Goal: Task Accomplishment & Management: Complete application form

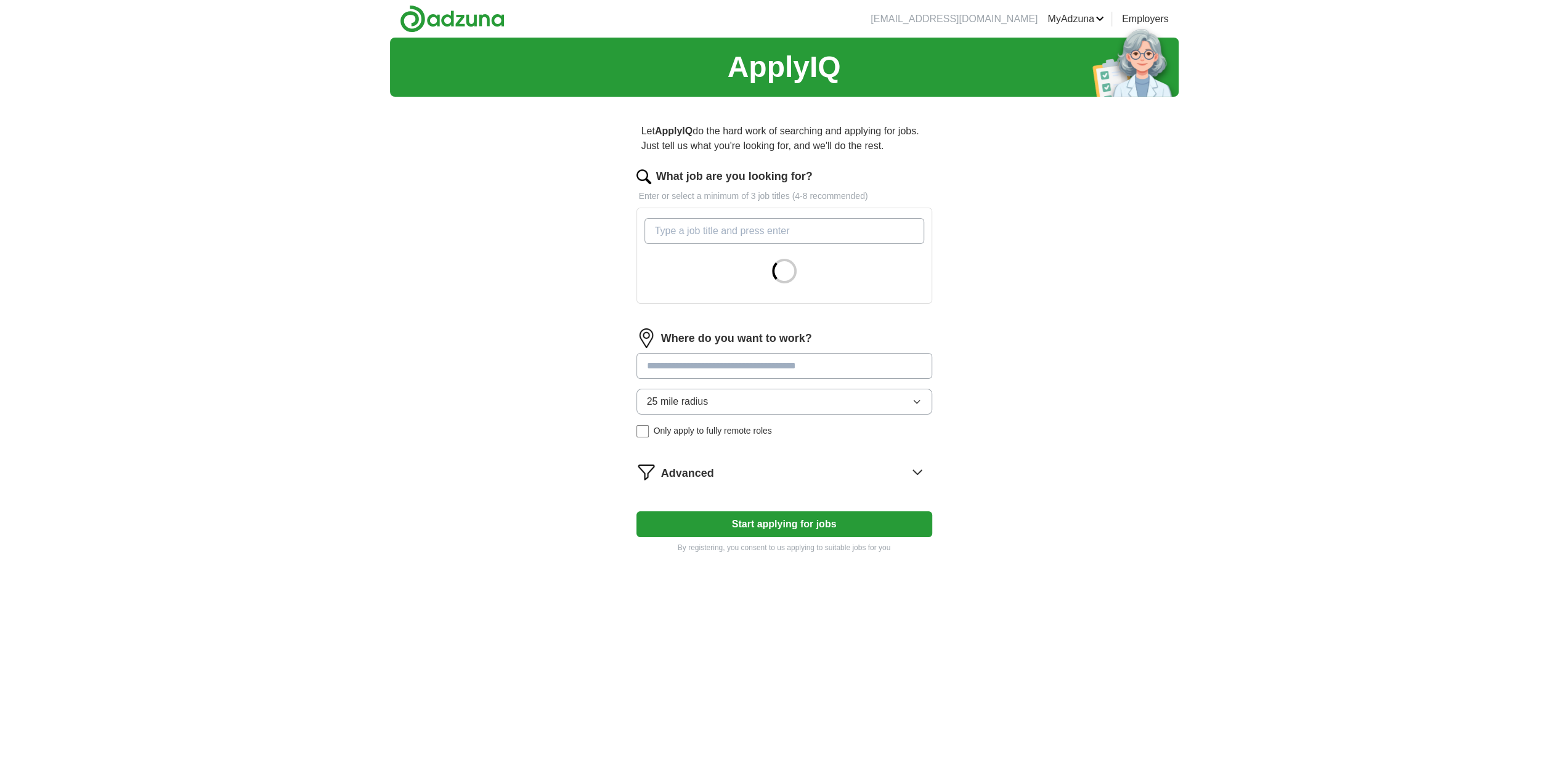
click at [695, 225] on input "What job are you looking for?" at bounding box center [784, 231] width 280 height 26
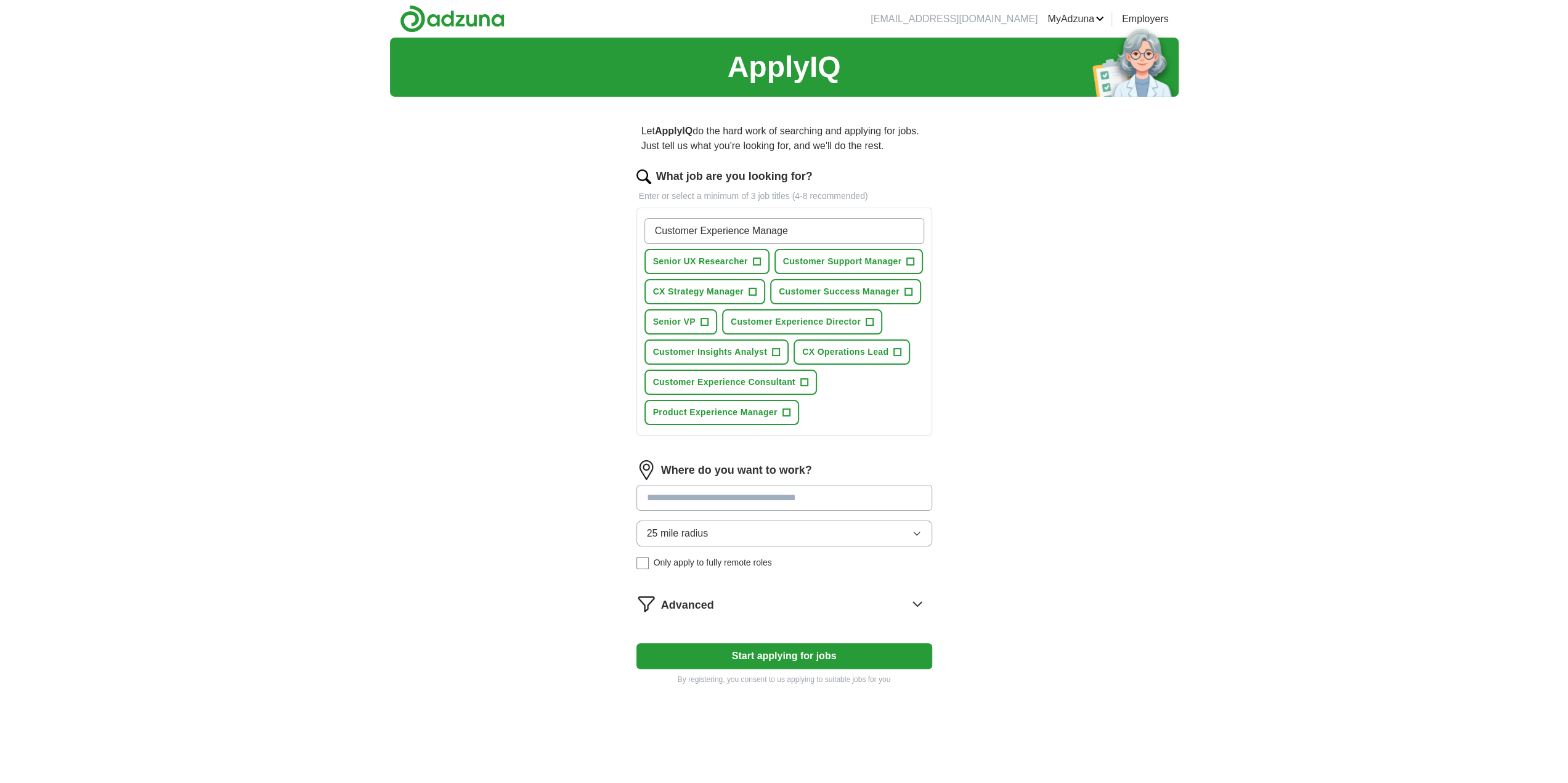
type input "Customer Experience Manager"
click at [823, 231] on input "Customer Experience Manager" at bounding box center [784, 231] width 280 height 26
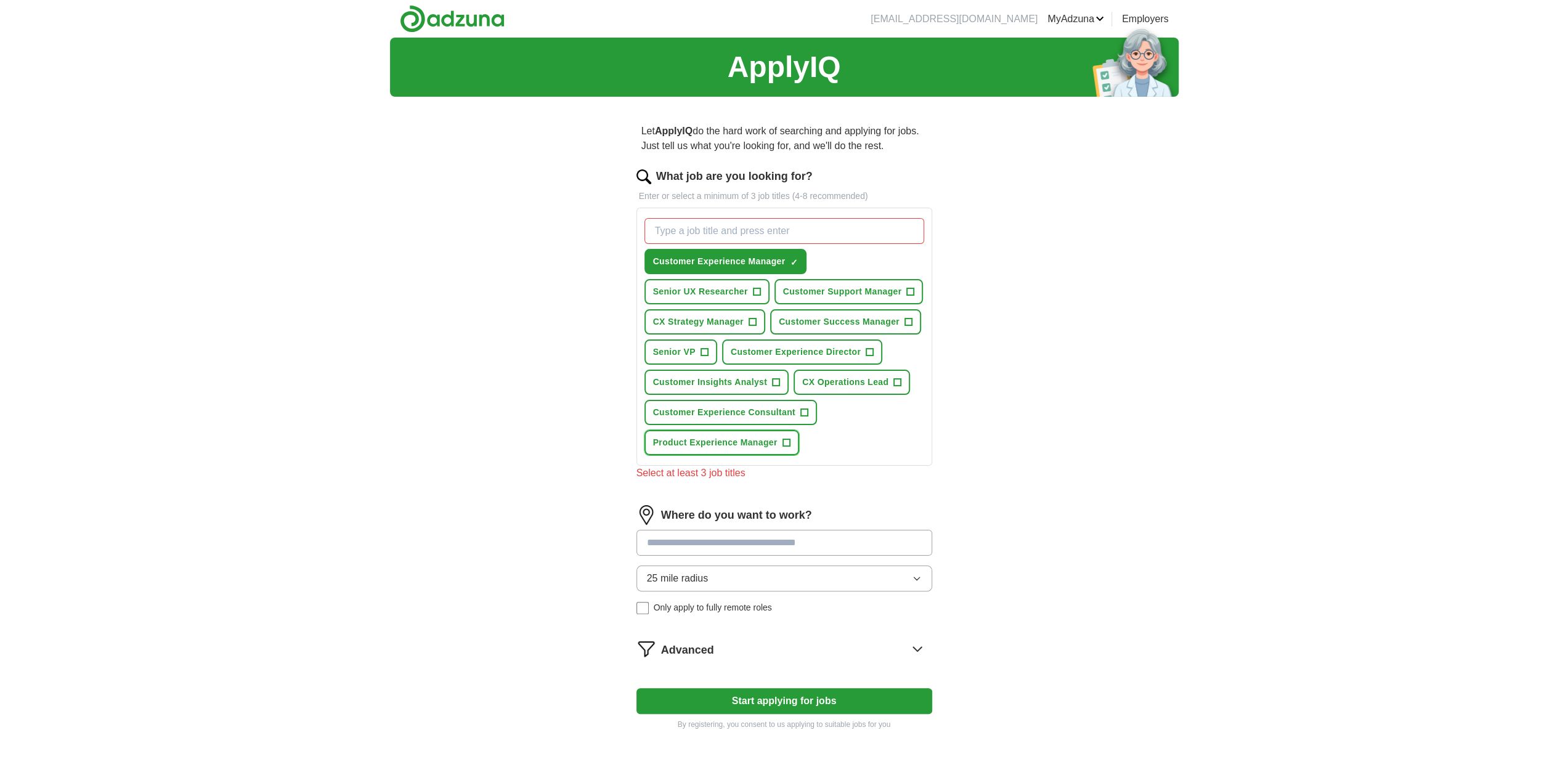
click at [788, 440] on span "+" at bounding box center [787, 442] width 7 height 10
click at [756, 320] on span "+" at bounding box center [753, 322] width 8 height 8
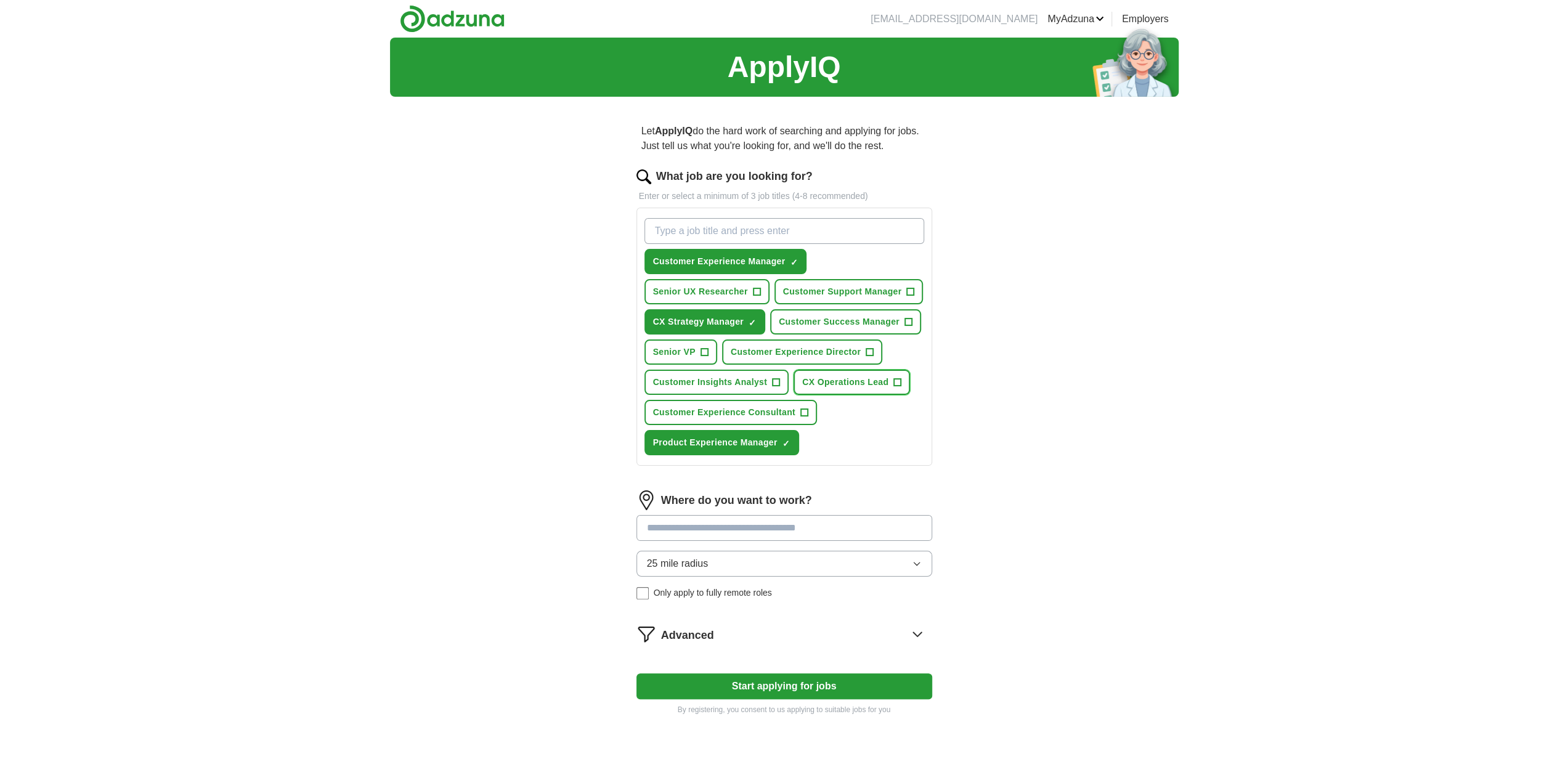
click at [898, 384] on span "+" at bounding box center [898, 382] width 7 height 10
click at [803, 415] on span "+" at bounding box center [804, 413] width 7 height 10
click at [688, 232] on input "What job are you looking for?" at bounding box center [784, 231] width 280 height 26
type input "c"
type input "User Experience Researcher"
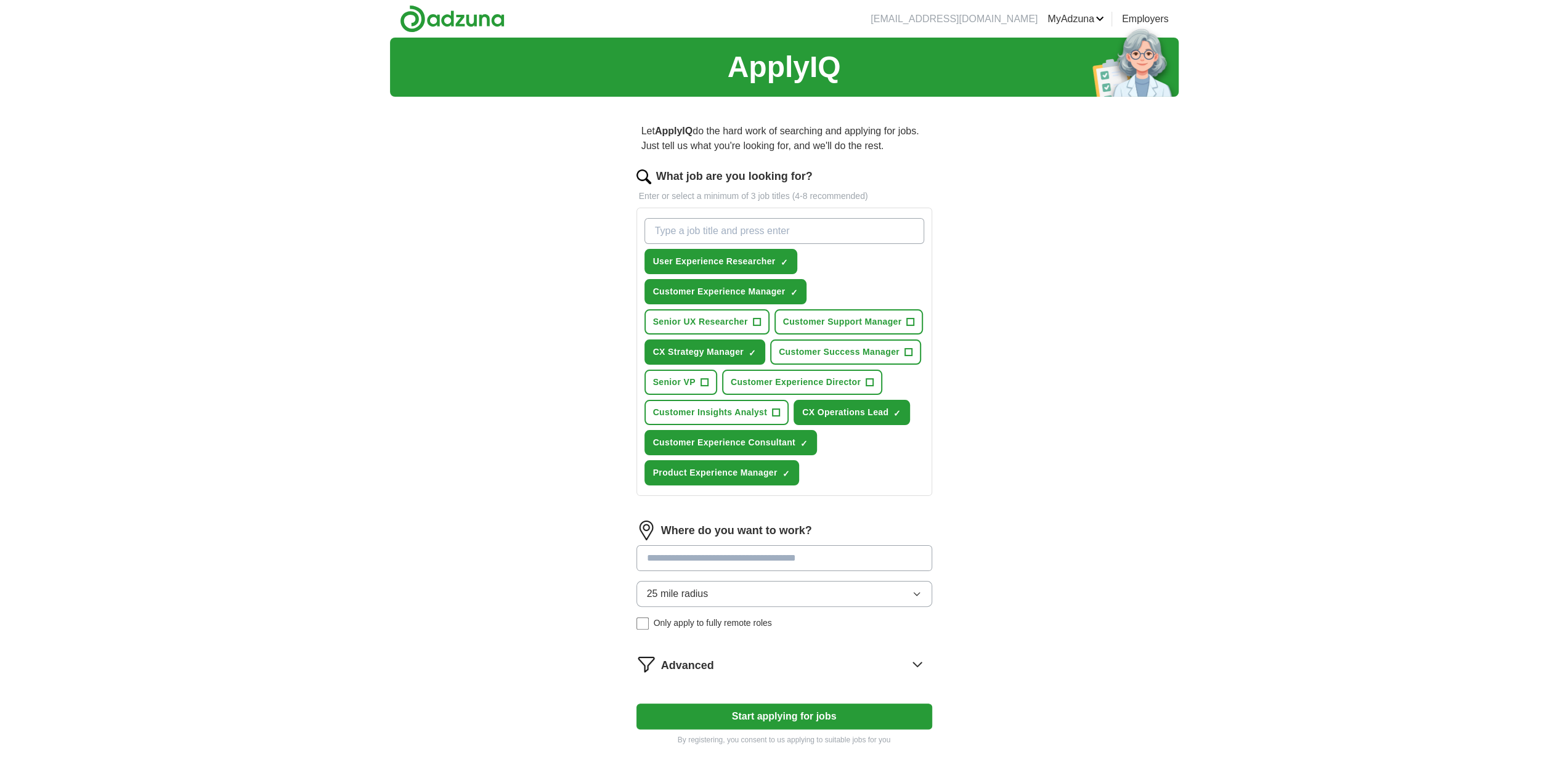
click at [685, 230] on input "What job are you looking for?" at bounding box center [784, 231] width 280 height 26
type input "Customer Experience Researcher"
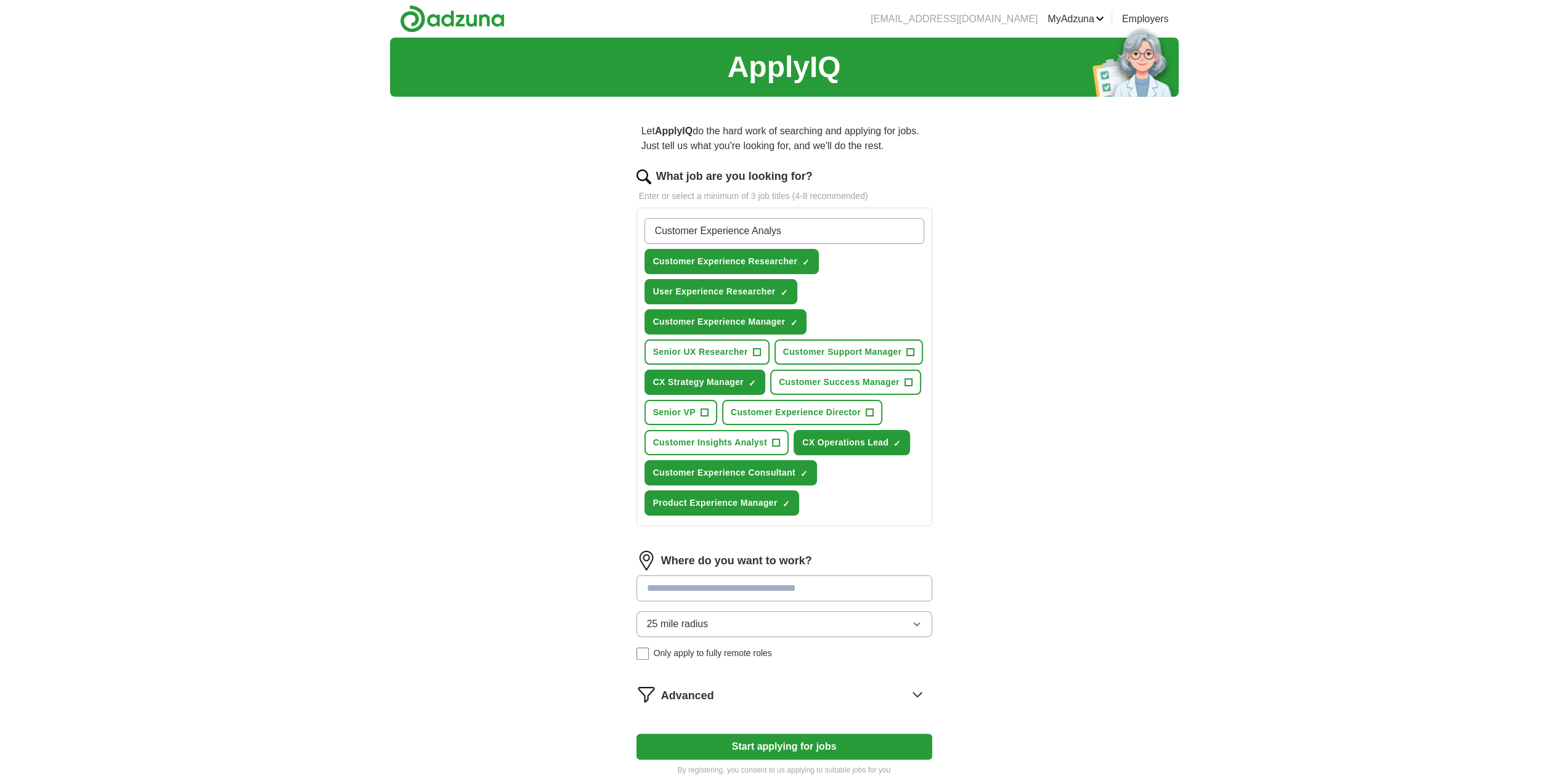
type input "Customer Experience Analyst"
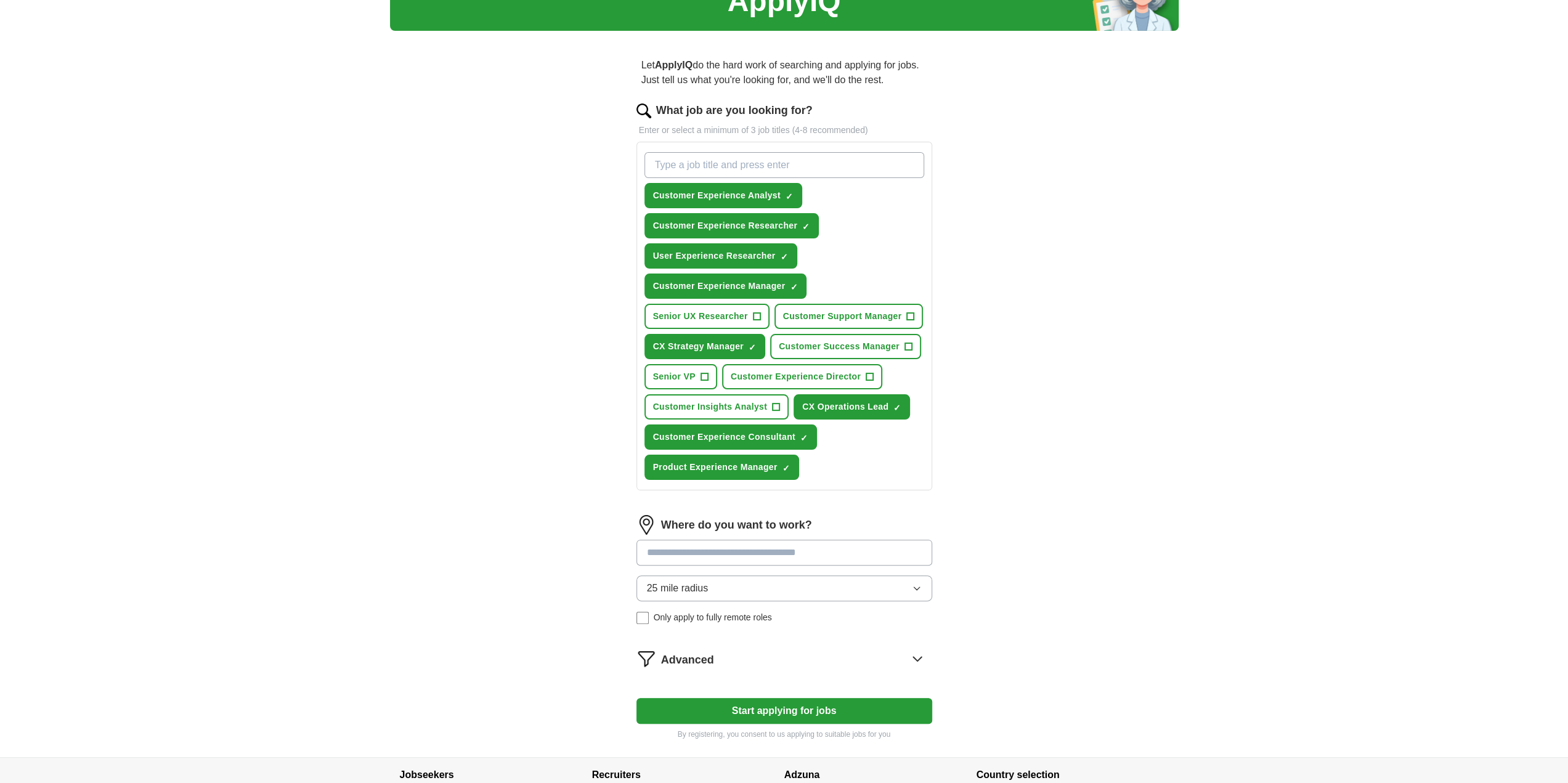
scroll to position [123, 0]
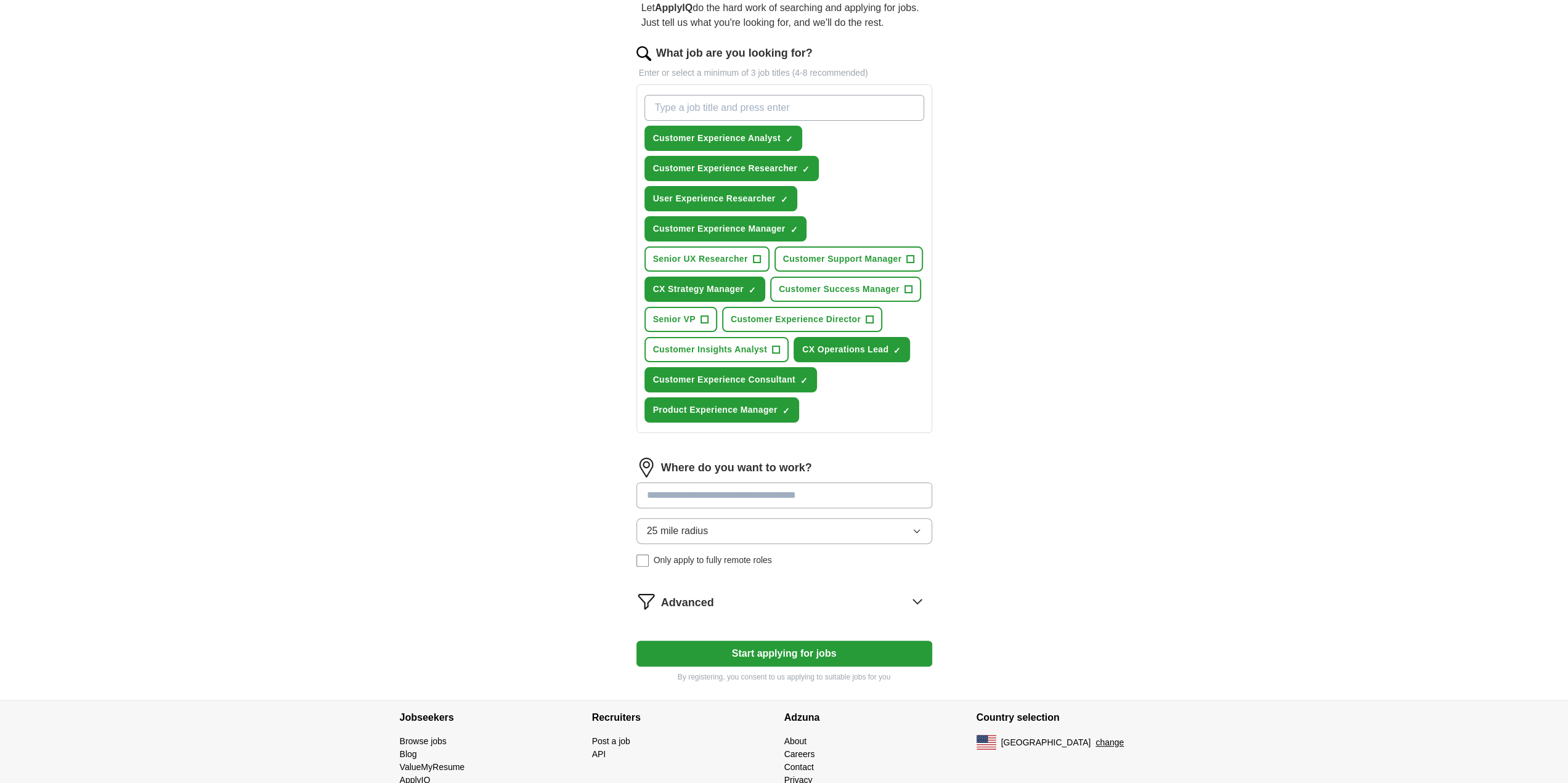
click at [696, 495] on input at bounding box center [785, 495] width 296 height 26
click at [637, 640] on button "Start applying for jobs" at bounding box center [785, 653] width 296 height 26
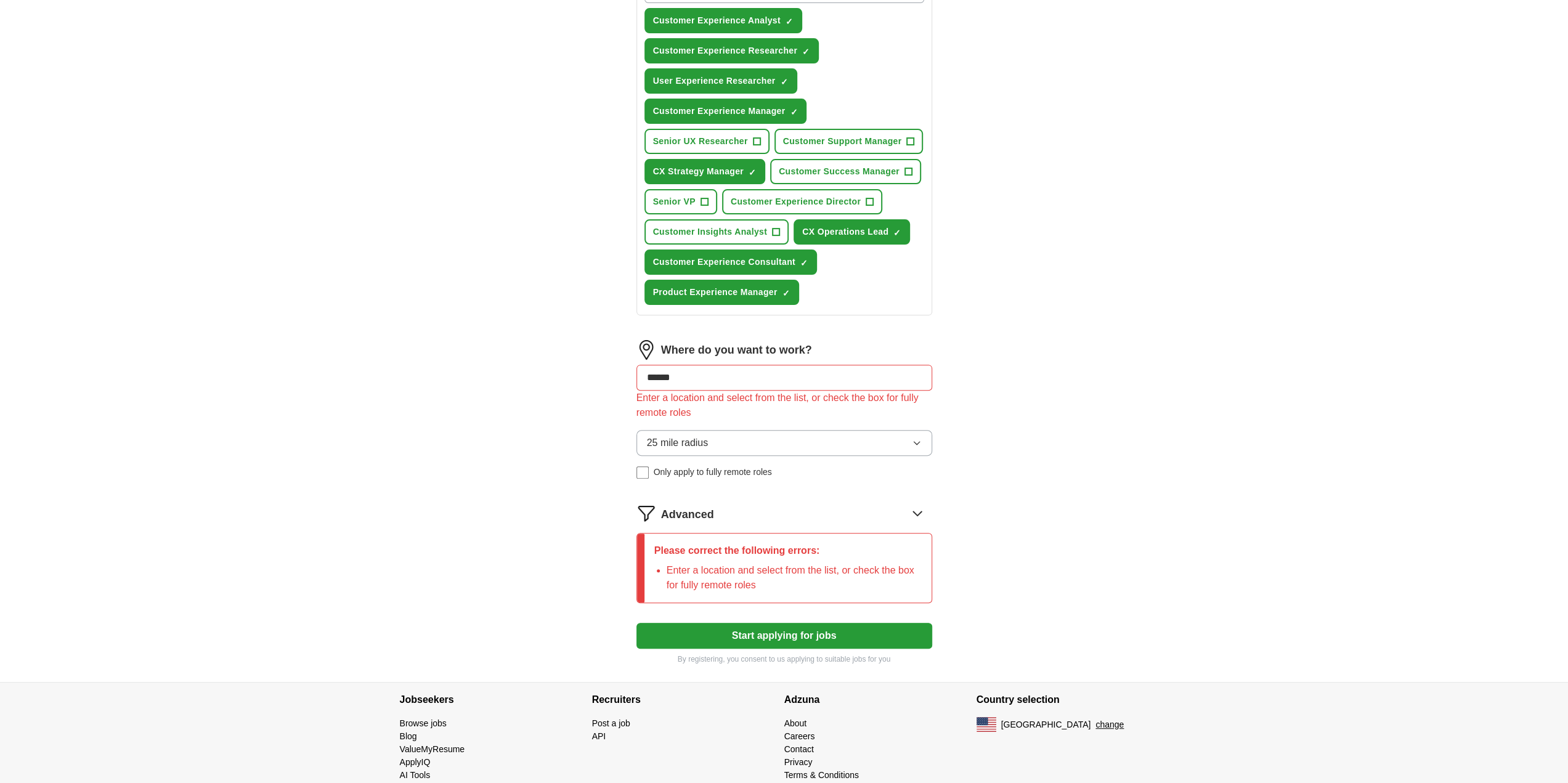
scroll to position [246, 0]
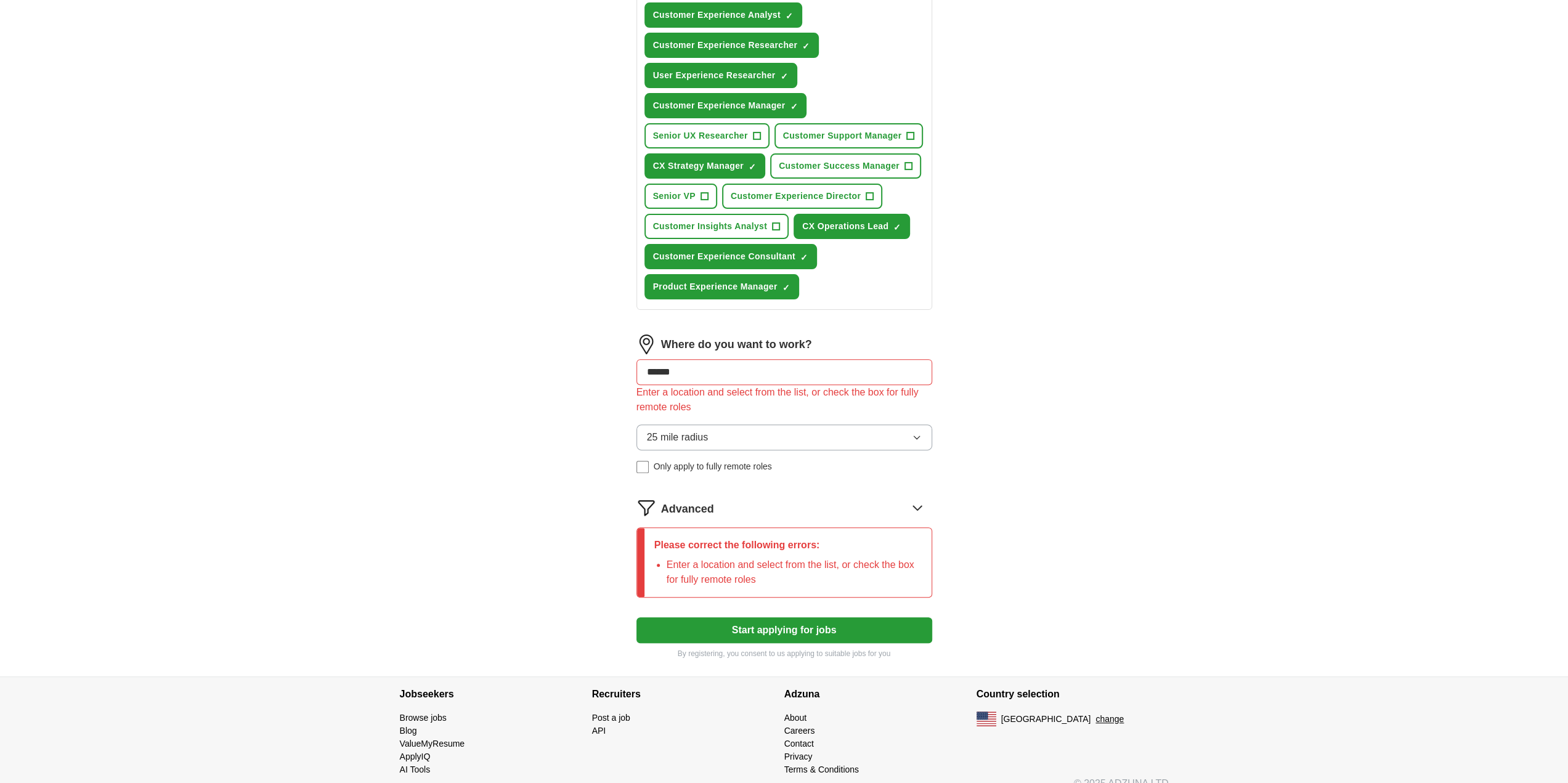
click at [912, 504] on icon at bounding box center [917, 507] width 19 height 19
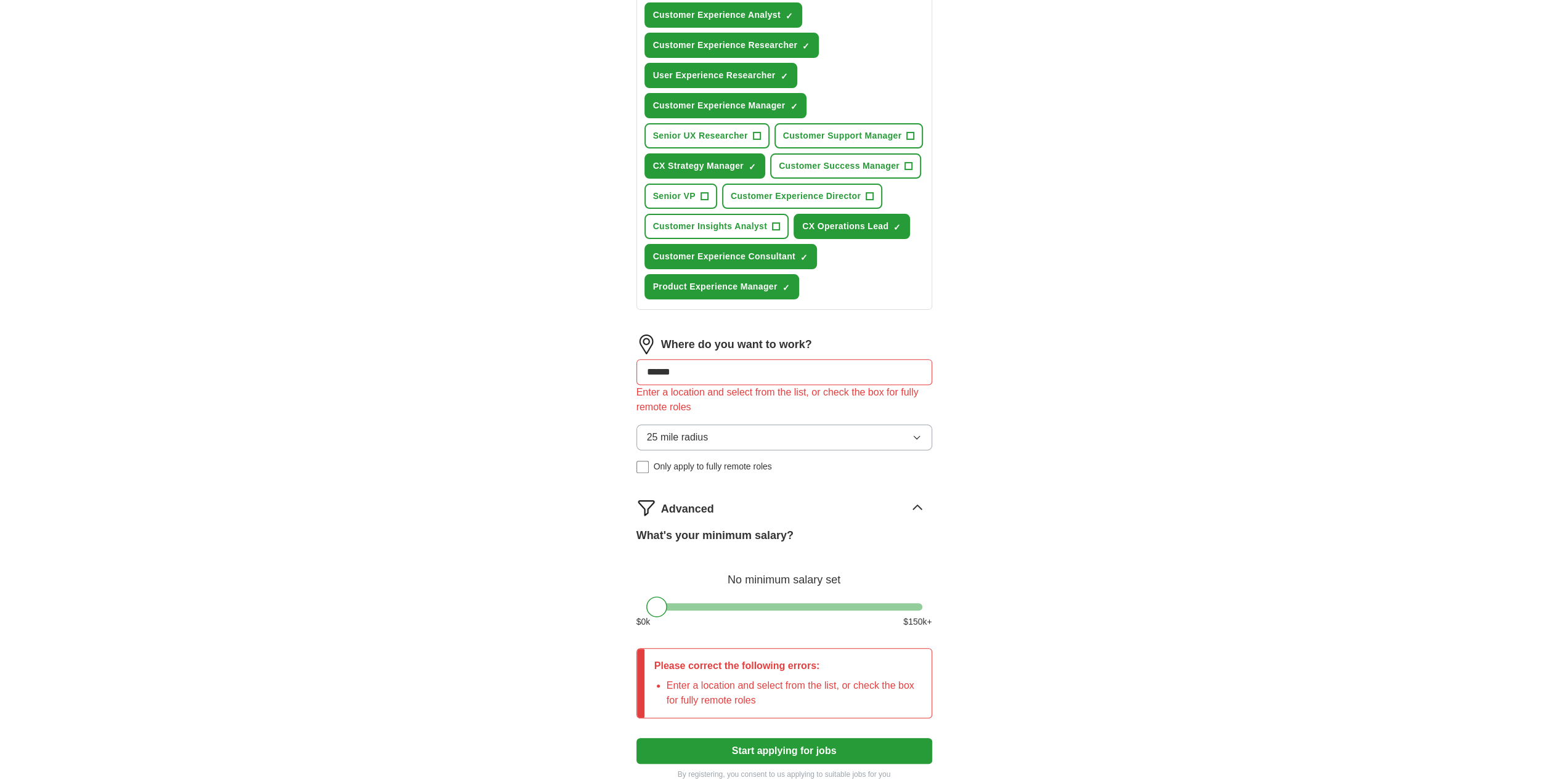
click at [726, 434] on button "25 mile radius" at bounding box center [785, 438] width 296 height 26
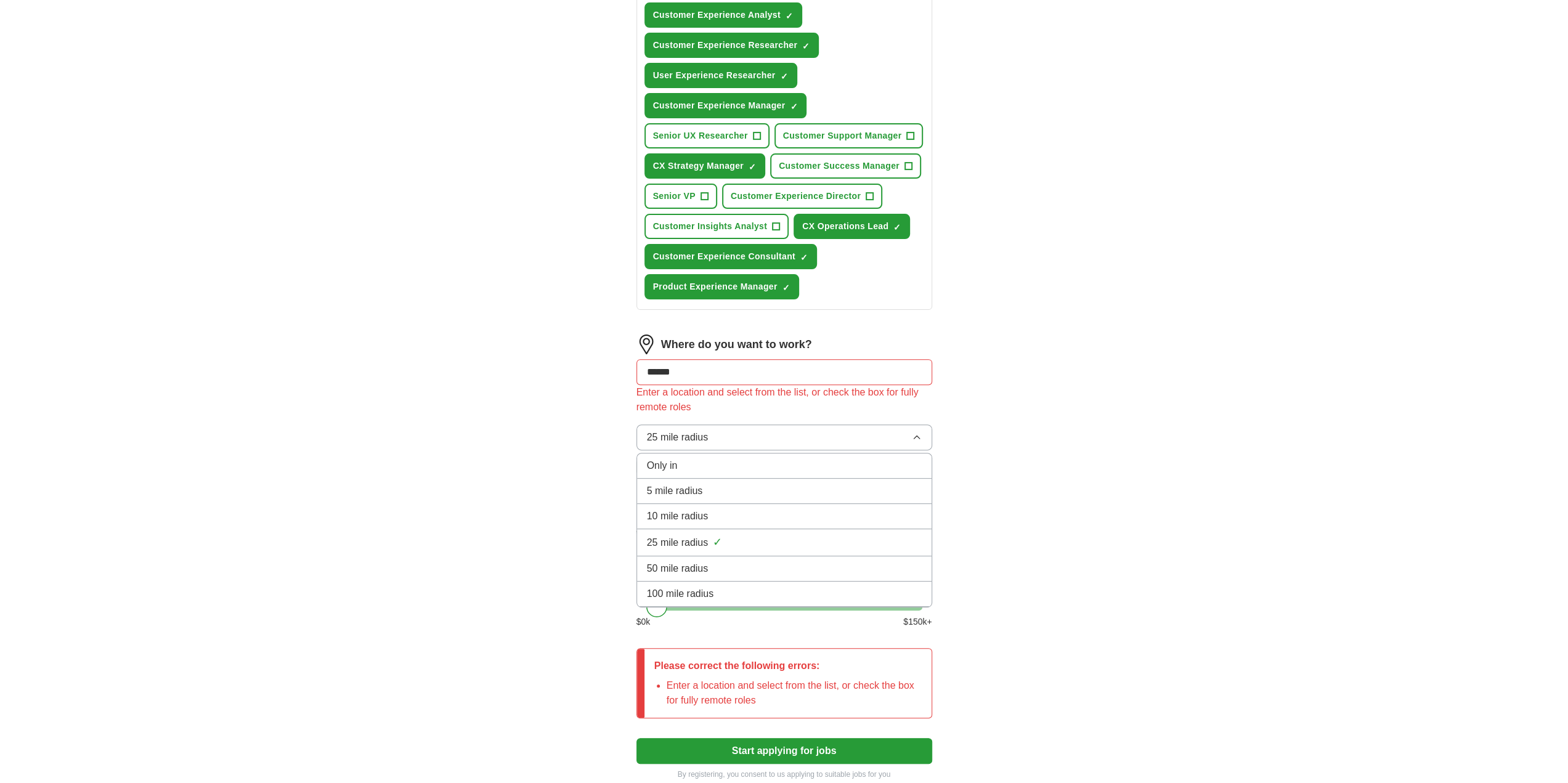
click at [726, 430] on button "25 mile radius" at bounding box center [785, 438] width 296 height 26
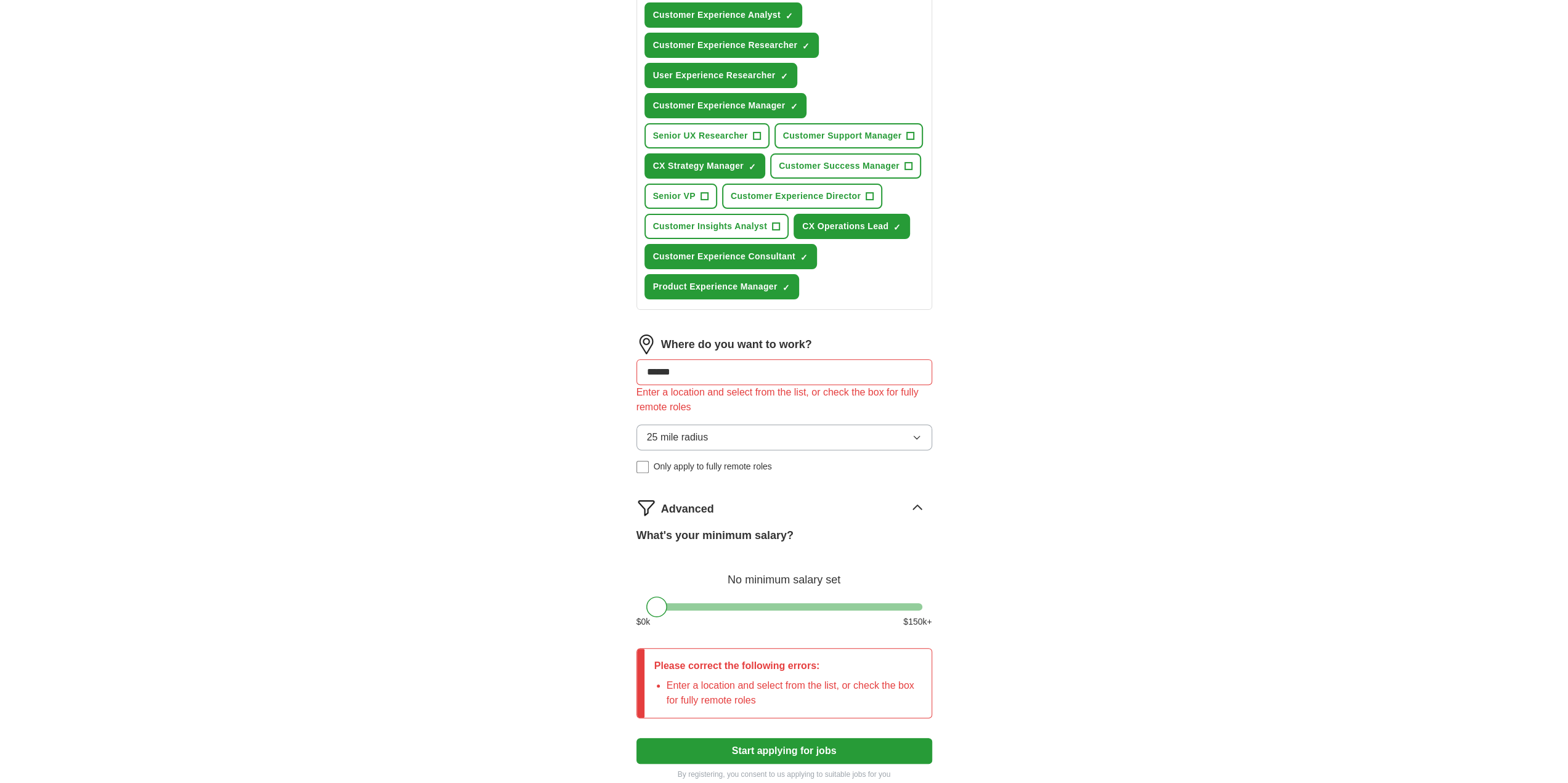
click at [682, 377] on input "******" at bounding box center [785, 372] width 296 height 26
type input "**********"
click at [637, 739] on button "Start applying for jobs" at bounding box center [785, 752] width 296 height 26
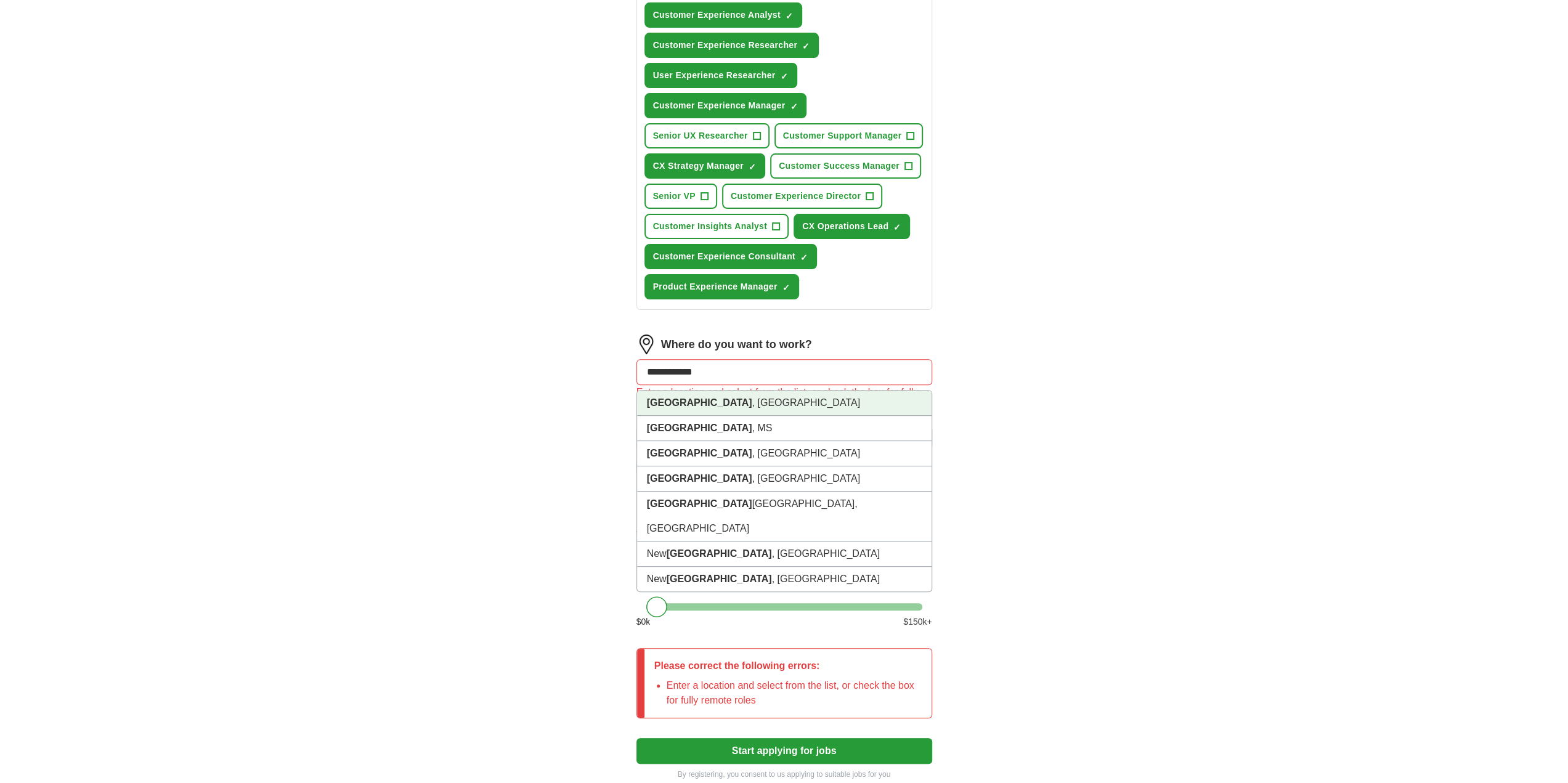
click at [682, 403] on strong "[GEOGRAPHIC_DATA]" at bounding box center [700, 402] width 106 height 10
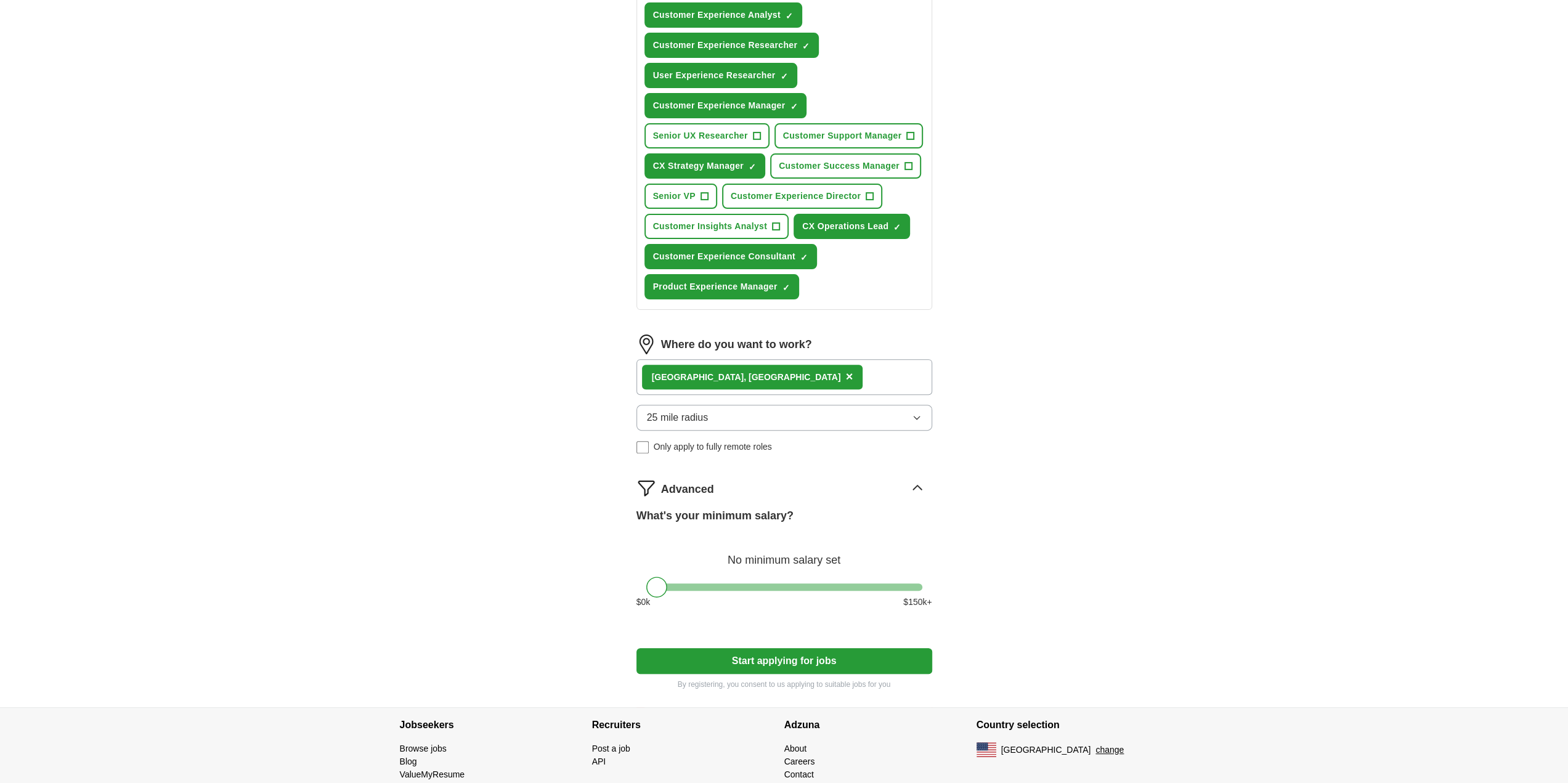
click at [784, 377] on div "[GEOGRAPHIC_DATA] , [GEOGRAPHIC_DATA] ×" at bounding box center [785, 377] width 296 height 36
click at [765, 375] on div "[GEOGRAPHIC_DATA] , [GEOGRAPHIC_DATA] ×" at bounding box center [785, 377] width 296 height 36
click at [753, 384] on div "[GEOGRAPHIC_DATA] , [GEOGRAPHIC_DATA] ×" at bounding box center [785, 377] width 296 height 36
click at [751, 377] on div "[GEOGRAPHIC_DATA] , [GEOGRAPHIC_DATA] ×" at bounding box center [785, 377] width 296 height 36
click at [795, 378] on div "[GEOGRAPHIC_DATA] , [GEOGRAPHIC_DATA] ×" at bounding box center [785, 377] width 296 height 36
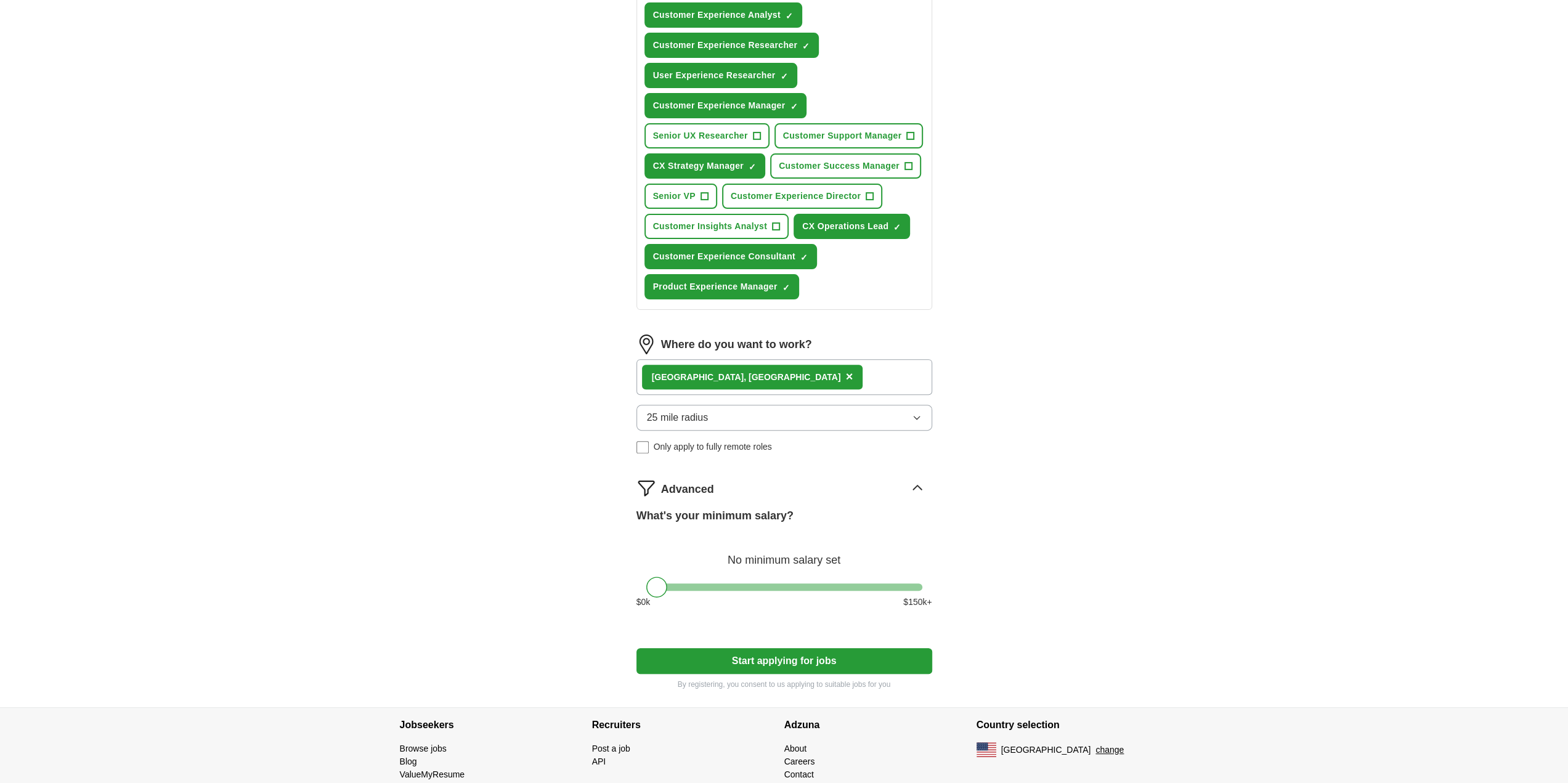
click at [528, 459] on div "ApplyIQ Let ApplyIQ do the hard work of searching and applying for jobs. Just t…" at bounding box center [784, 249] width 789 height 916
click at [793, 376] on div "[GEOGRAPHIC_DATA] , [GEOGRAPHIC_DATA] ×" at bounding box center [785, 377] width 296 height 36
click at [1006, 354] on div "ApplyIQ Let ApplyIQ do the hard work of searching and applying for jobs. Just t…" at bounding box center [784, 249] width 789 height 916
click at [888, 375] on div "[GEOGRAPHIC_DATA] , [GEOGRAPHIC_DATA] ×" at bounding box center [785, 377] width 296 height 36
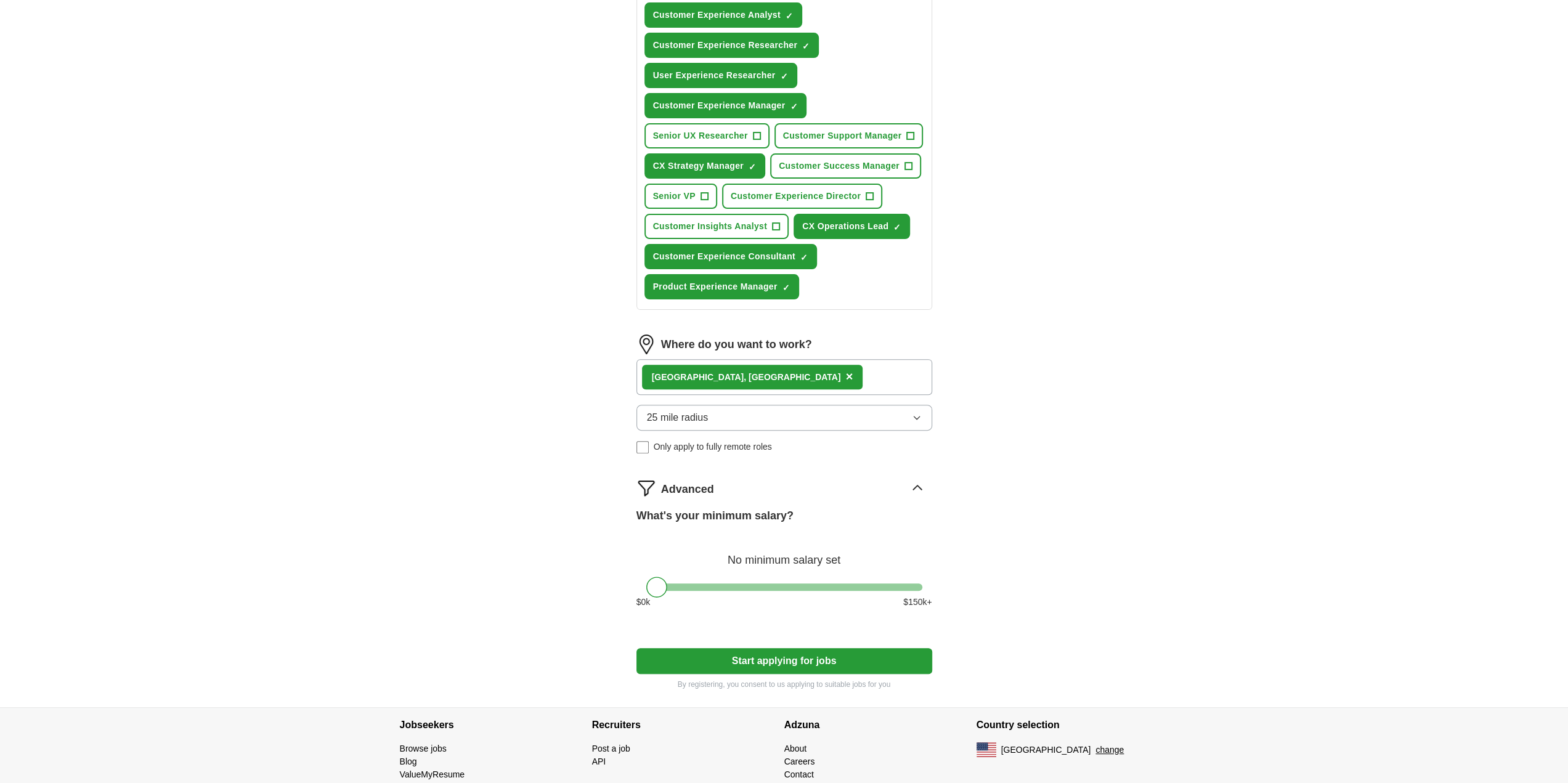
click at [845, 377] on span "×" at bounding box center [849, 376] width 7 height 14
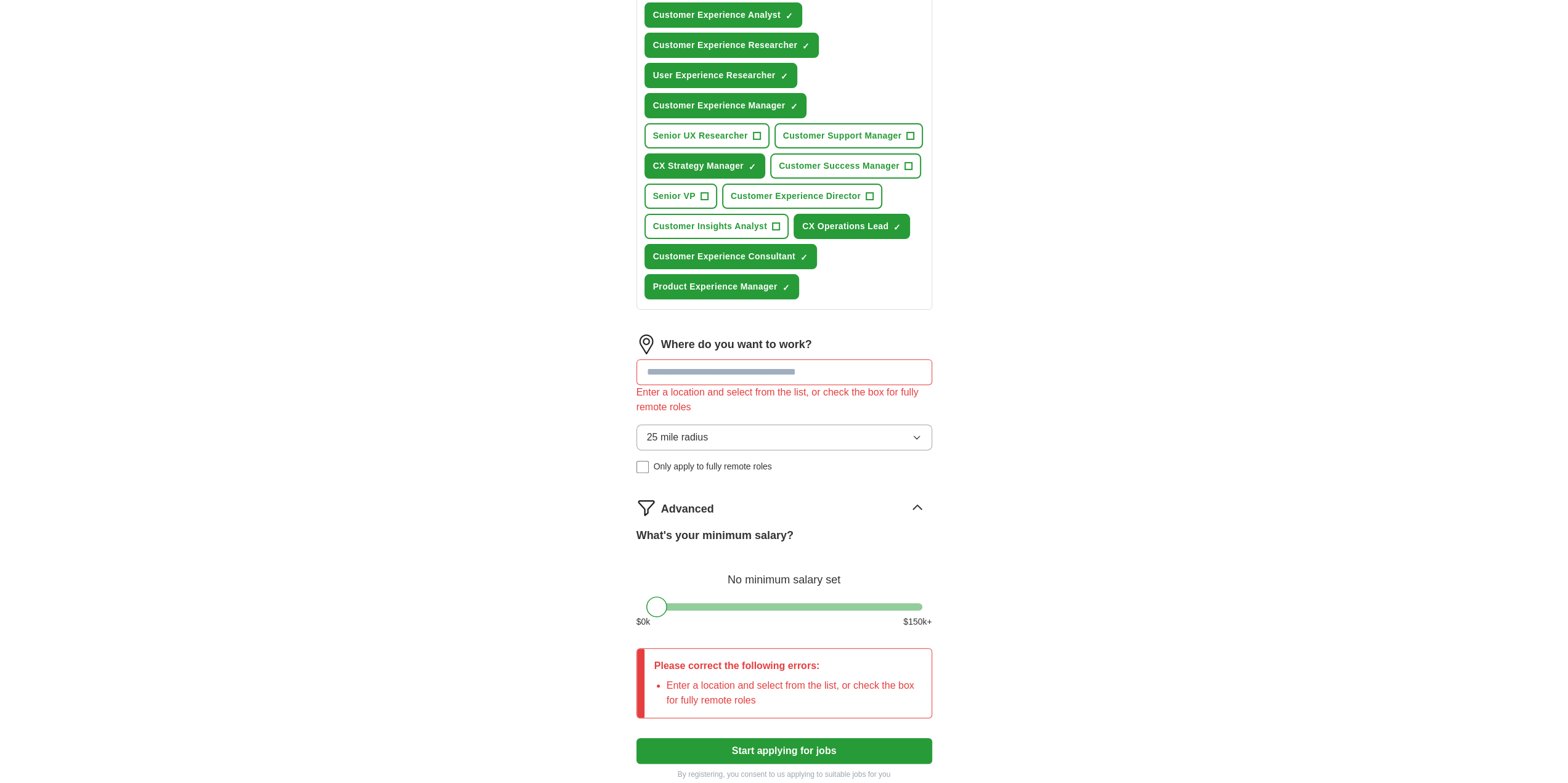
click at [735, 373] on input at bounding box center [785, 372] width 296 height 26
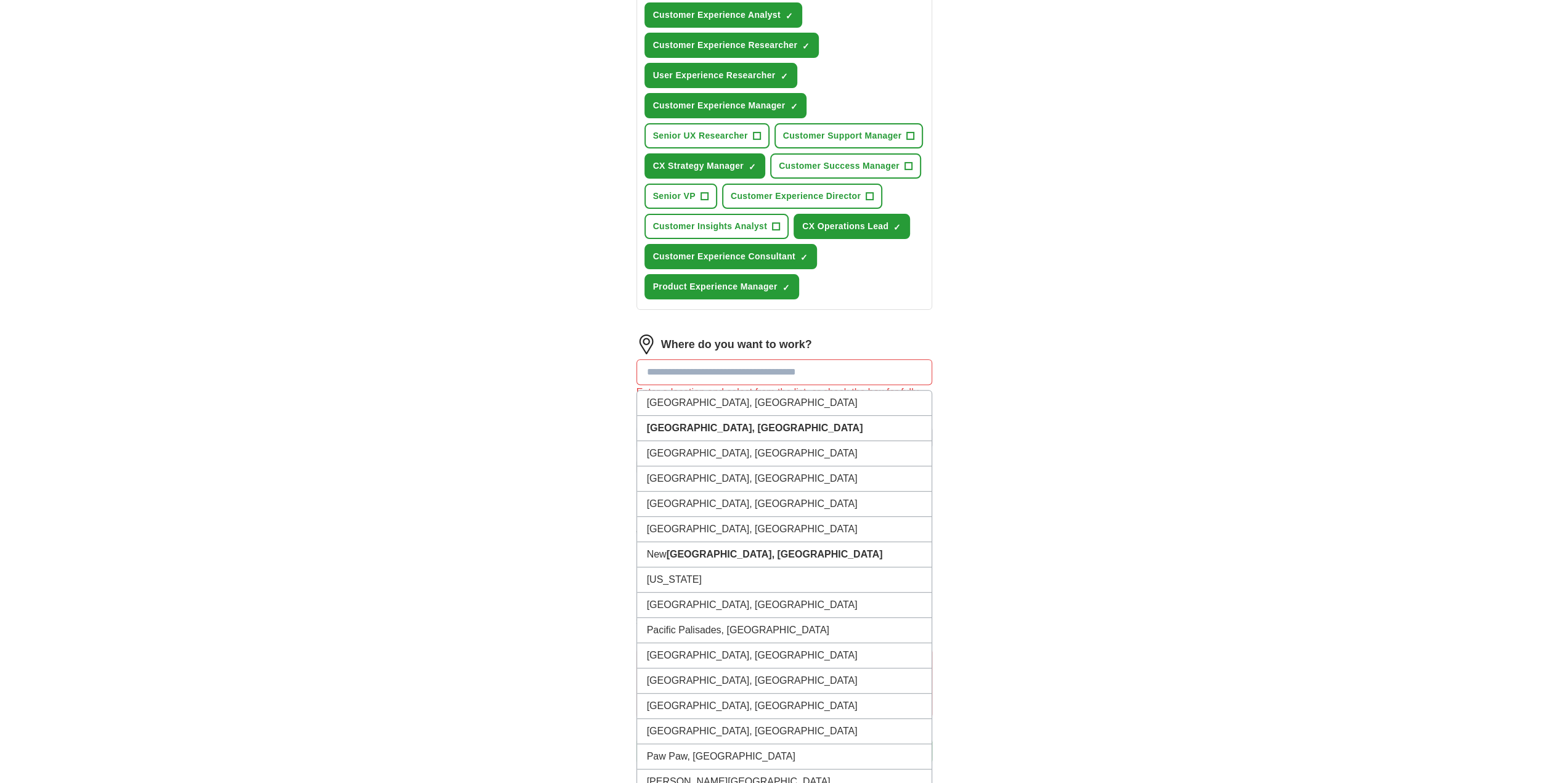
click at [728, 371] on input at bounding box center [785, 372] width 296 height 26
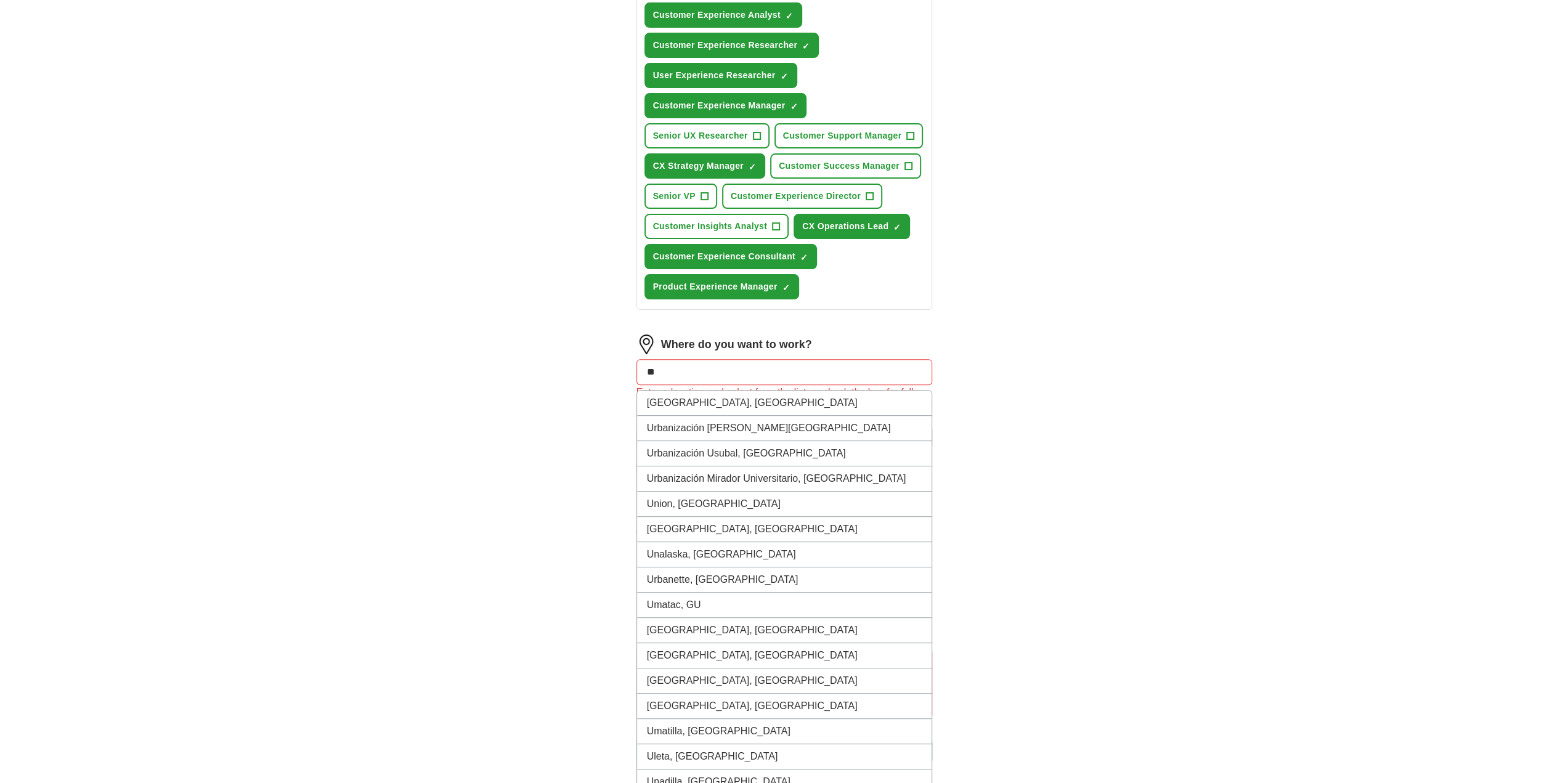
type input "*"
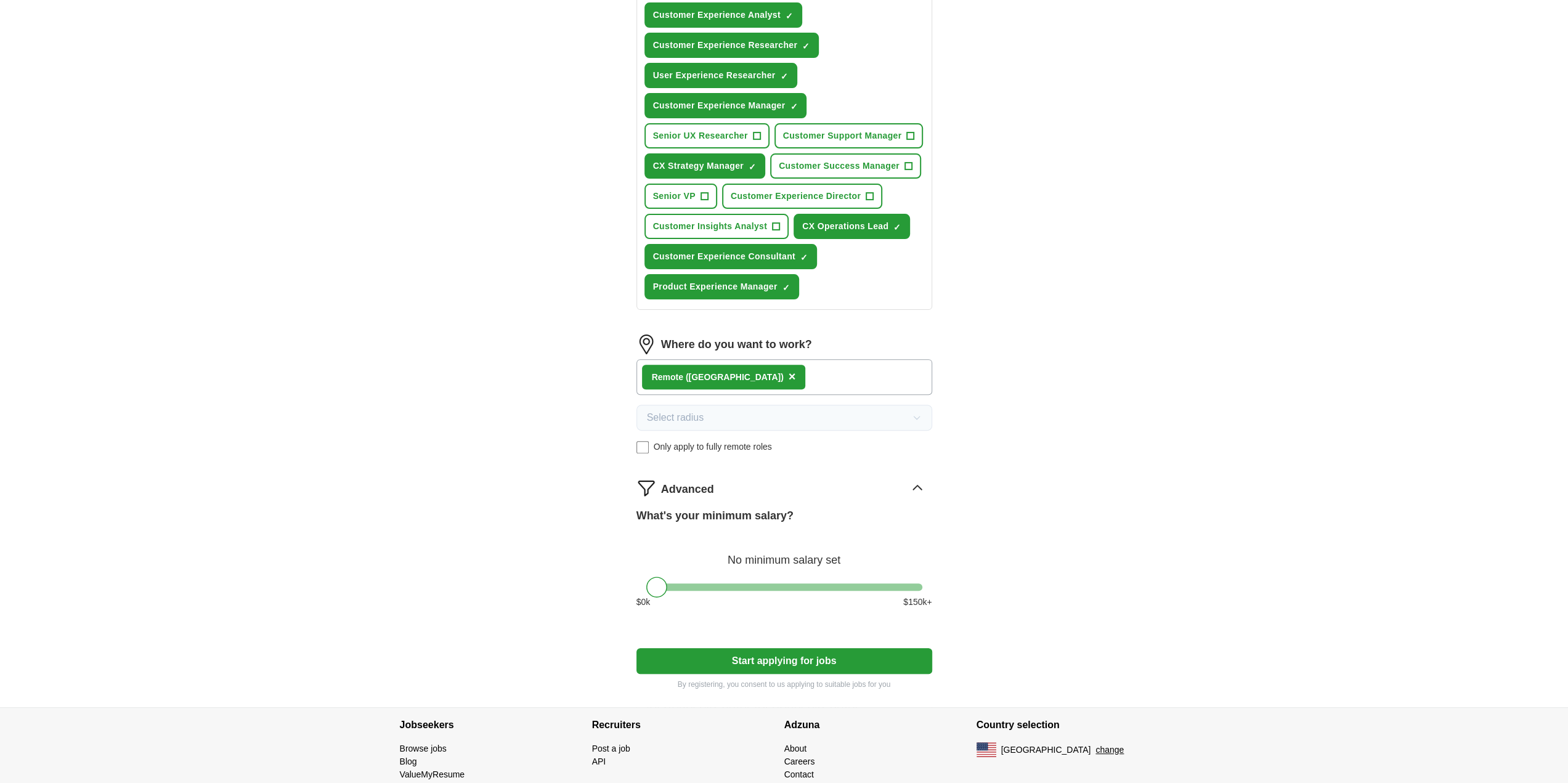
scroll to position [292, 0]
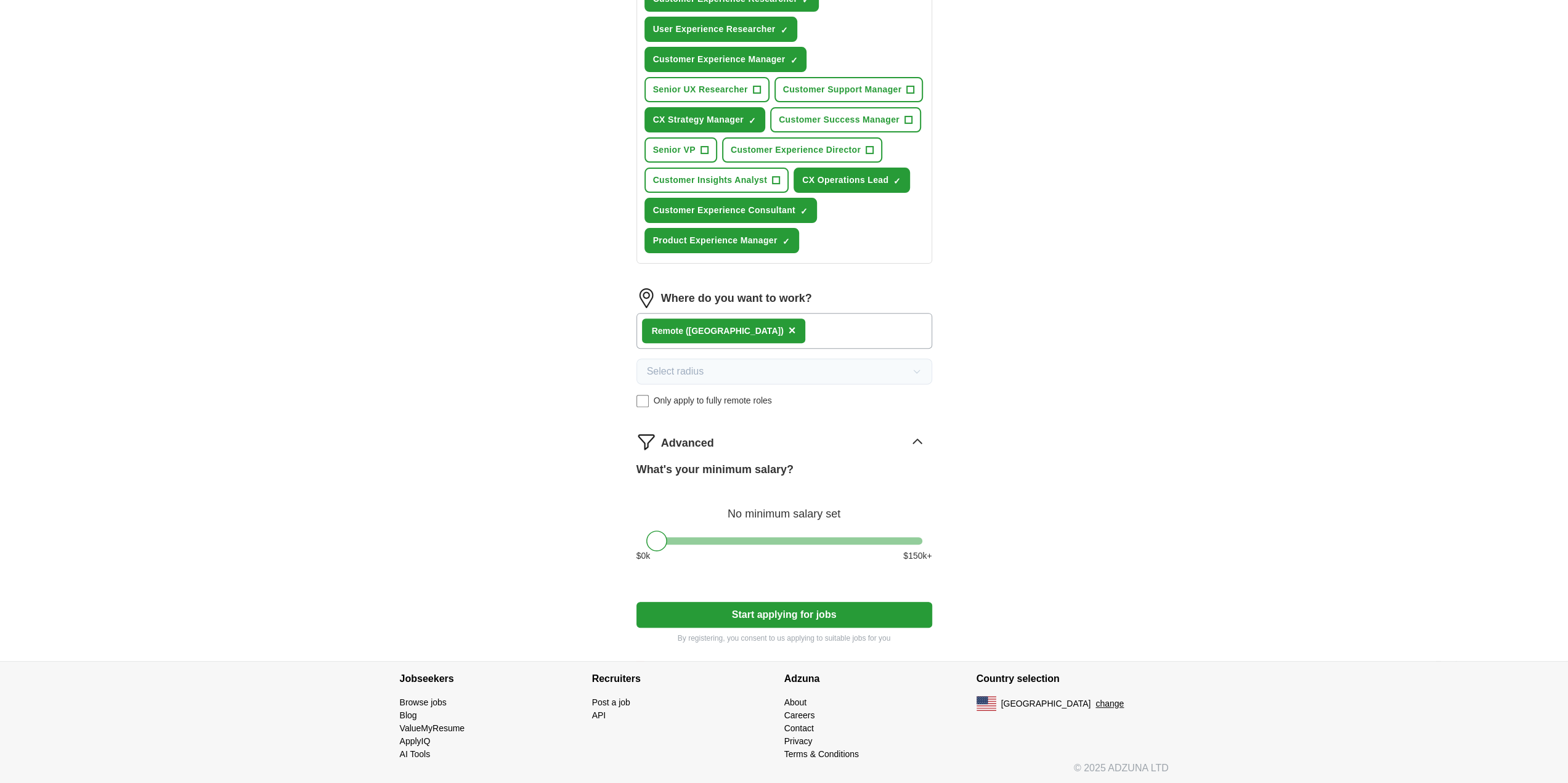
click at [772, 329] on div "Remote ([GEOGRAPHIC_DATA]) ×" at bounding box center [785, 330] width 296 height 36
click at [789, 331] on button "×" at bounding box center [792, 331] width 7 height 19
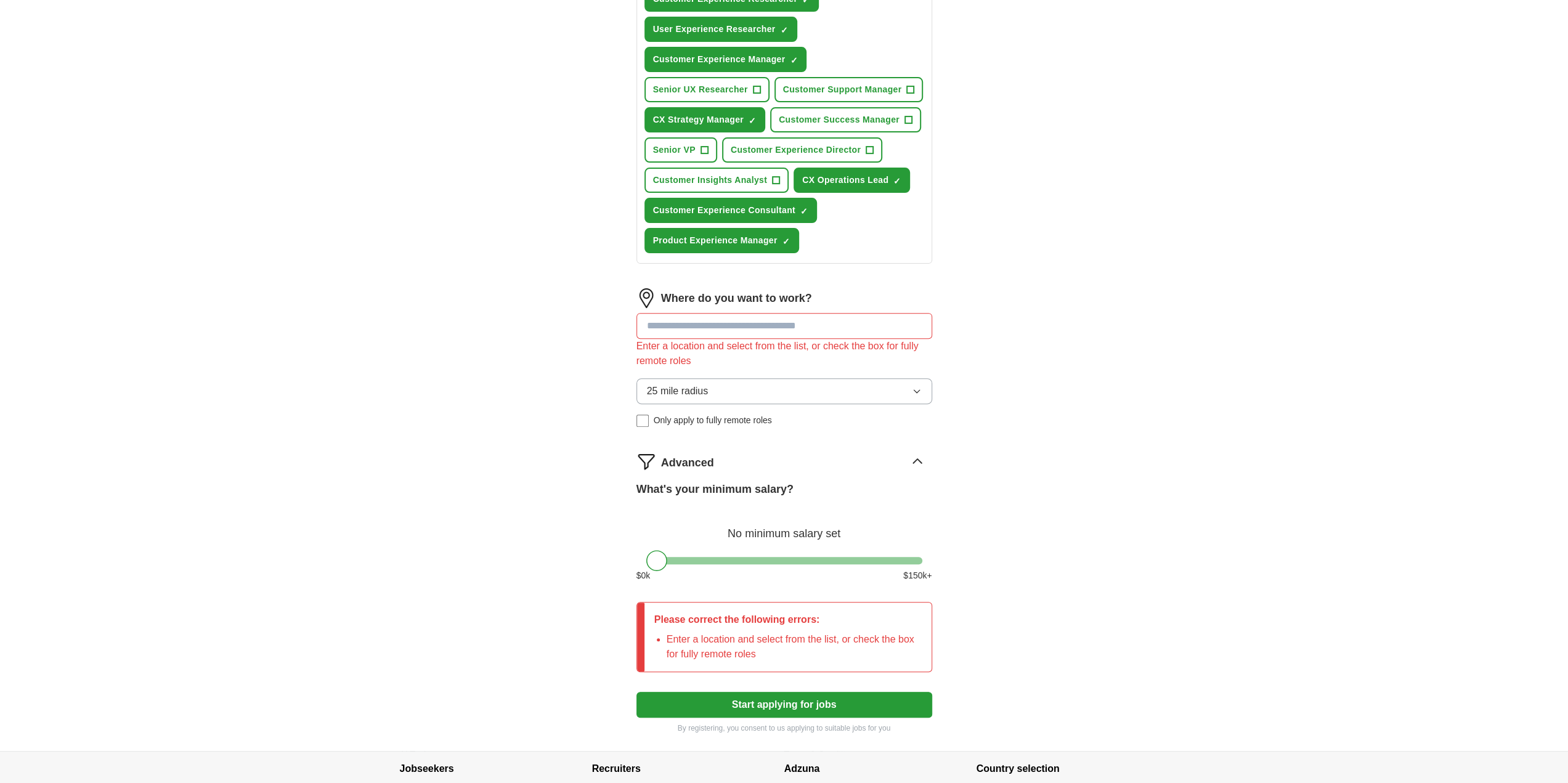
click at [713, 331] on input at bounding box center [785, 326] width 296 height 26
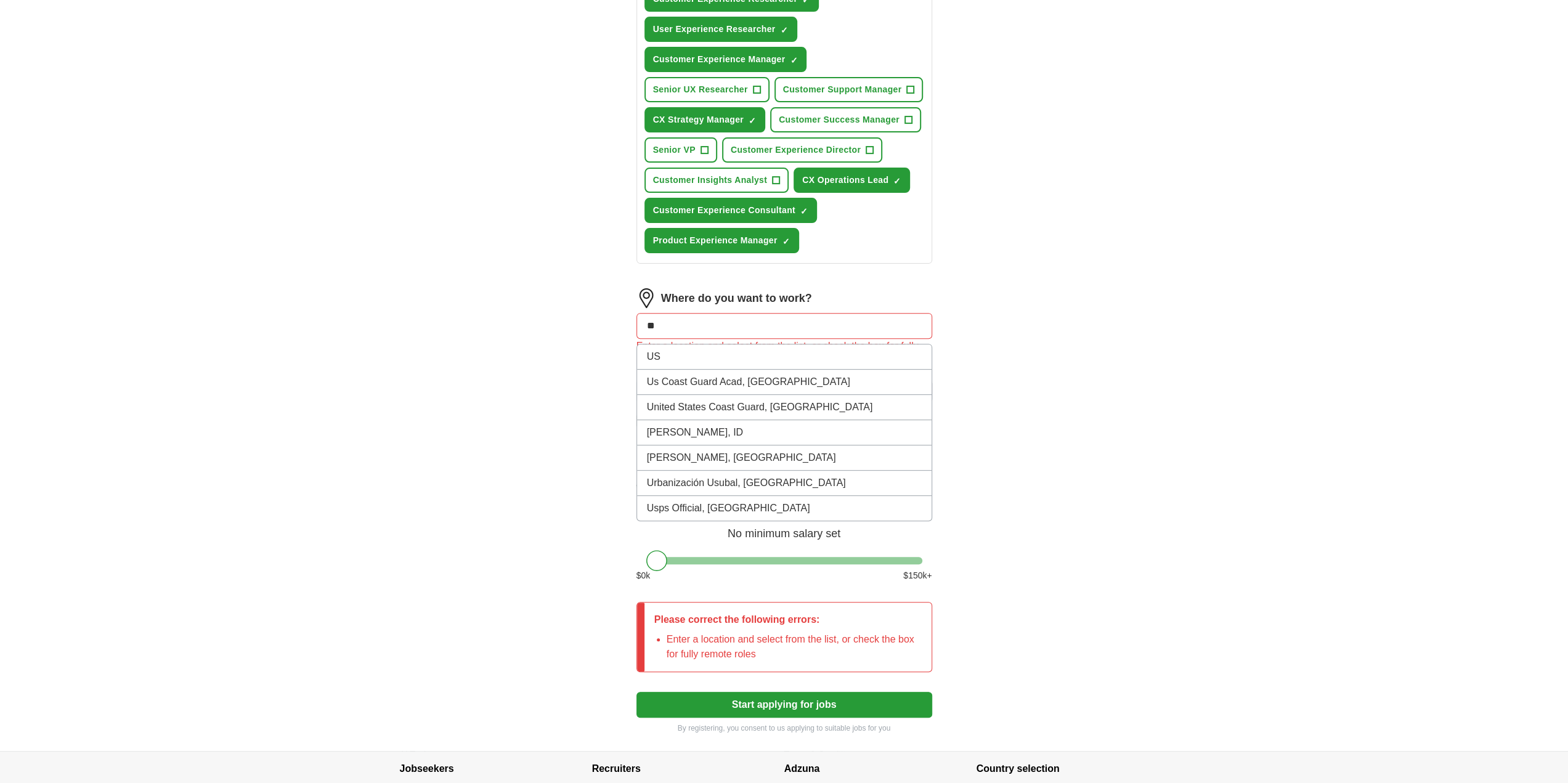
type input "*"
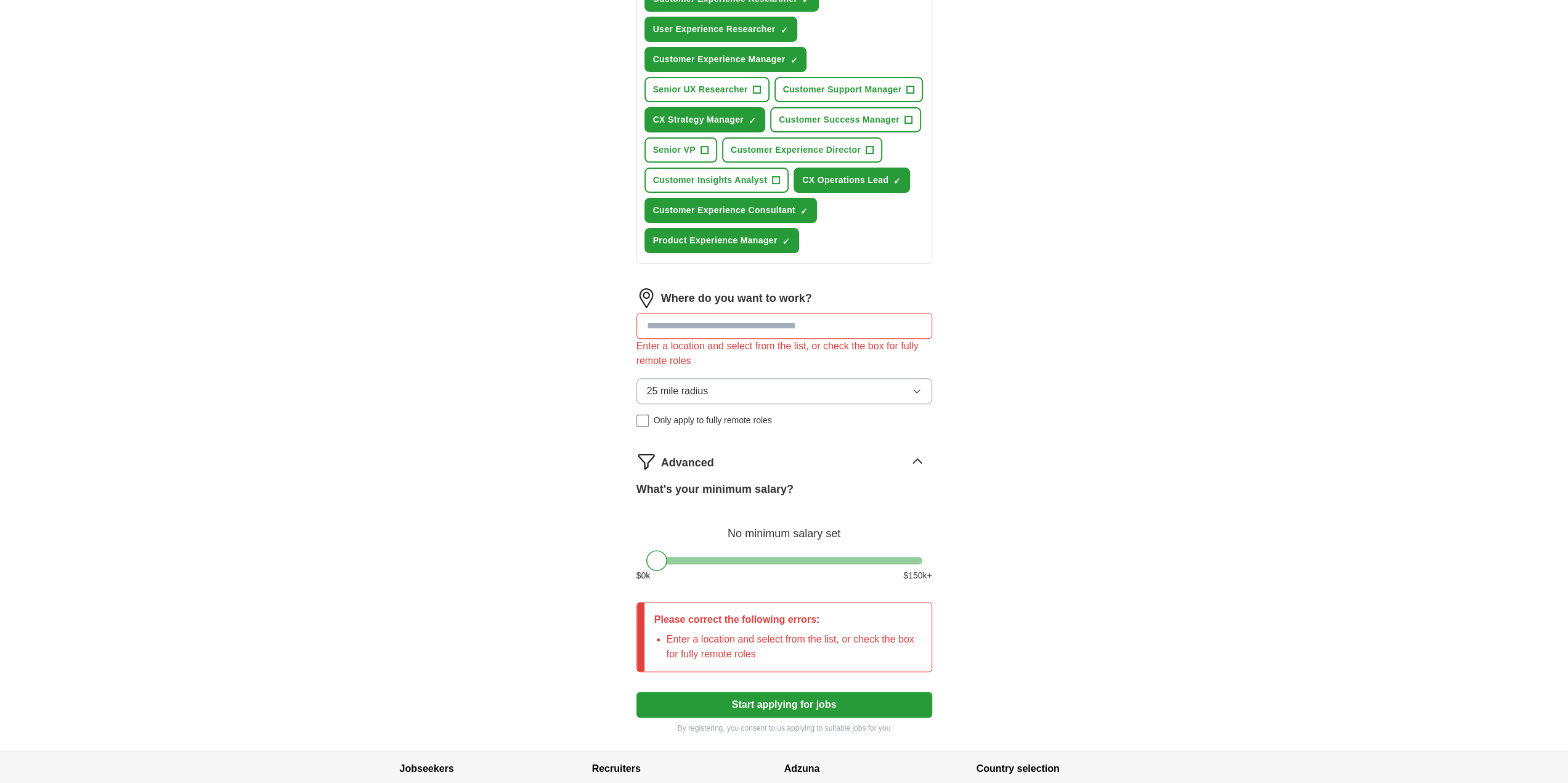
click at [635, 416] on div "Let ApplyIQ do the hard work of searching and applying for jobs. Just tell us w…" at bounding box center [784, 282] width 394 height 938
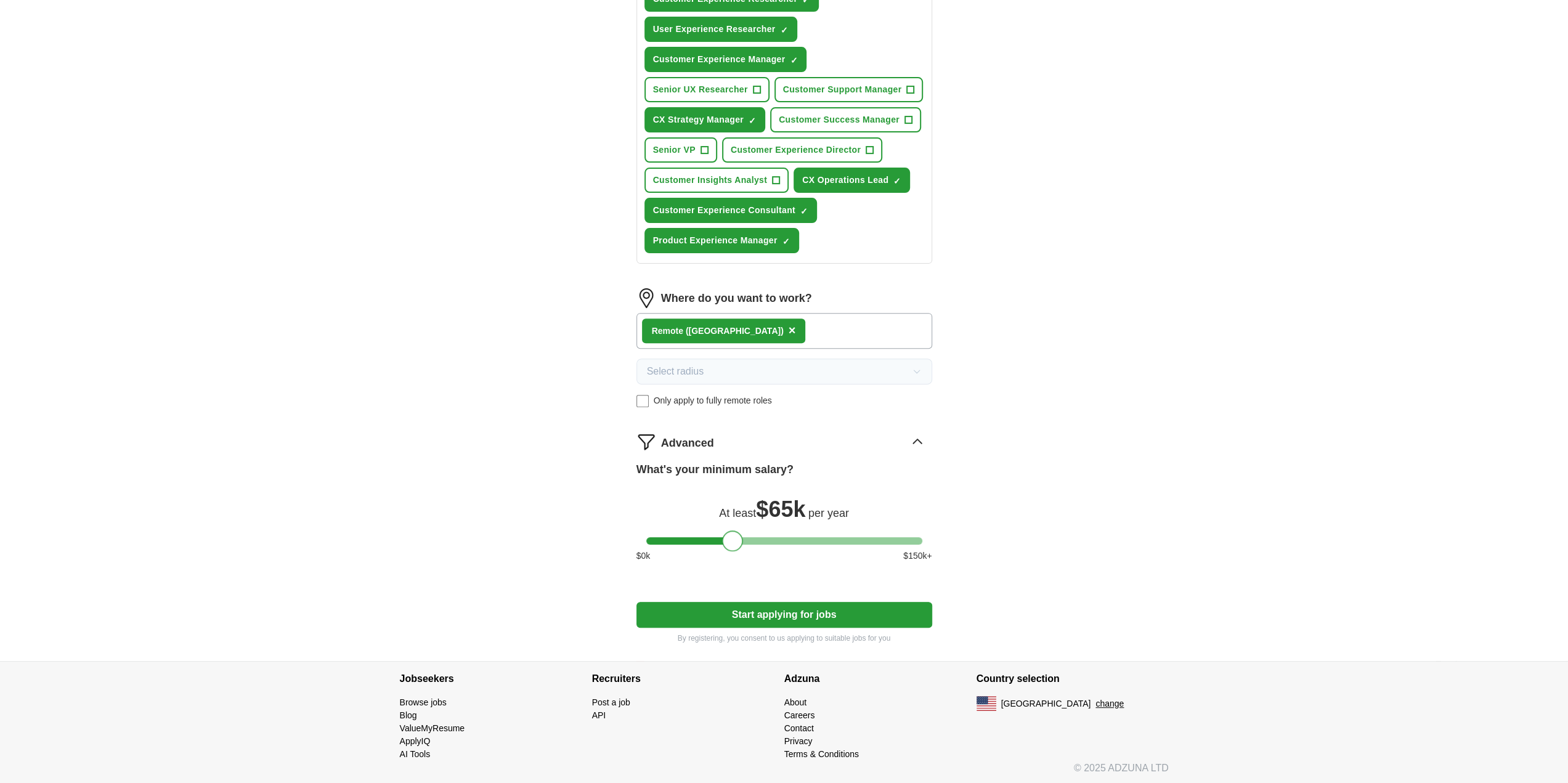
drag, startPoint x: 661, startPoint y: 541, endPoint x: 737, endPoint y: 538, distance: 76.1
click at [737, 538] on div at bounding box center [732, 541] width 21 height 21
drag, startPoint x: 737, startPoint y: 539, endPoint x: 726, endPoint y: 541, distance: 11.2
click at [726, 541] on div at bounding box center [722, 541] width 21 height 21
click at [787, 620] on button "Start applying for jobs" at bounding box center [785, 615] width 296 height 26
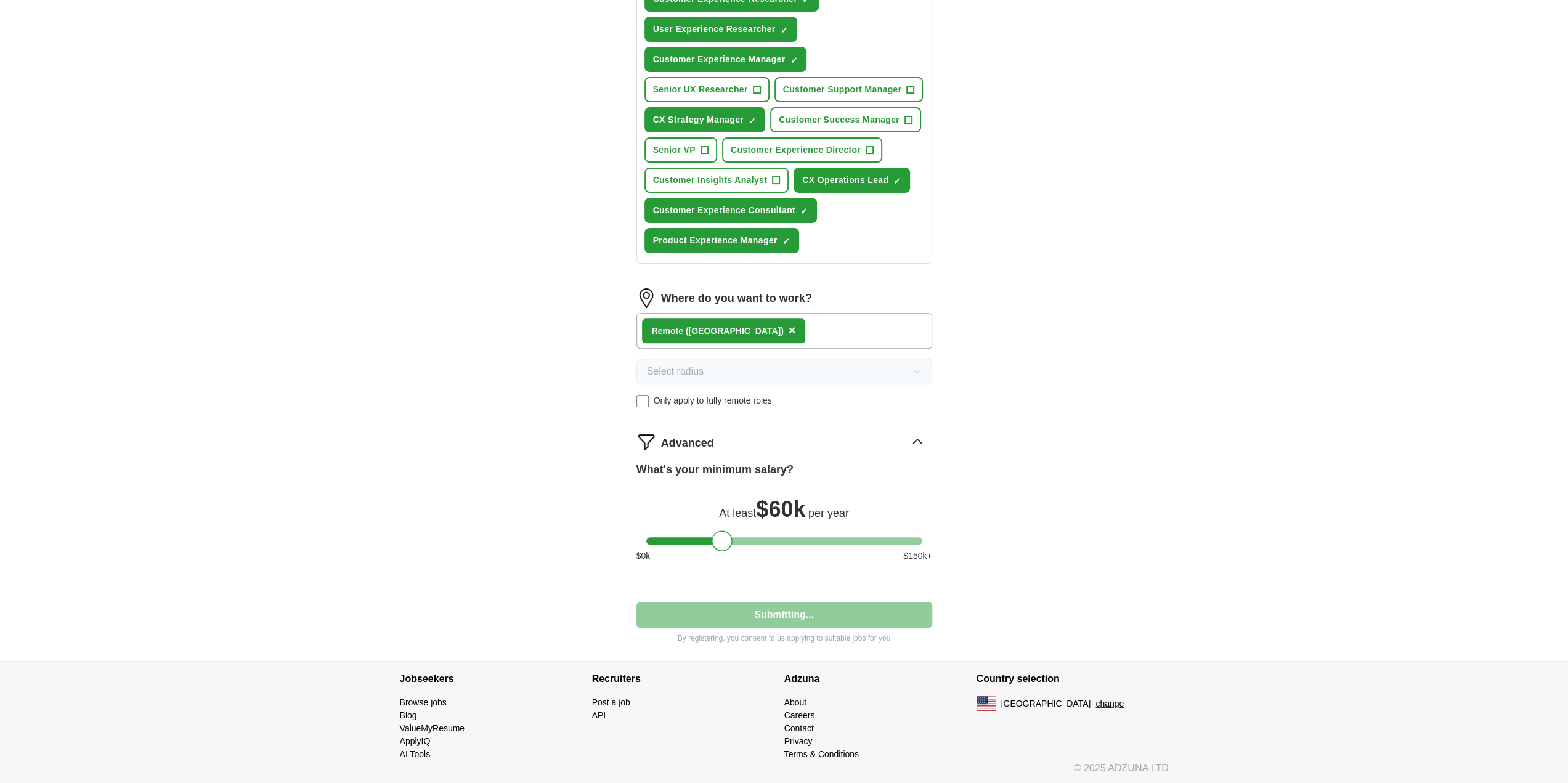
select select "**"
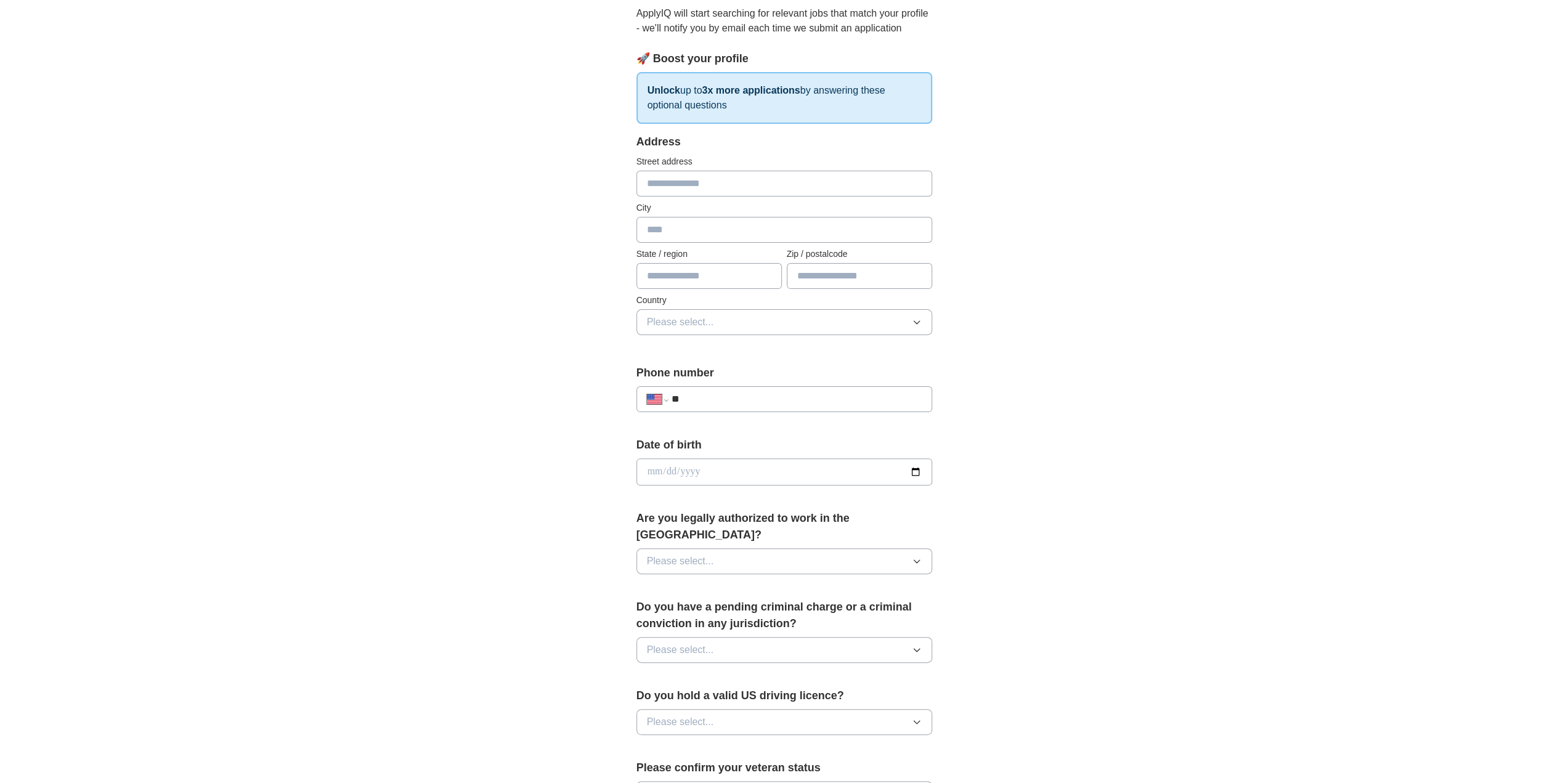
scroll to position [0, 0]
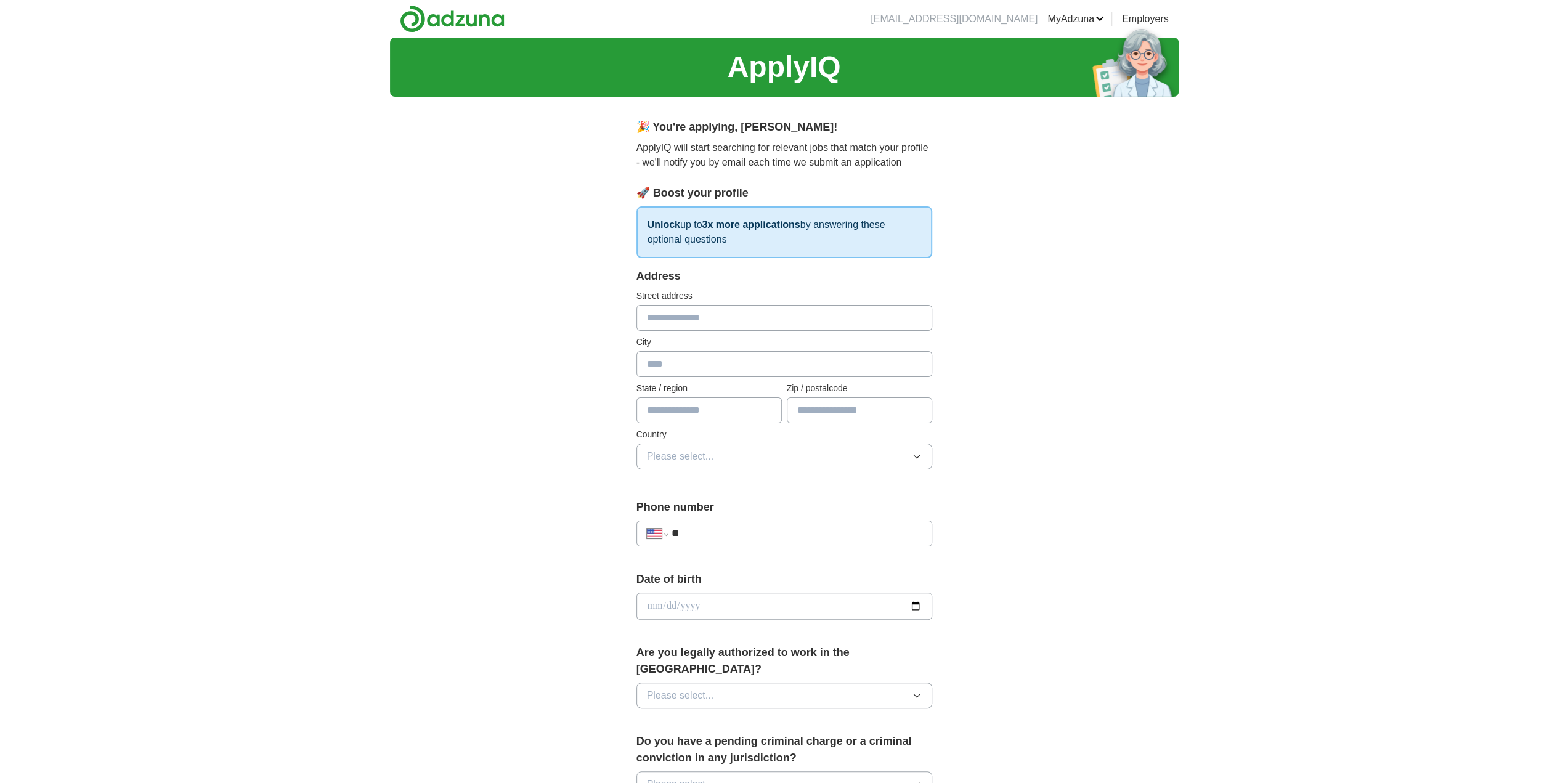
click at [657, 317] on input "text" at bounding box center [785, 318] width 296 height 26
type input "**********"
type input "**"
type input "*****"
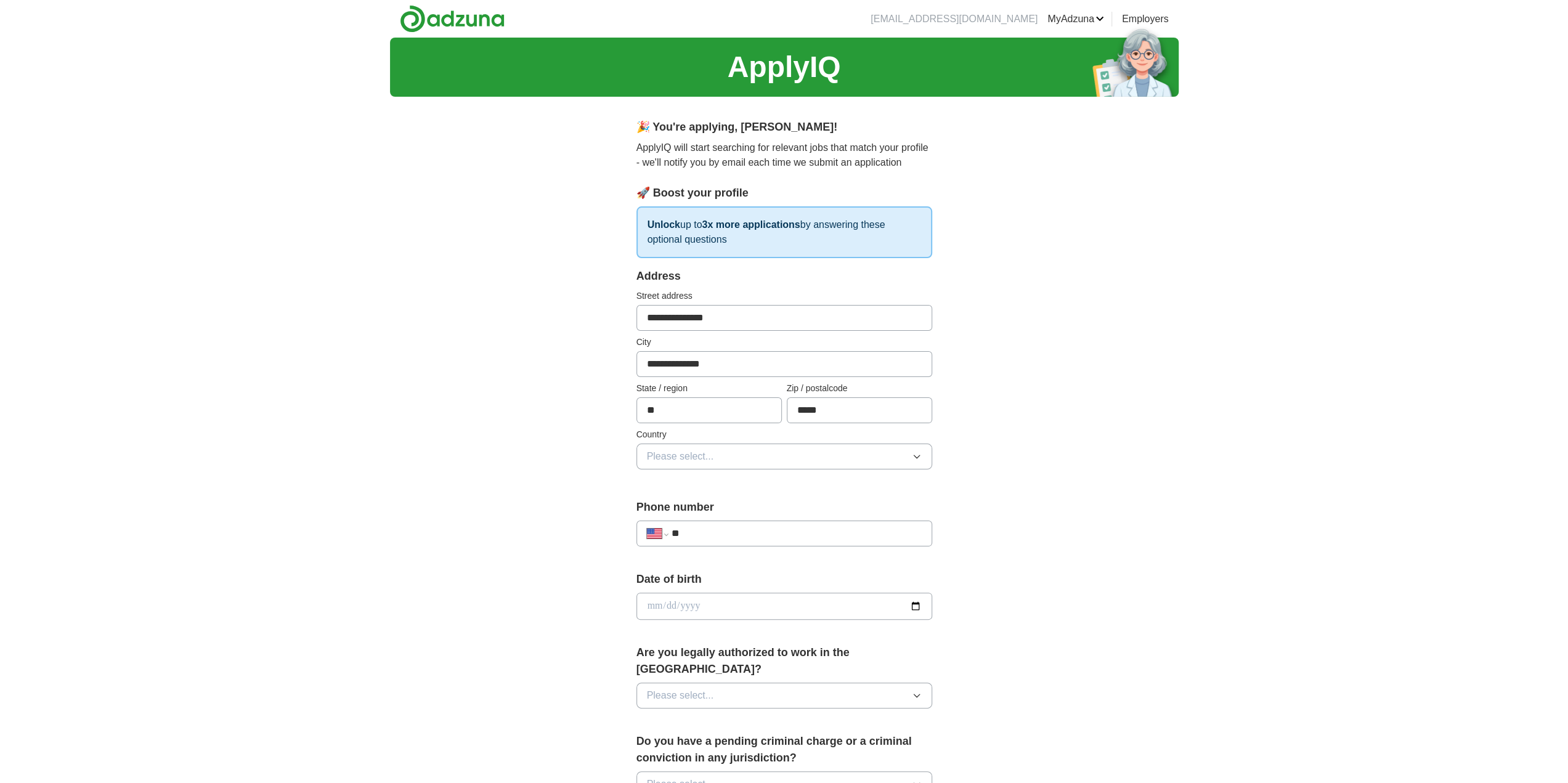
click at [761, 451] on button "Please select..." at bounding box center [785, 456] width 296 height 26
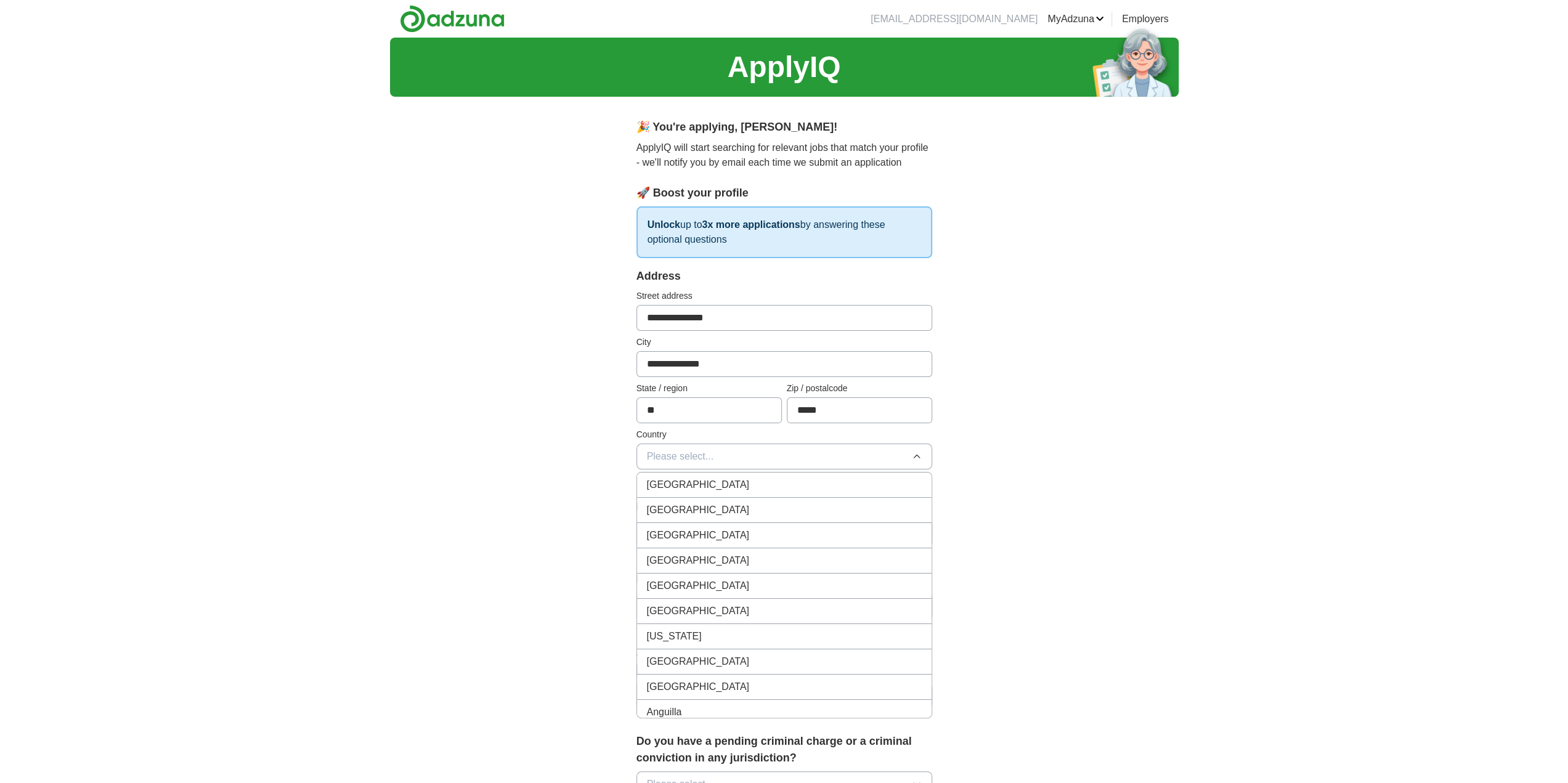
click at [709, 506] on div "[GEOGRAPHIC_DATA]" at bounding box center [784, 510] width 275 height 15
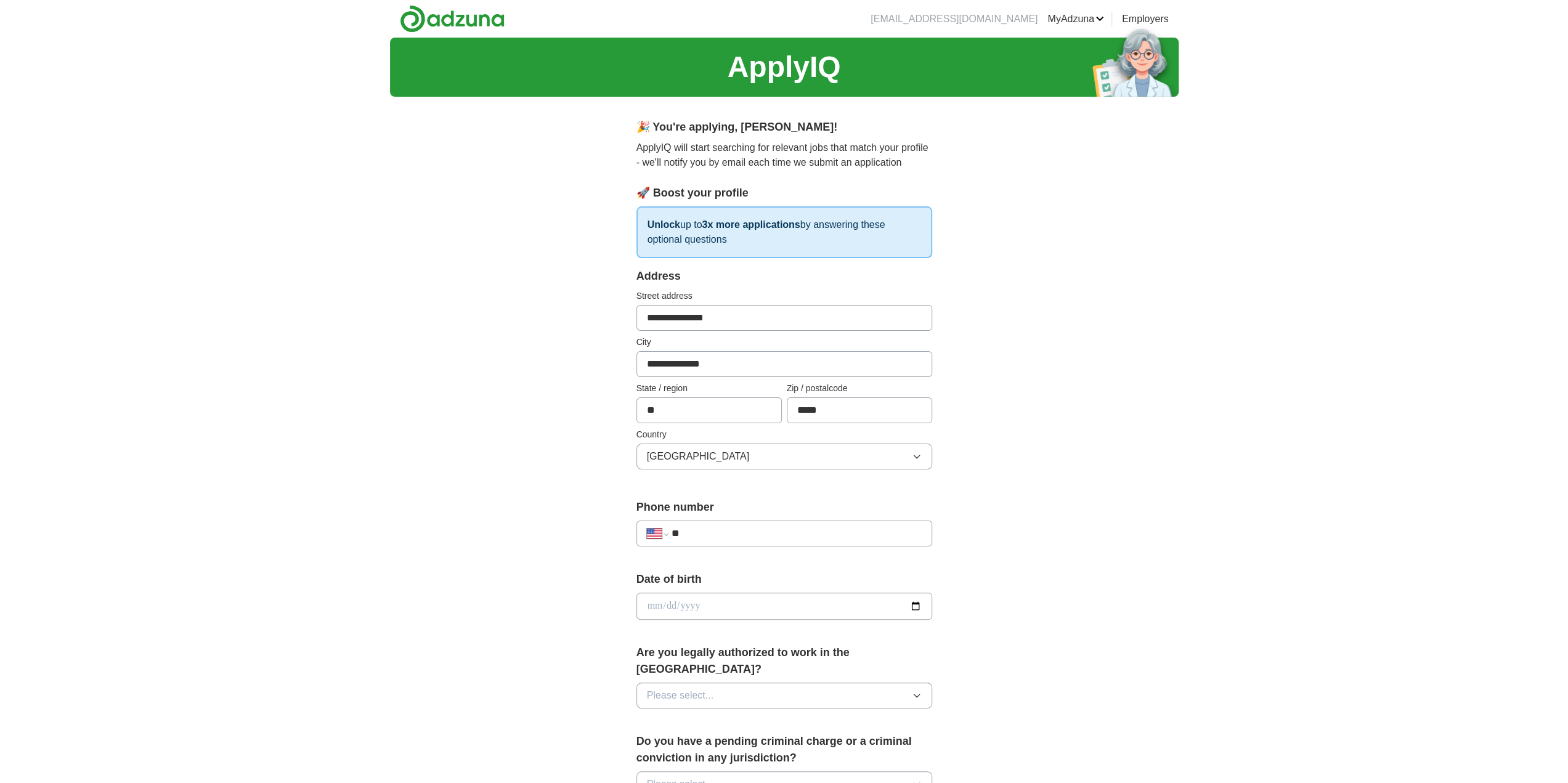
click at [540, 514] on div "**********" at bounding box center [784, 599] width 789 height 1122
click at [721, 540] on div "**********" at bounding box center [785, 534] width 296 height 26
click at [724, 534] on input "**" at bounding box center [796, 534] width 250 height 15
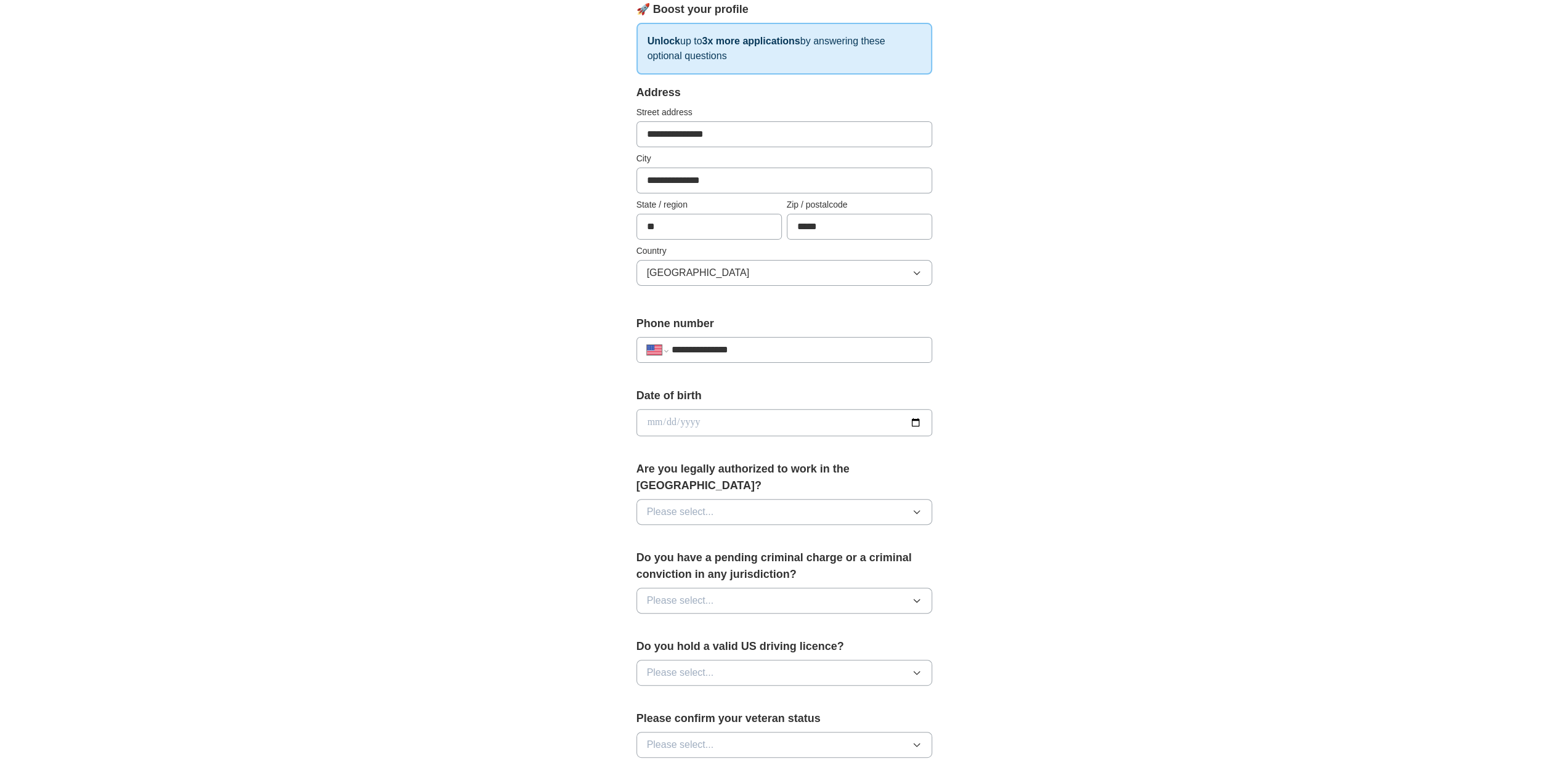
scroll to position [185, 0]
type input "**********"
click at [907, 498] on button "Please select..." at bounding box center [785, 511] width 296 height 26
click at [728, 529] on li "Yes" at bounding box center [784, 539] width 294 height 25
click at [658, 587] on button "Please select..." at bounding box center [785, 600] width 296 height 26
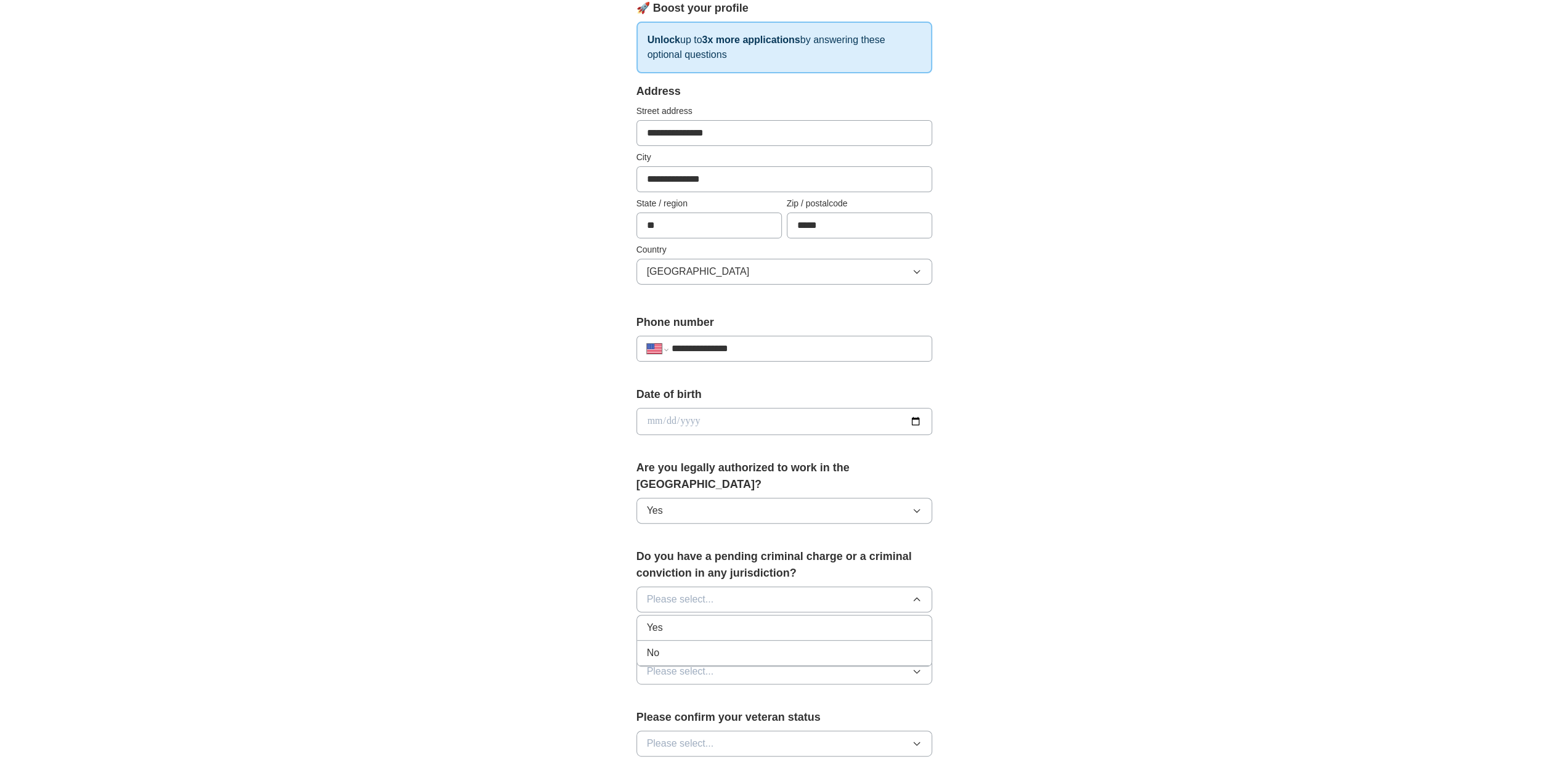
click at [670, 646] on div "No" at bounding box center [784, 653] width 275 height 15
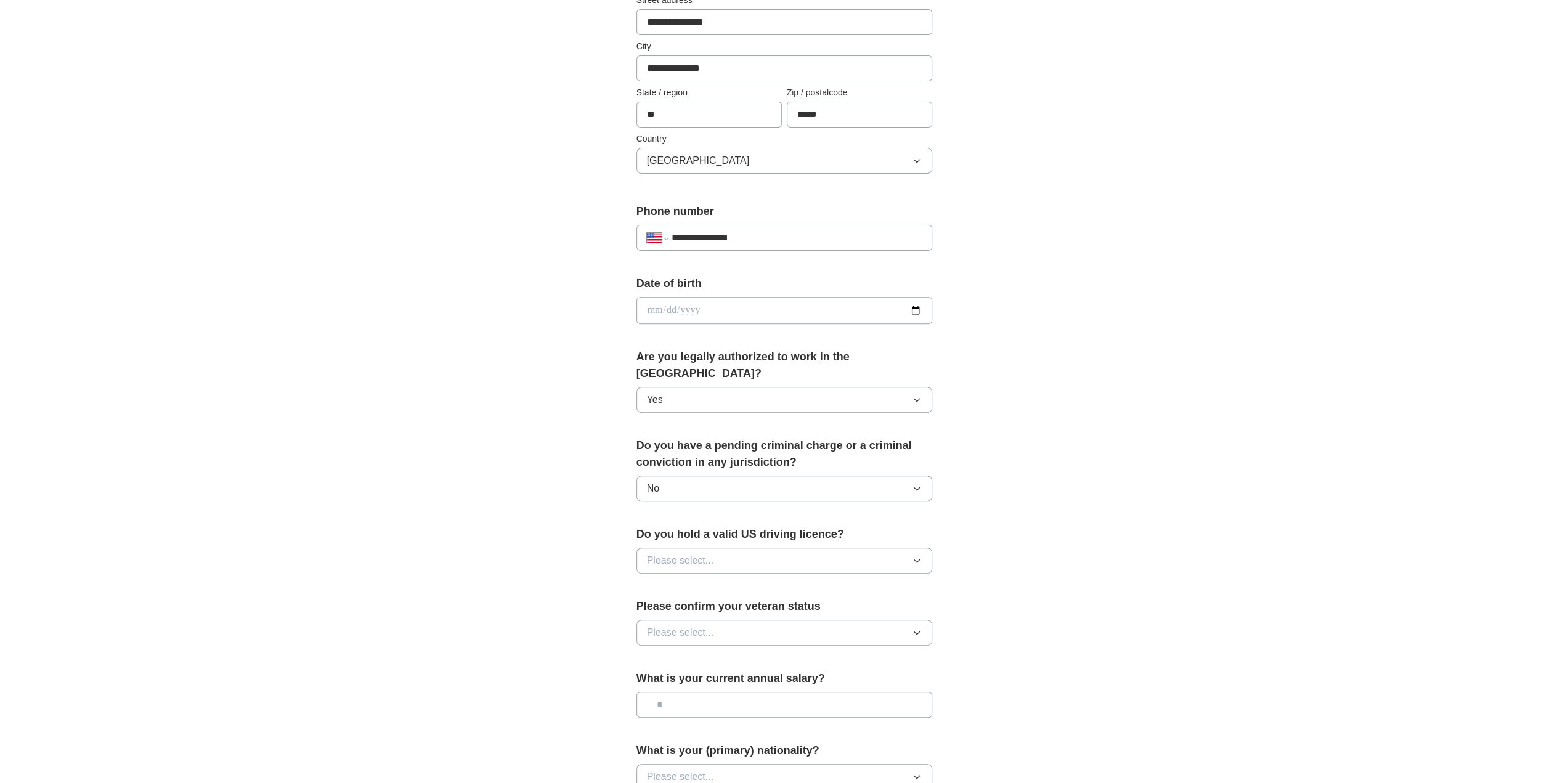
scroll to position [308, 0]
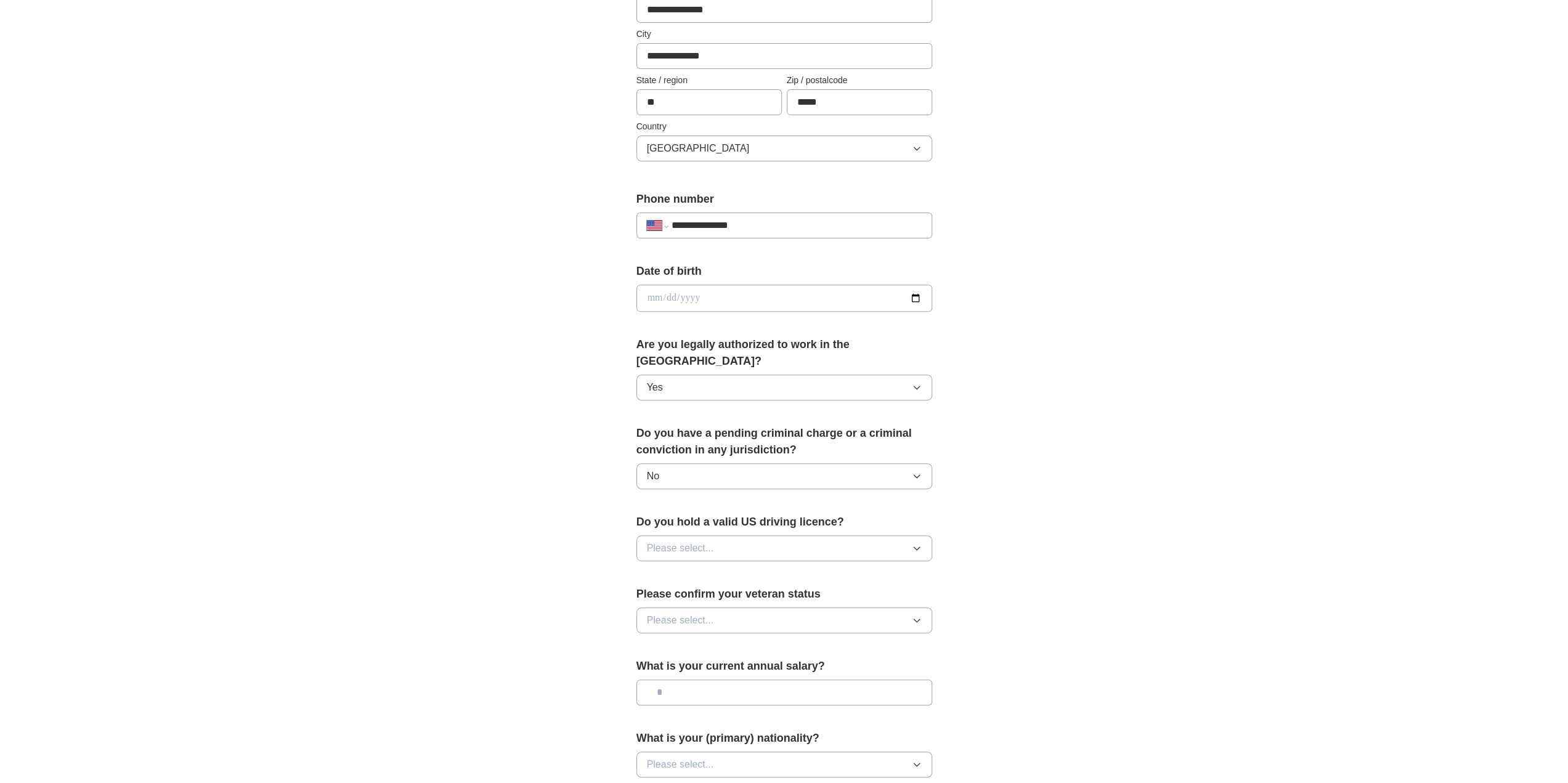
click at [670, 541] on span "Please select..." at bounding box center [680, 549] width 68 height 15
click at [656, 594] on span "No" at bounding box center [653, 602] width 12 height 15
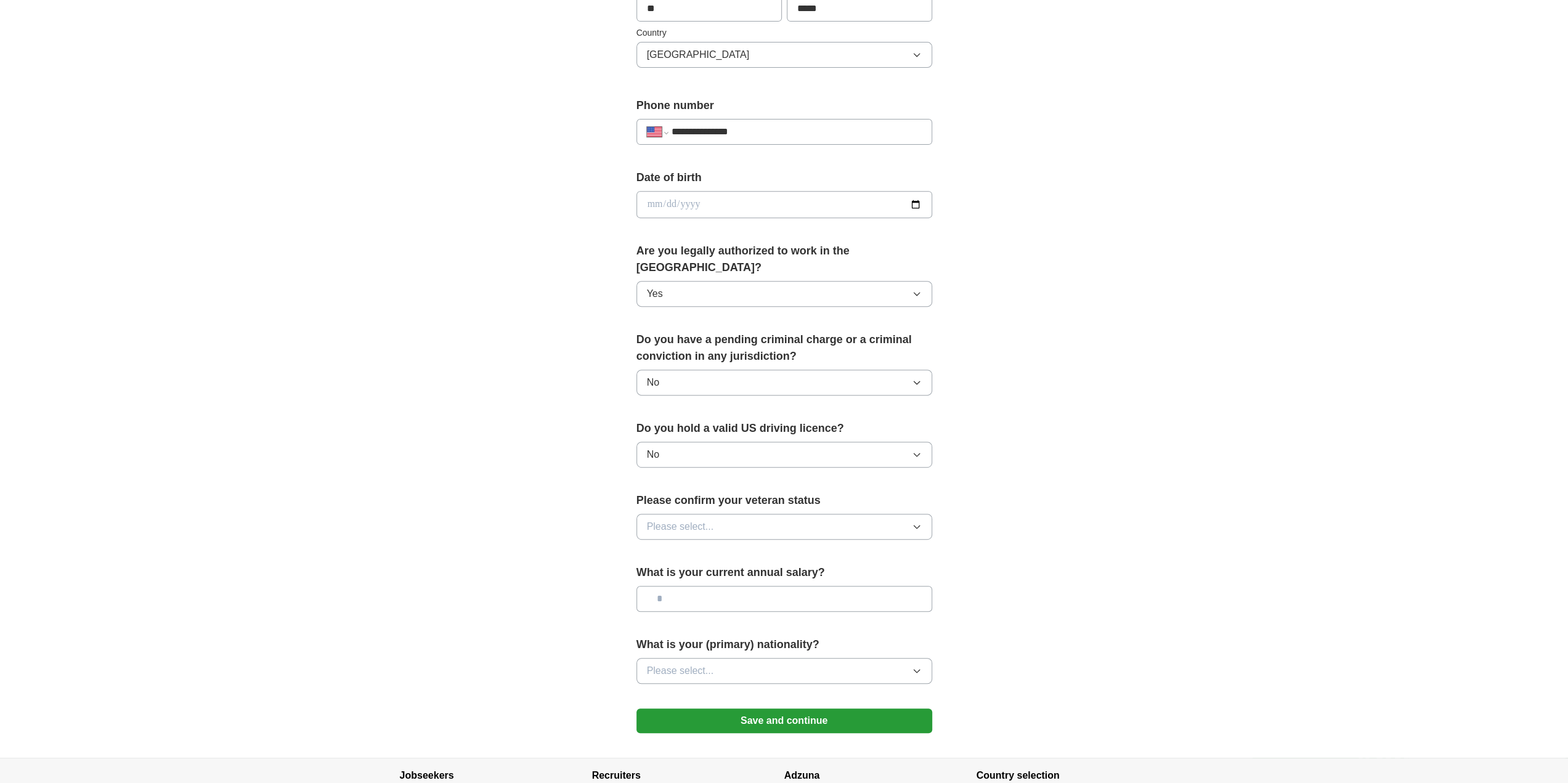
scroll to position [431, 0]
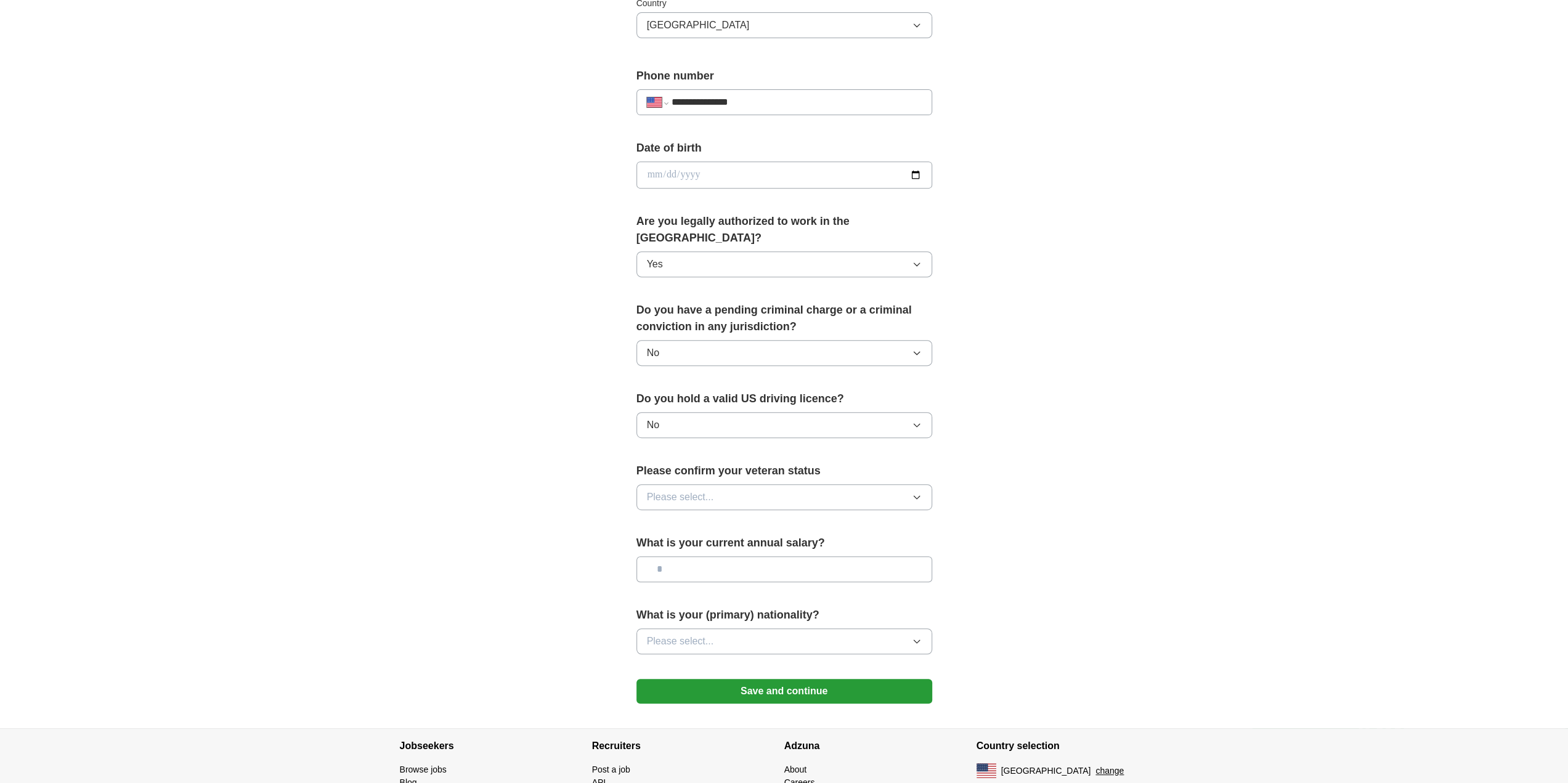
click at [694, 484] on button "Please select..." at bounding box center [785, 497] width 296 height 26
click at [674, 518] on span "Not applicable" at bounding box center [678, 526] width 62 height 15
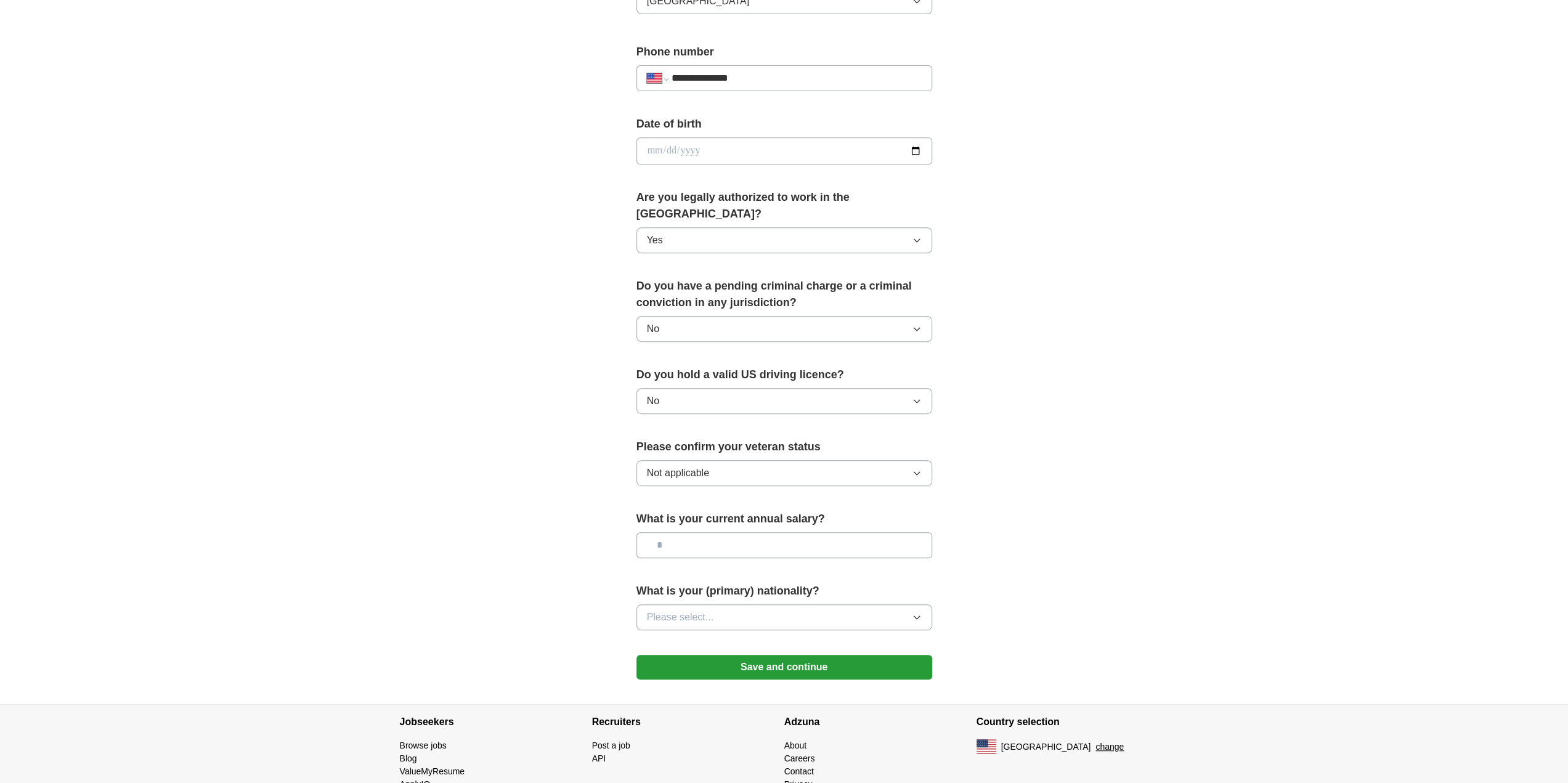
scroll to position [478, 0]
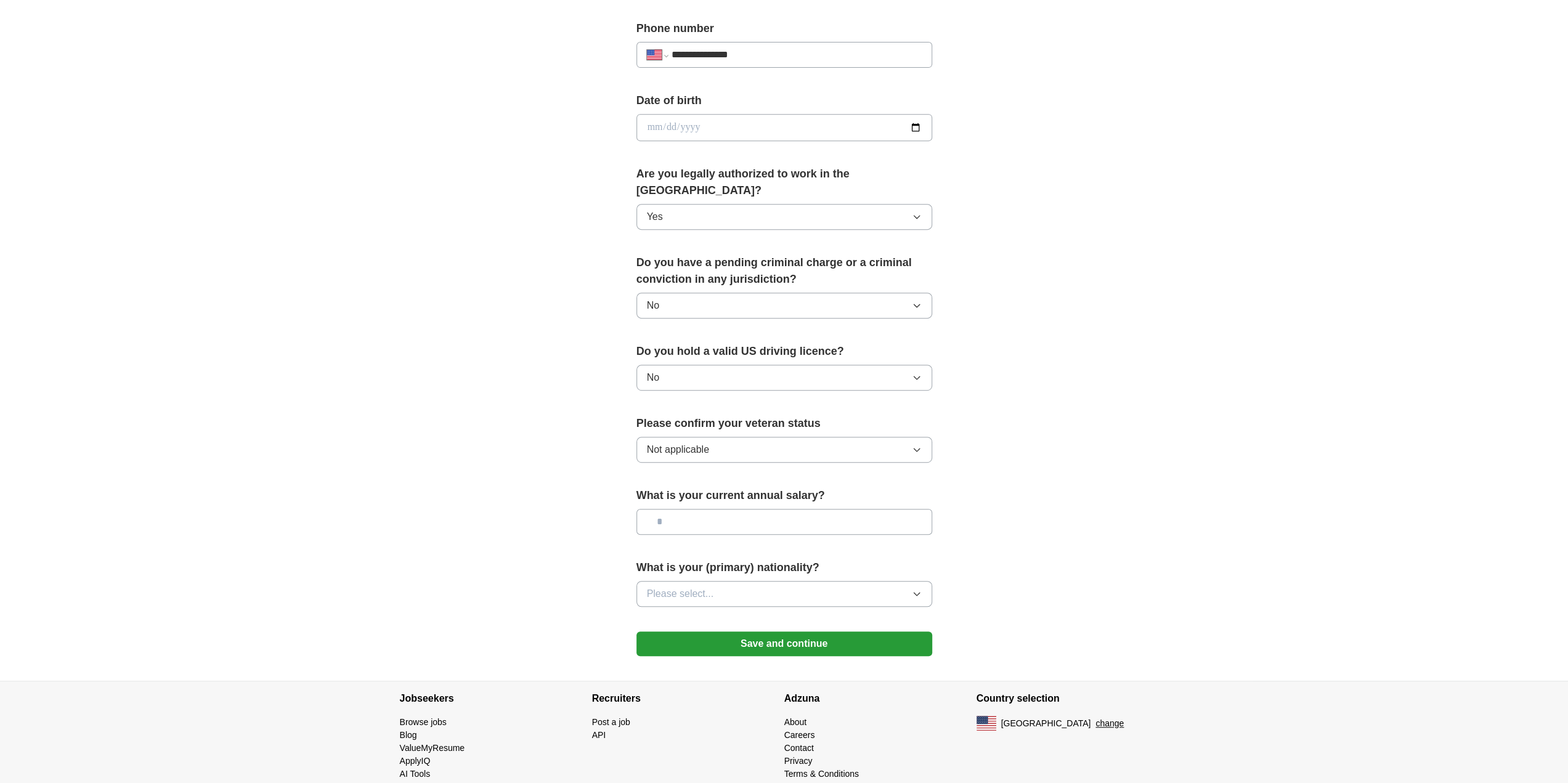
click at [759, 631] on button "Save and continue" at bounding box center [785, 643] width 296 height 25
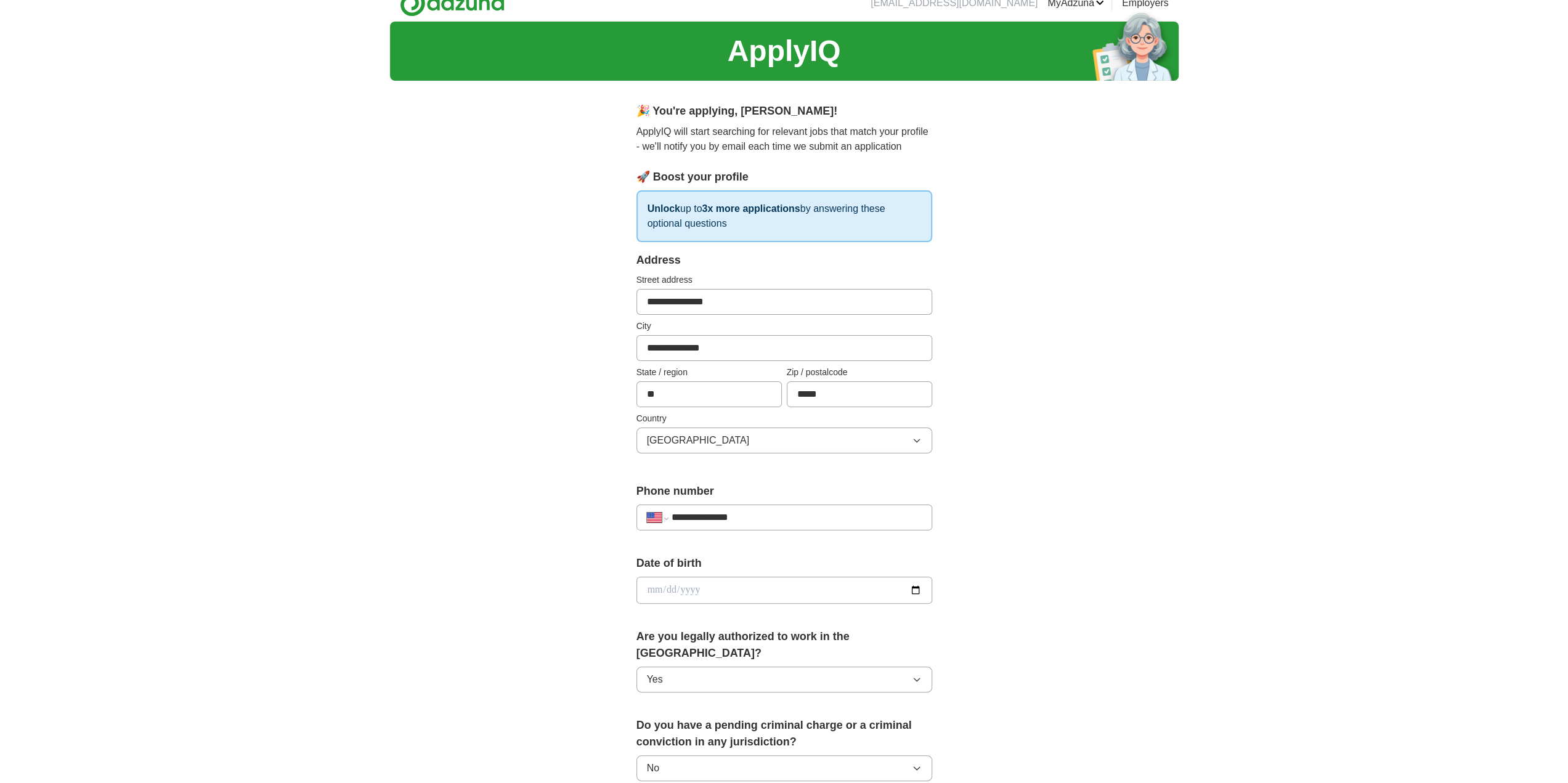
scroll to position [0, 0]
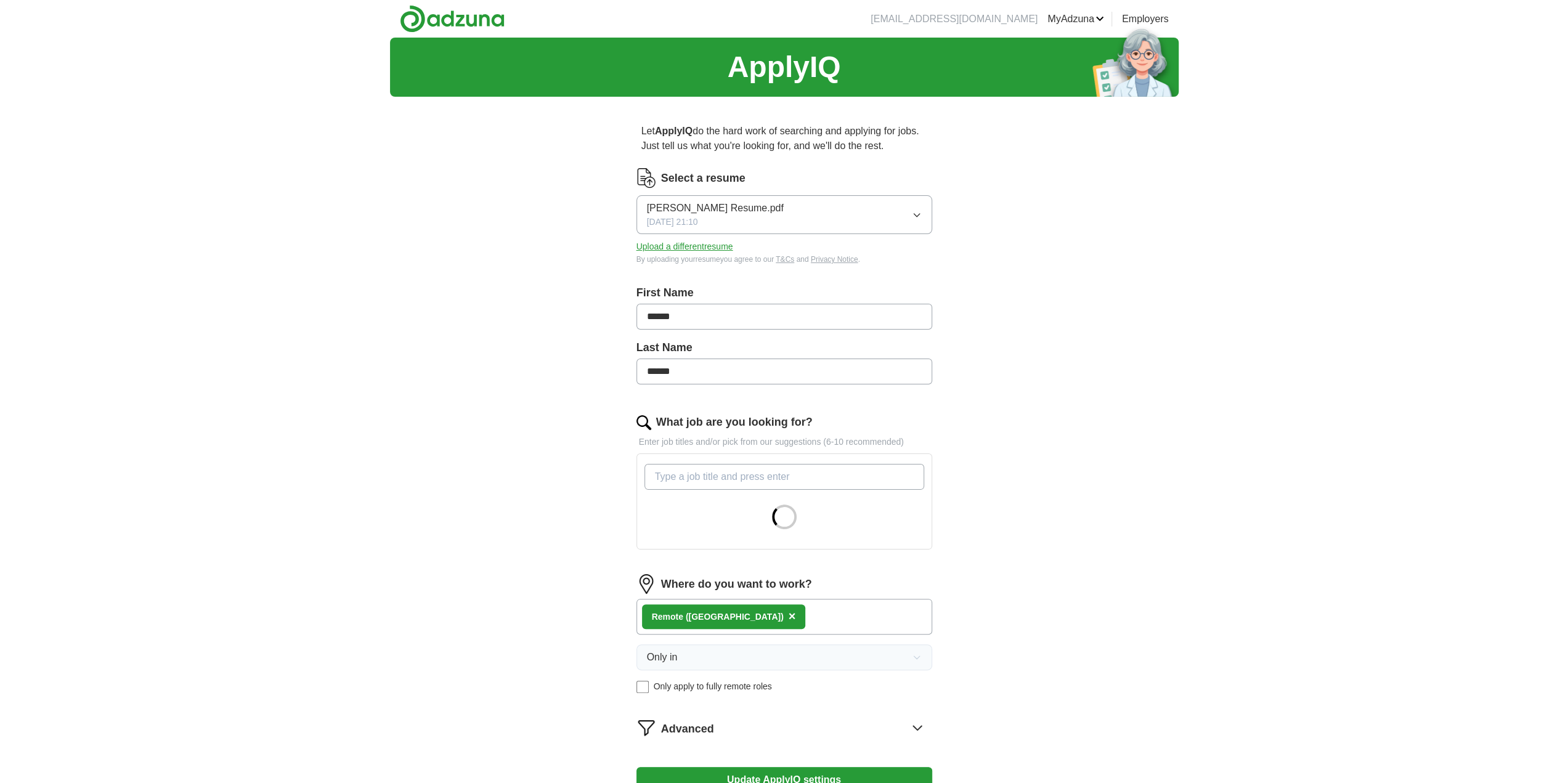
click at [914, 214] on icon "button" at bounding box center [916, 215] width 6 height 3
click at [741, 251] on span "Sawyer Xavier Resume.pdf" at bounding box center [716, 251] width 137 height 15
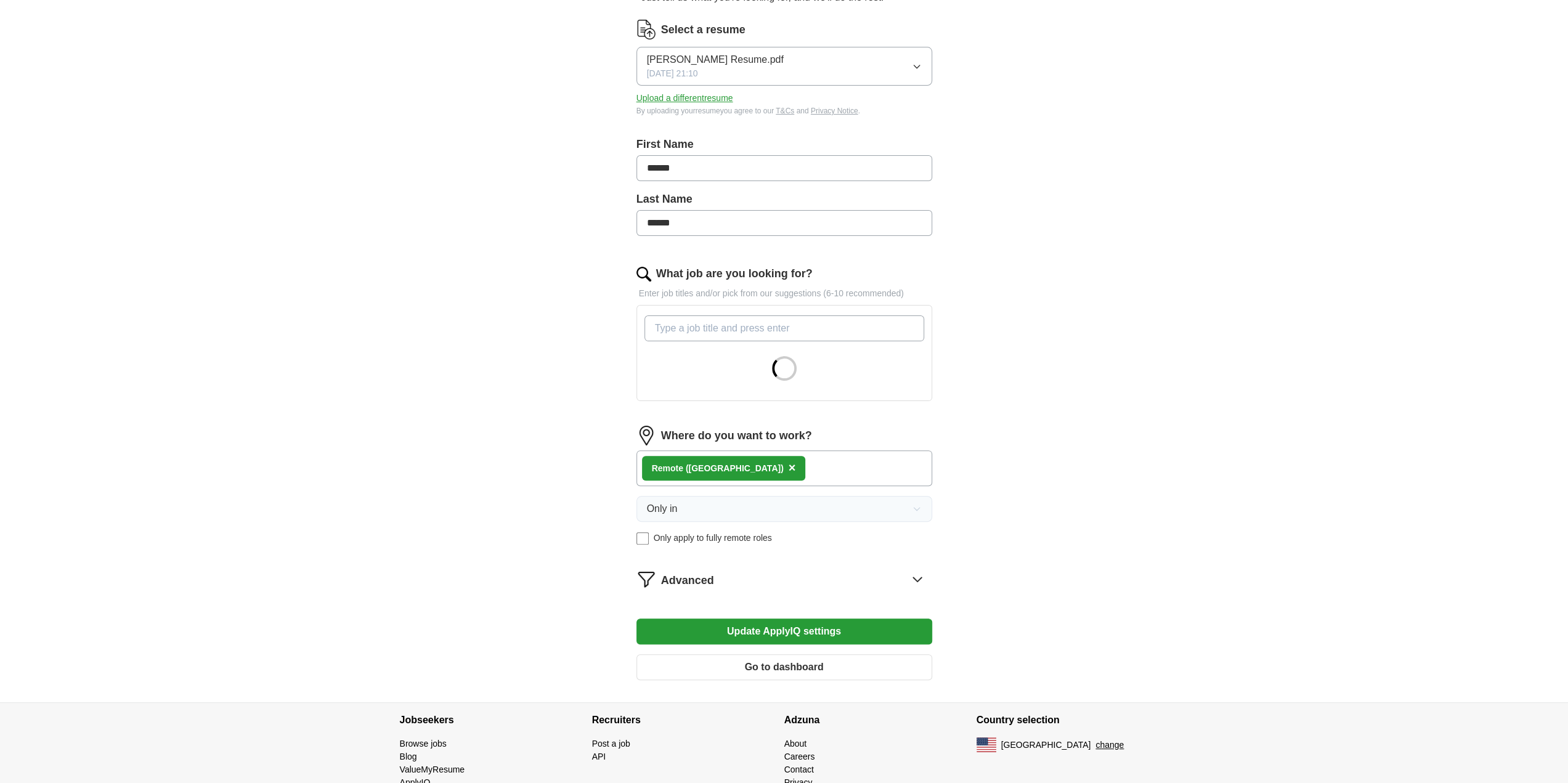
scroll to position [188, 0]
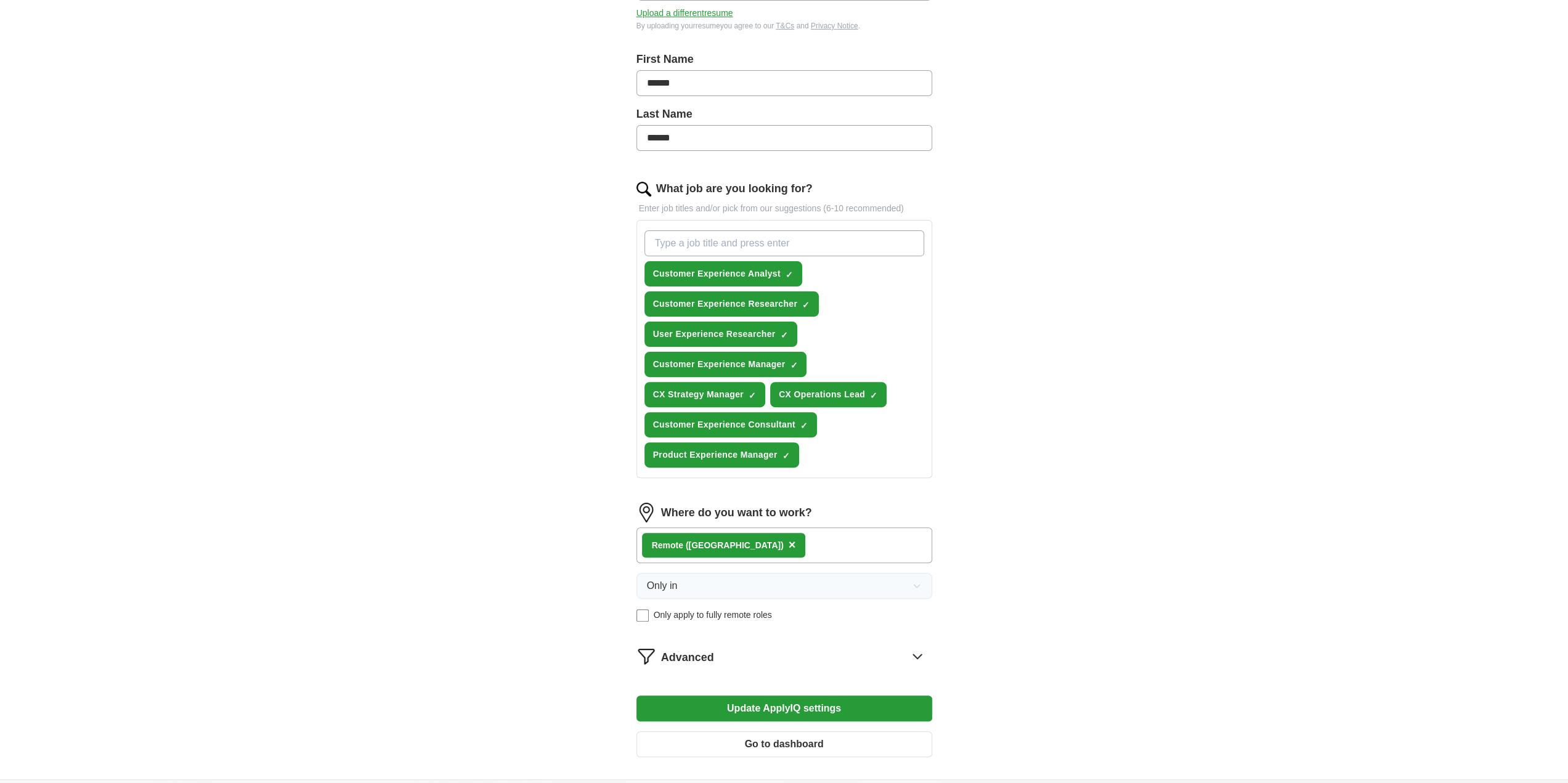
scroll to position [308, 0]
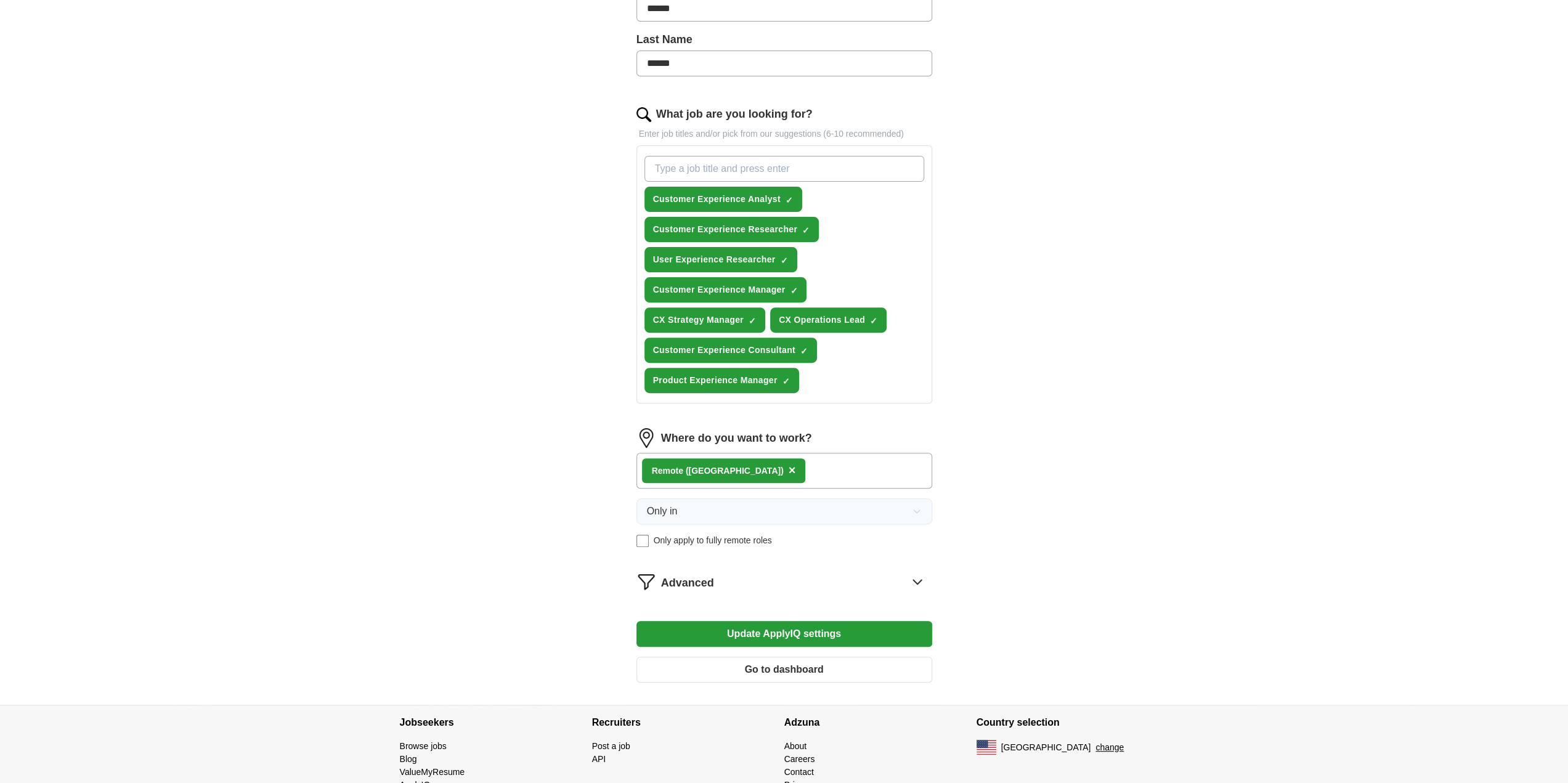
click at [849, 374] on div "Customer Experience Analyst ✓ × Customer Experience Researcher ✓ × User Experie…" at bounding box center [785, 274] width 285 height 247
click at [768, 164] on input "What job are you looking for?" at bounding box center [784, 168] width 280 height 26
type input "Product Manager"
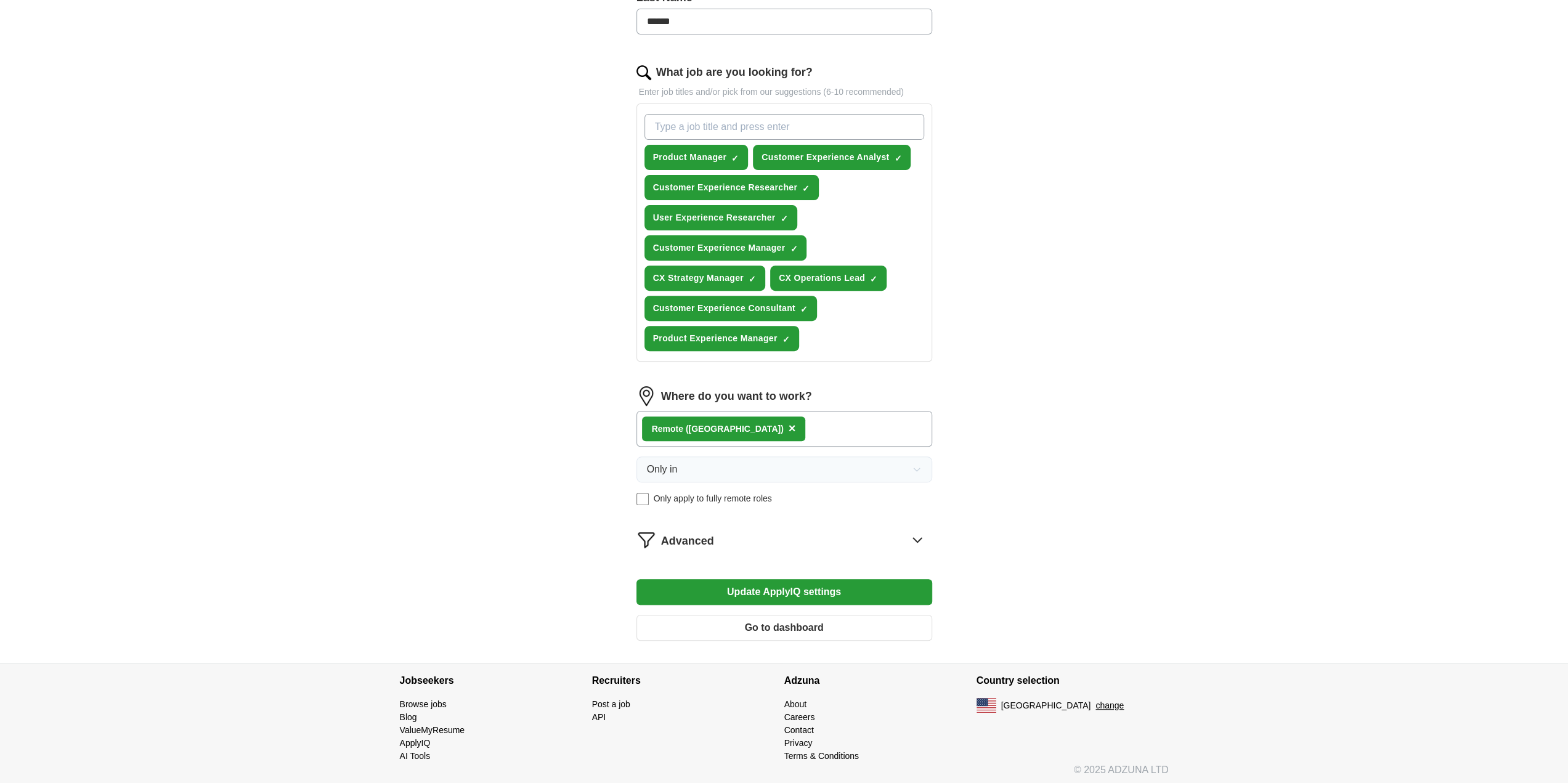
click at [749, 425] on div "Remote ([GEOGRAPHIC_DATA]) ×" at bounding box center [785, 429] width 296 height 36
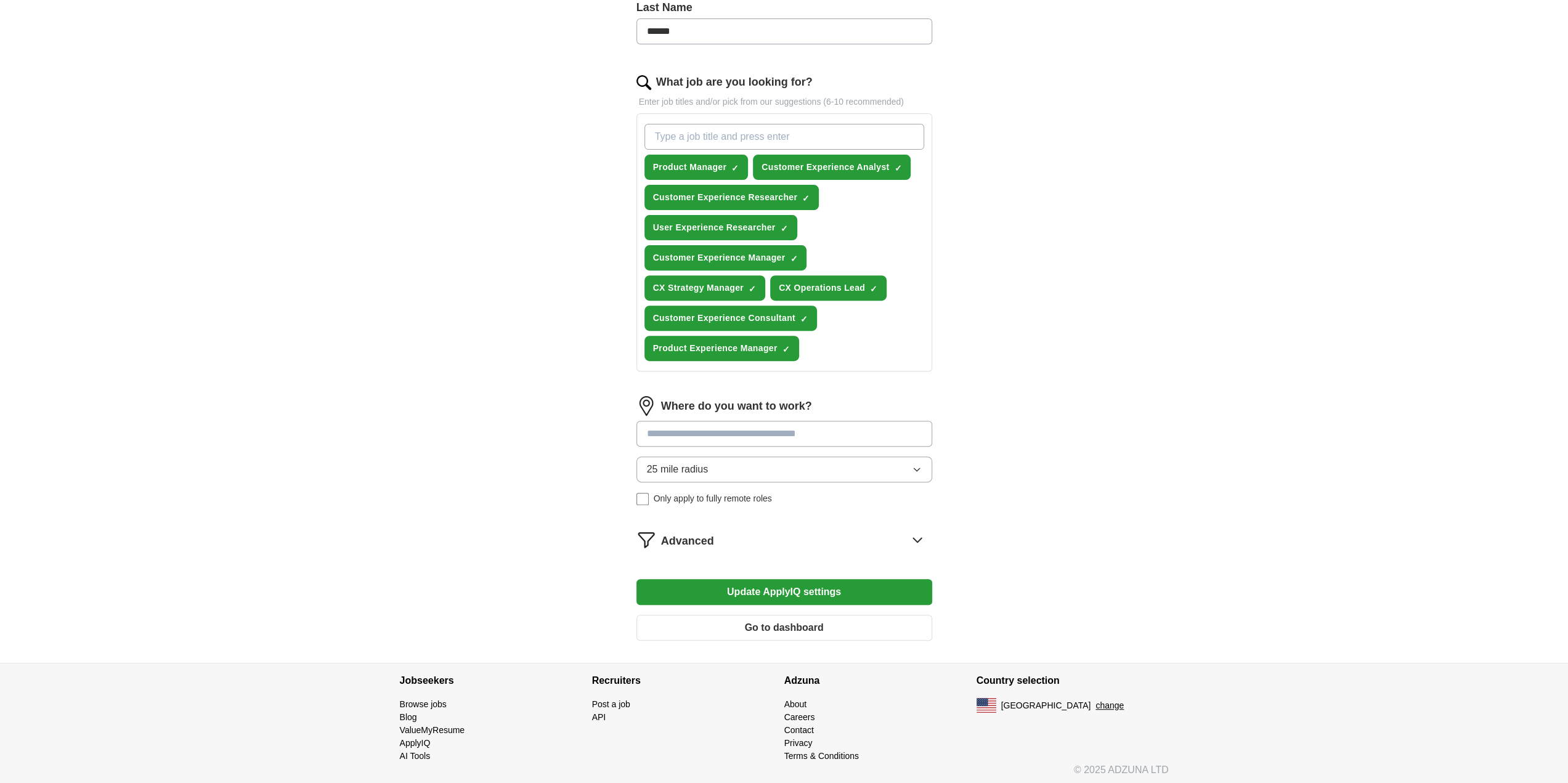
click at [728, 428] on input at bounding box center [785, 434] width 296 height 26
type input "**********"
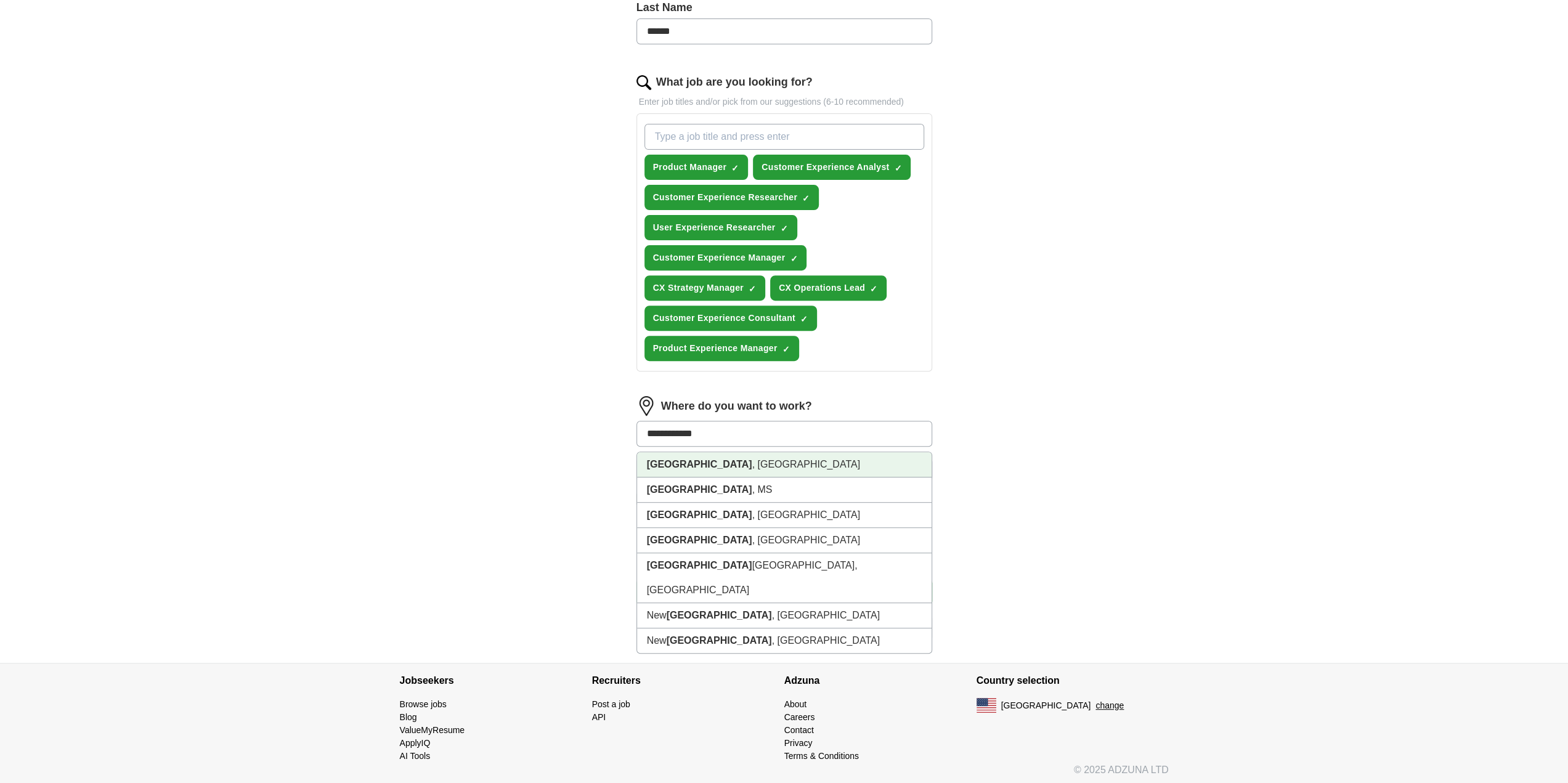
click at [736, 469] on li "Philadelphia , PA" at bounding box center [784, 465] width 294 height 25
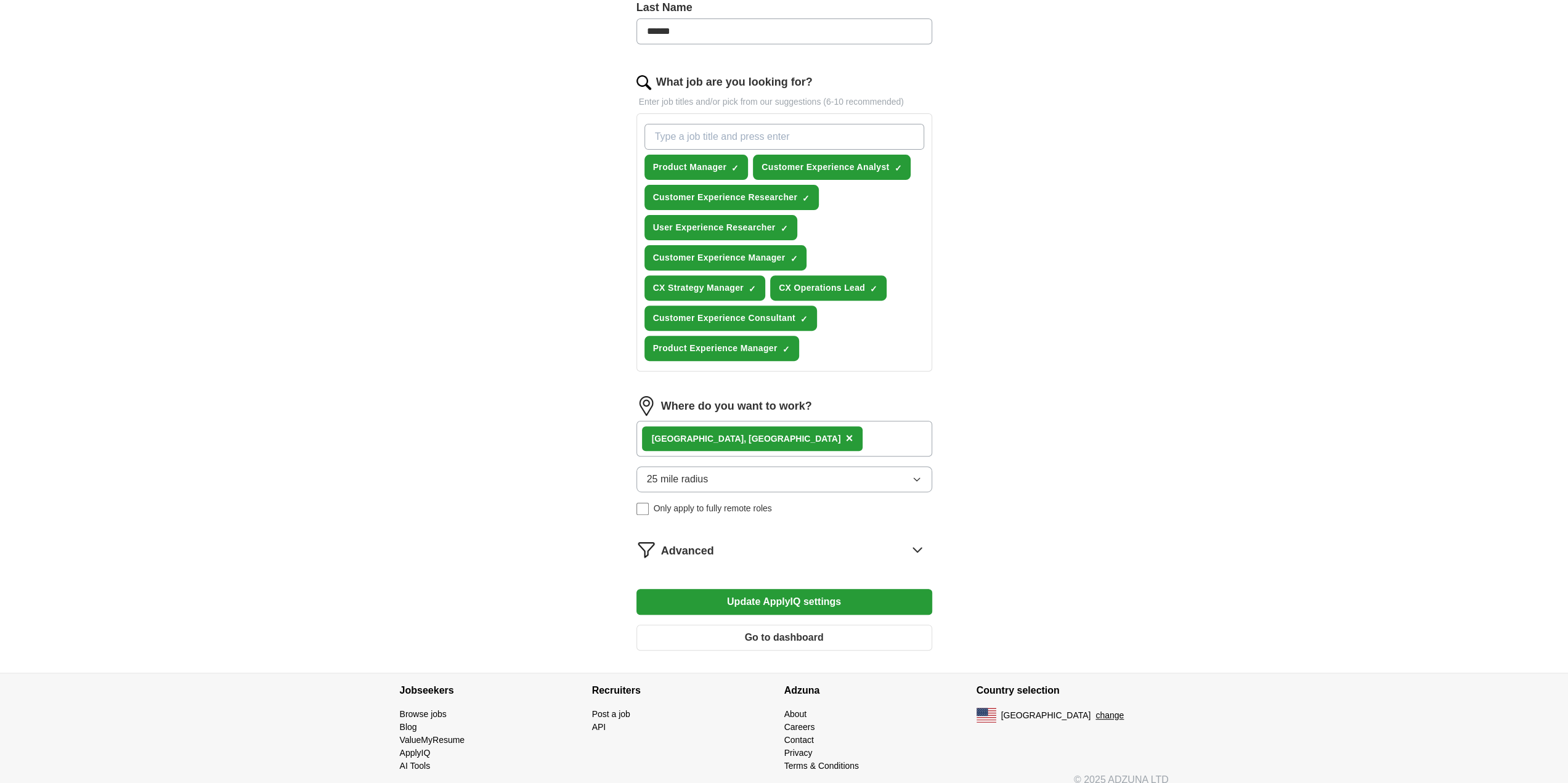
click at [785, 437] on div "[GEOGRAPHIC_DATA] , [GEOGRAPHIC_DATA] ×" at bounding box center [785, 439] width 296 height 36
click at [1024, 434] on div "ApplyIQ Let ApplyIQ do the hard work of searching and applying for jobs. Just t…" at bounding box center [784, 185] width 789 height 976
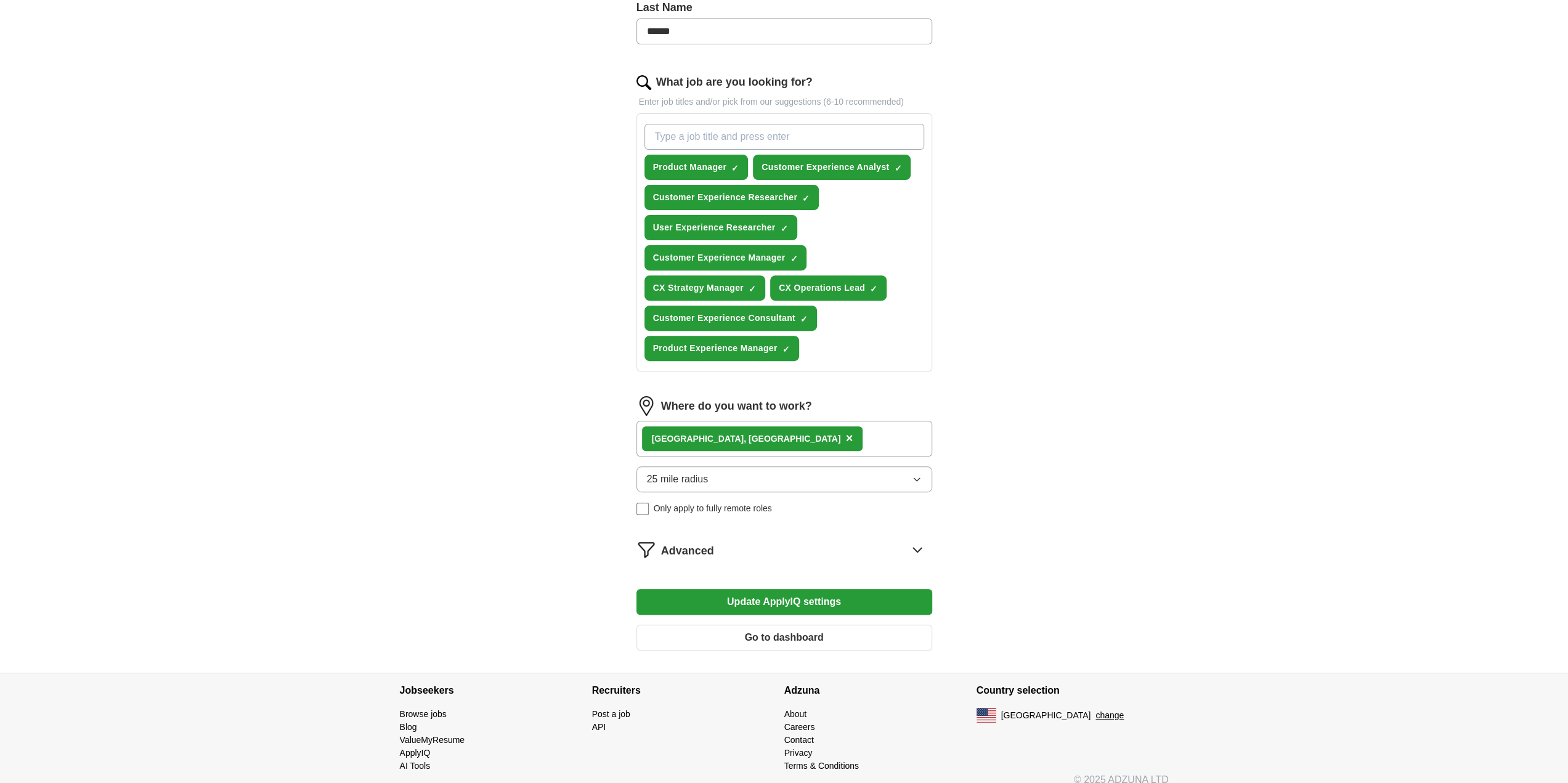
click at [815, 429] on div "[GEOGRAPHIC_DATA] , [GEOGRAPHIC_DATA] ×" at bounding box center [785, 439] width 296 height 36
click at [877, 427] on div "[GEOGRAPHIC_DATA] , [GEOGRAPHIC_DATA] ×" at bounding box center [785, 439] width 296 height 36
click at [885, 347] on div "Product Manager ✓ × Customer Experience Analyst ✓ × Customer Experience Researc…" at bounding box center [785, 242] width 285 height 247
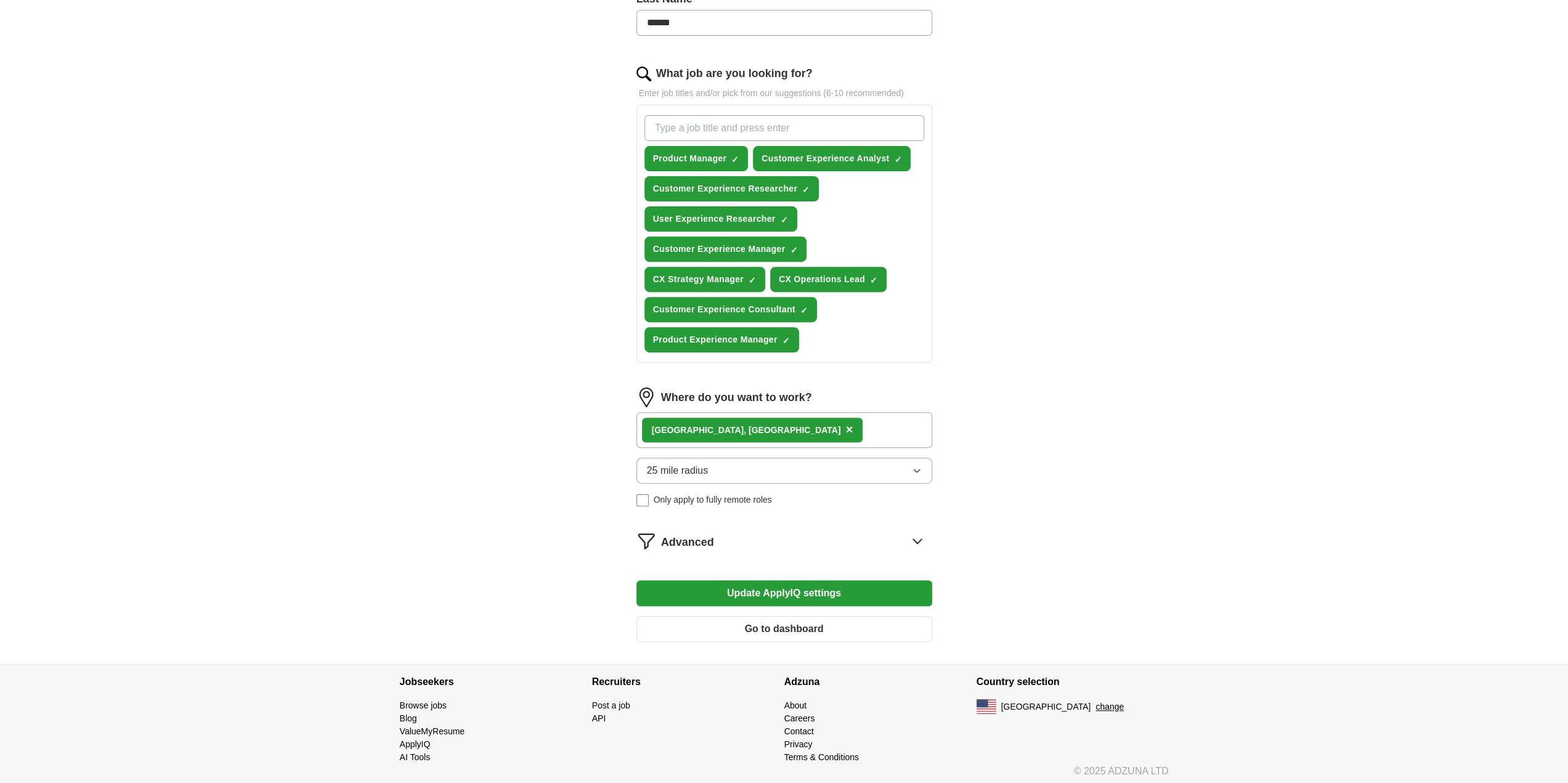
scroll to position [350, 0]
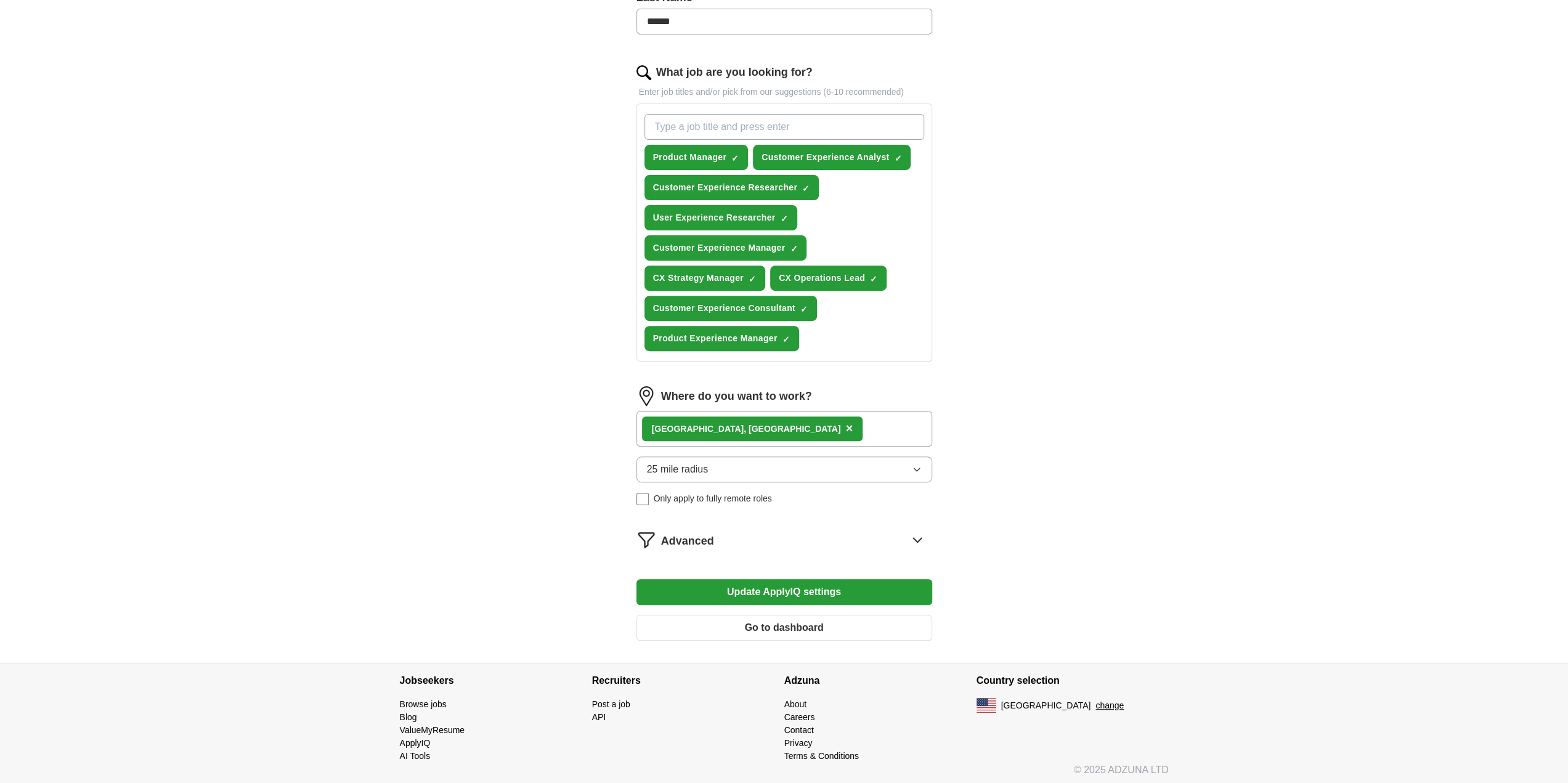
click at [886, 530] on div "Advanced" at bounding box center [796, 540] width 271 height 19
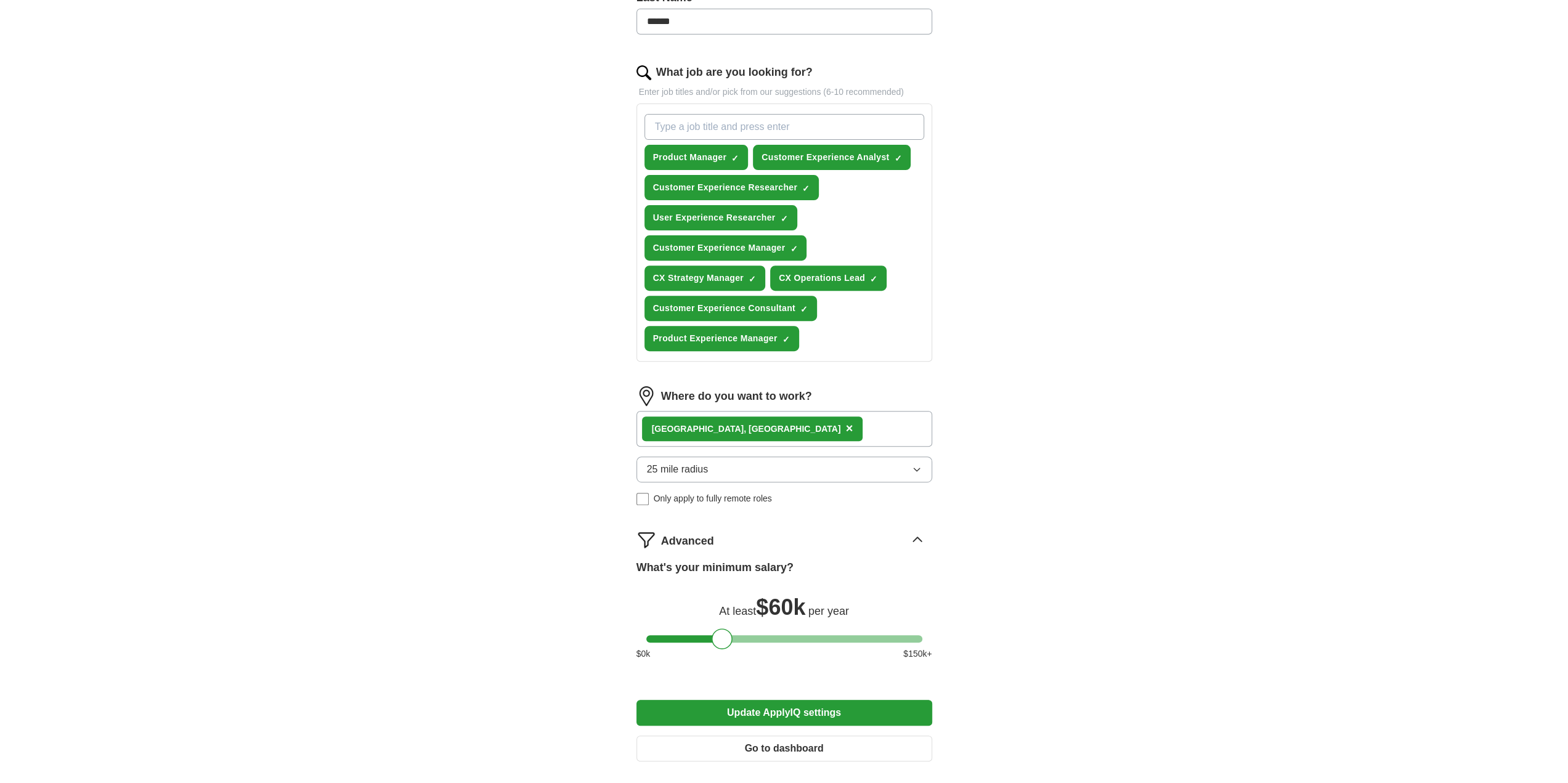
click at [1042, 519] on div "ApplyIQ Let ApplyIQ do the hard work of searching and applying for jobs. Just t…" at bounding box center [784, 235] width 789 height 1096
drag, startPoint x: 1016, startPoint y: 652, endPoint x: 1006, endPoint y: 656, distance: 10.8
click at [1016, 650] on div "ApplyIQ Let ApplyIQ do the hard work of searching and applying for jobs. Just t…" at bounding box center [784, 235] width 789 height 1096
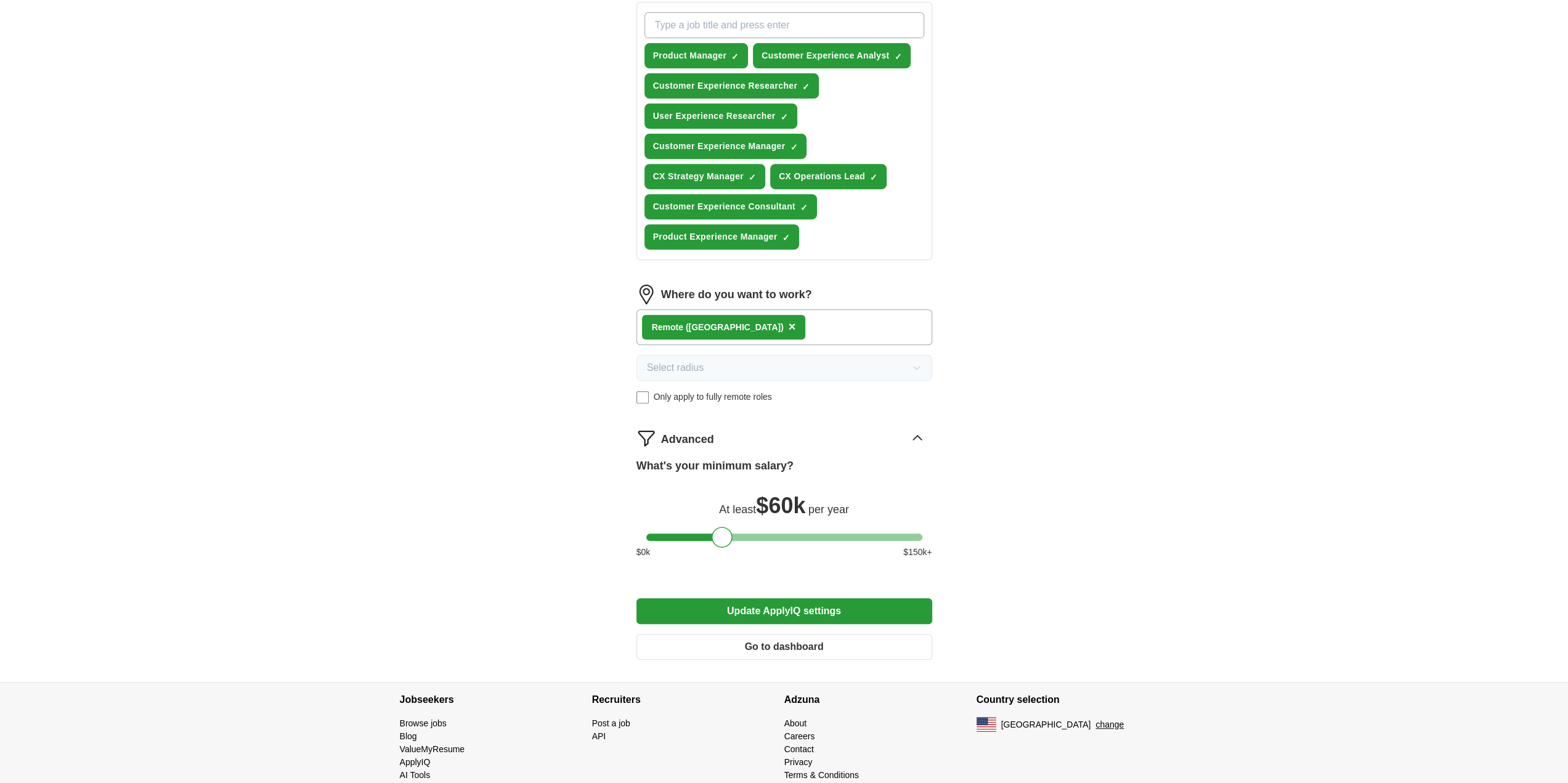
scroll to position [471, 0]
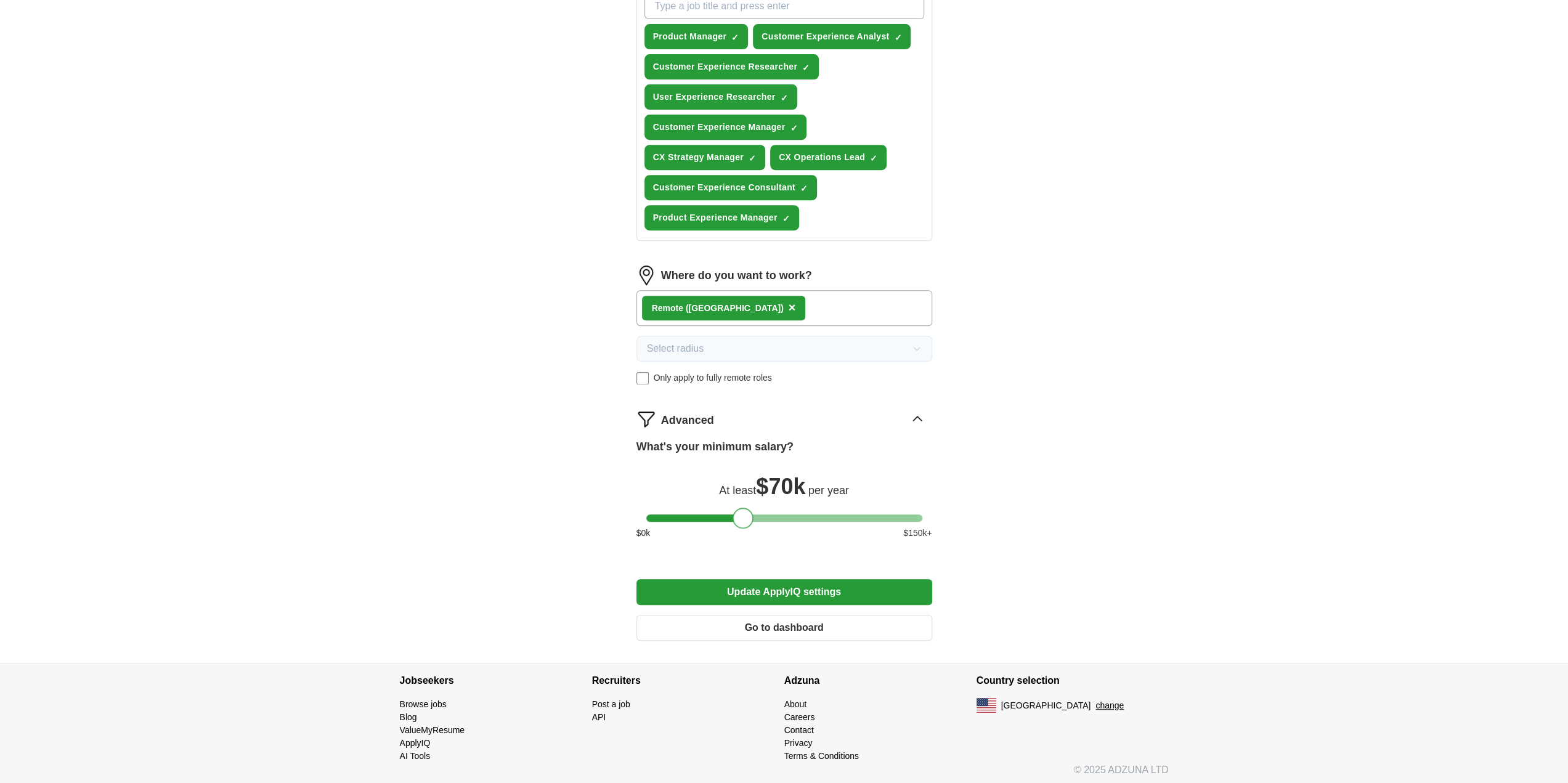
drag, startPoint x: 721, startPoint y: 513, endPoint x: 742, endPoint y: 512, distance: 21.0
click at [742, 512] on div at bounding box center [743, 518] width 21 height 21
click at [757, 590] on button "Update ApplyIQ settings" at bounding box center [785, 592] width 296 height 26
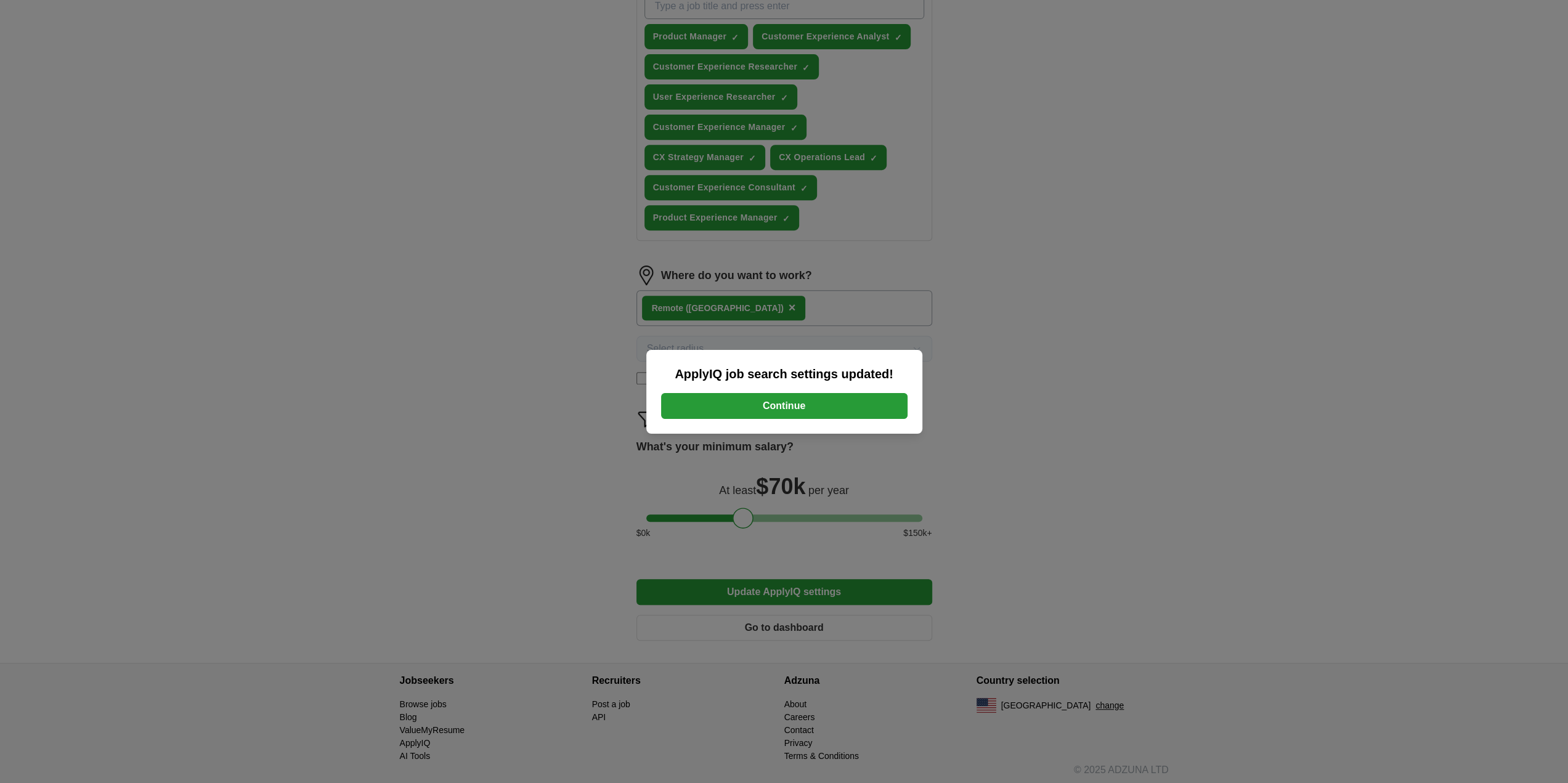
click at [786, 404] on button "Continue" at bounding box center [784, 406] width 246 height 26
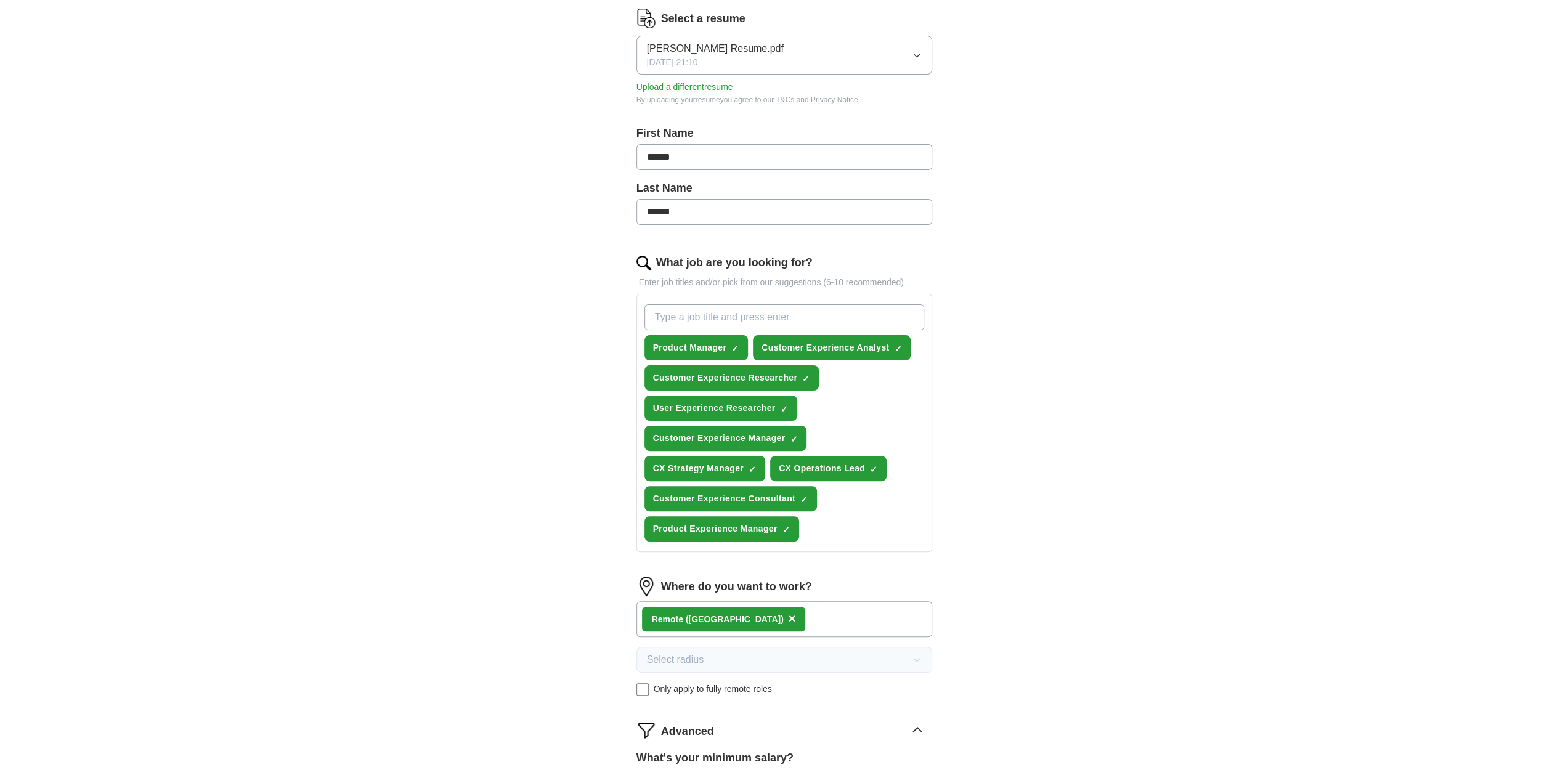
scroll to position [0, 0]
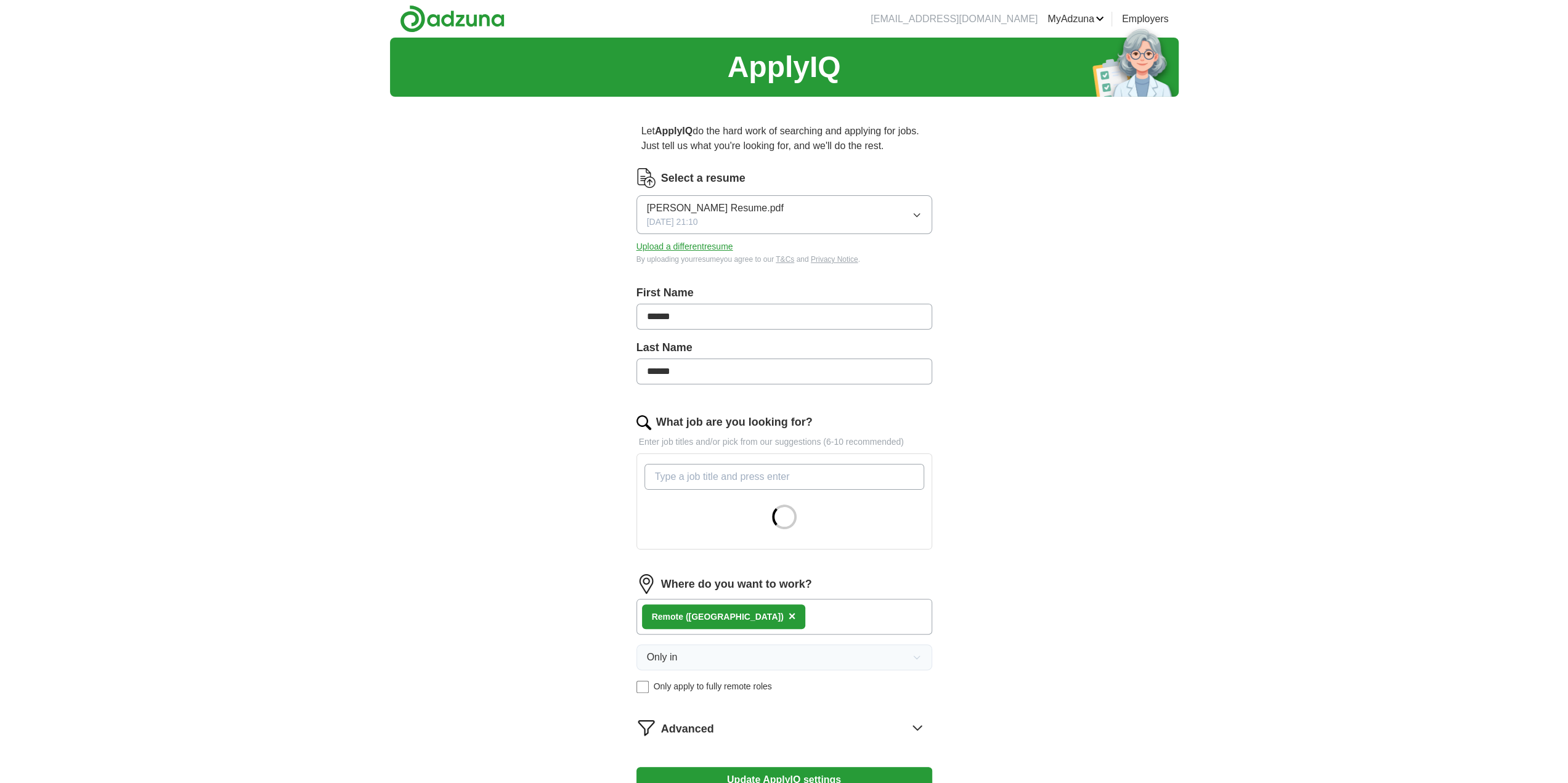
click at [1104, 335] on div "ApplyIQ Let ApplyIQ do the hard work of searching and applying for jobs. Just t…" at bounding box center [784, 444] width 789 height 814
